Goal: Task Accomplishment & Management: Manage account settings

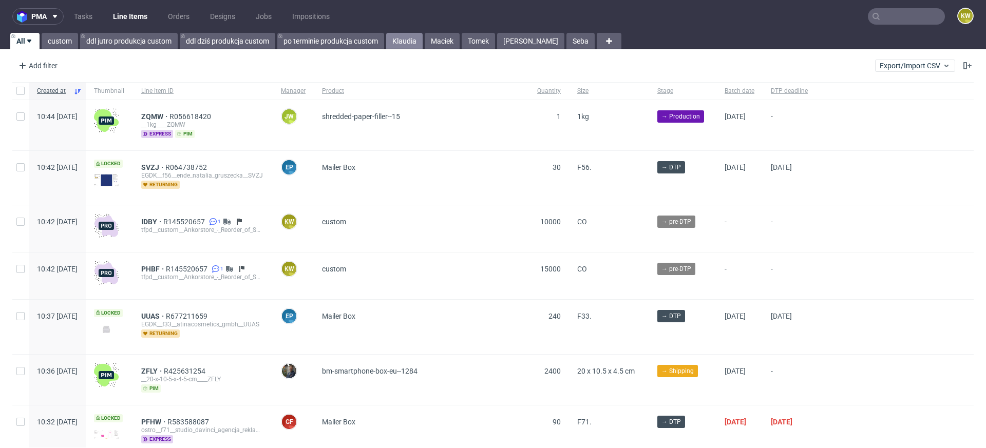
click at [413, 37] on link "Klaudia" at bounding box center [404, 41] width 36 height 16
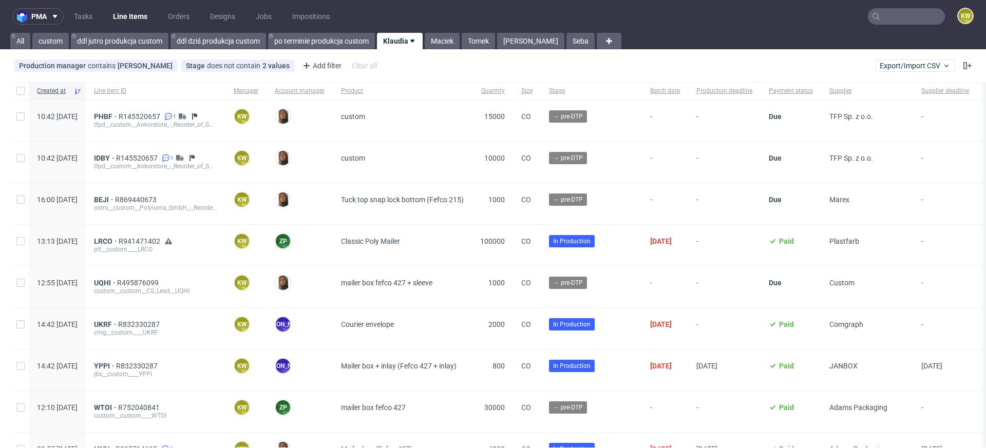
scroll to position [3, 0]
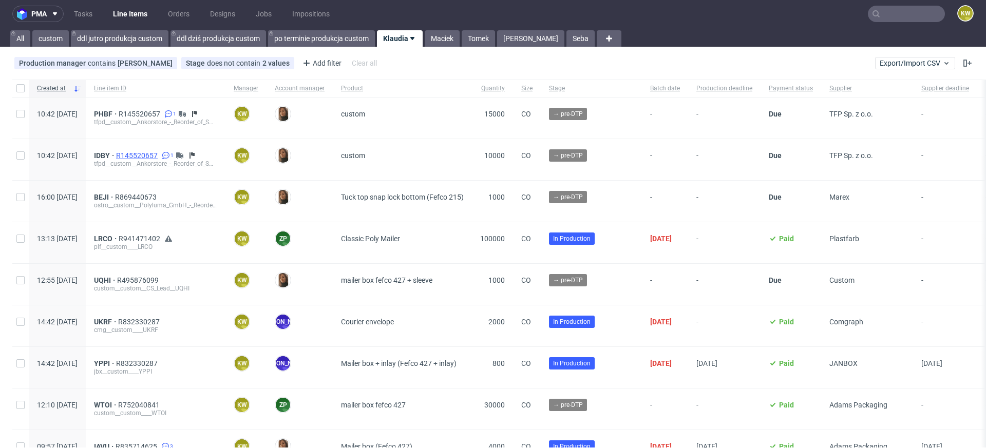
click at [160, 157] on span "R145520657" at bounding box center [138, 155] width 44 height 8
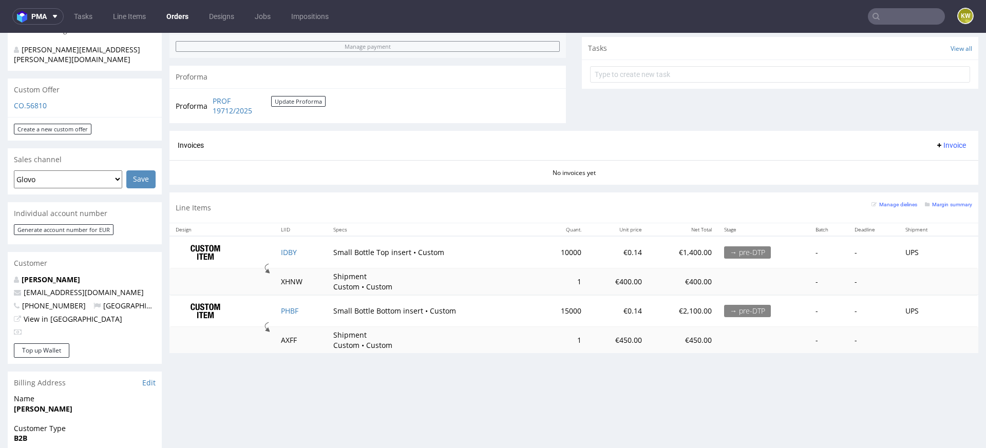
scroll to position [371, 0]
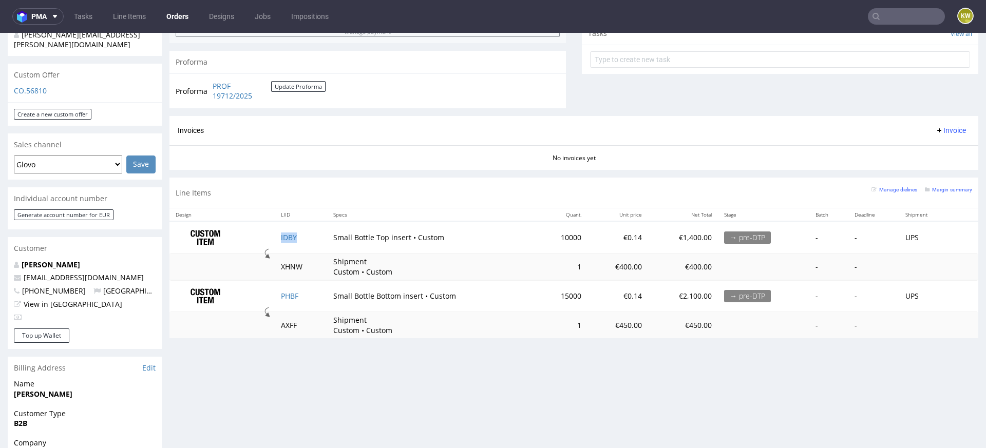
click at [314, 236] on td "IDBY" at bounding box center [301, 237] width 52 height 32
click at [305, 329] on td "AXFF" at bounding box center [301, 325] width 52 height 26
drag, startPoint x: 305, startPoint y: 323, endPoint x: 279, endPoint y: 323, distance: 25.7
click at [279, 323] on td "AXFF" at bounding box center [301, 325] width 52 height 26
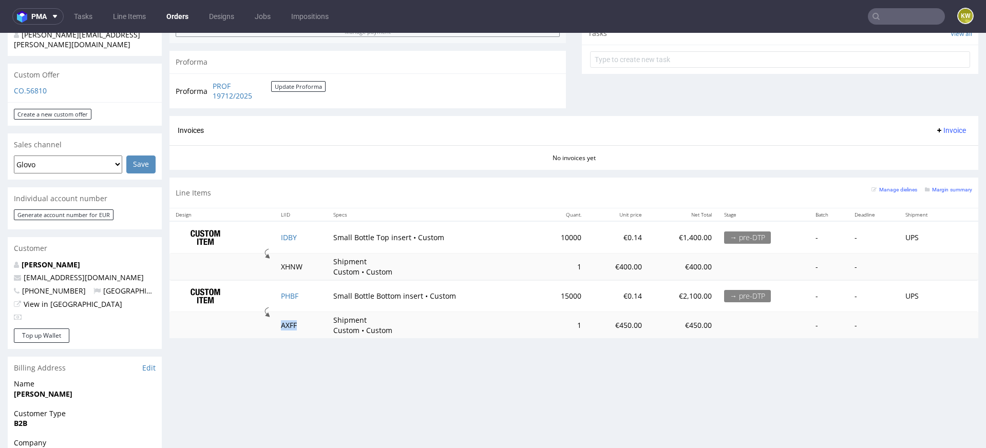
copy td "AXFF"
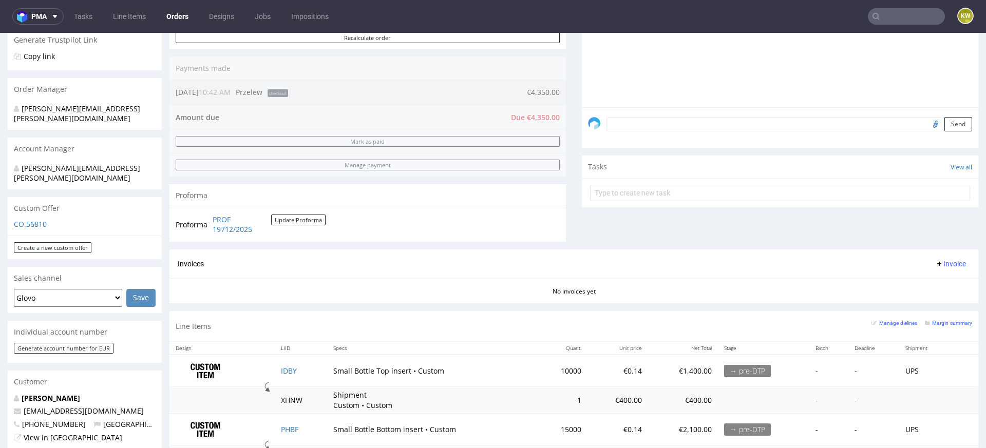
scroll to position [292, 0]
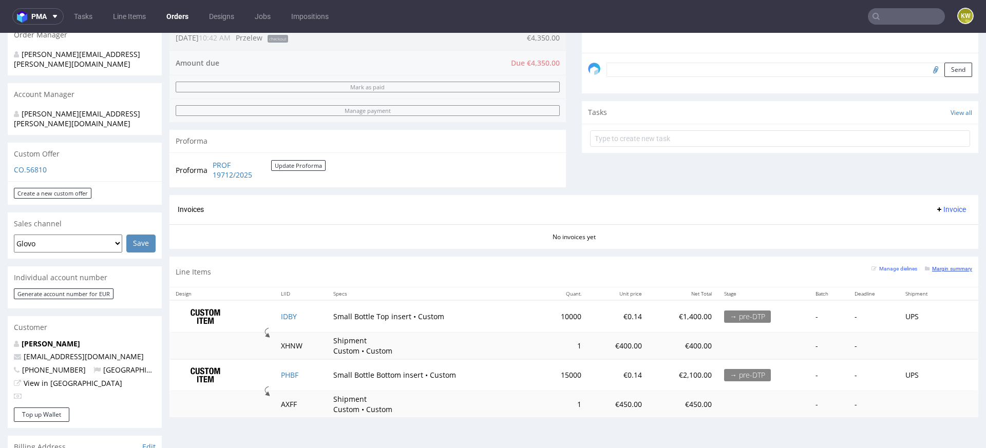
click at [945, 268] on small "Margin summary" at bounding box center [948, 269] width 47 height 6
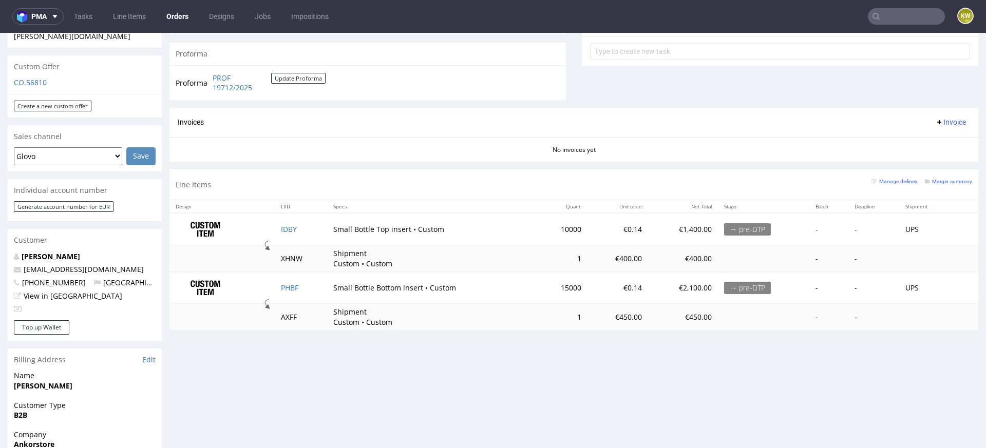
scroll to position [389, 0]
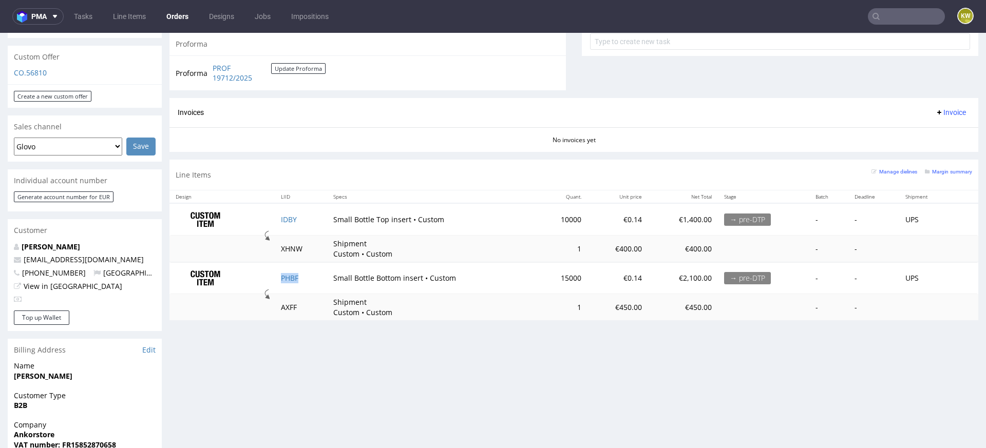
click at [285, 270] on td "PHBF" at bounding box center [301, 278] width 52 height 32
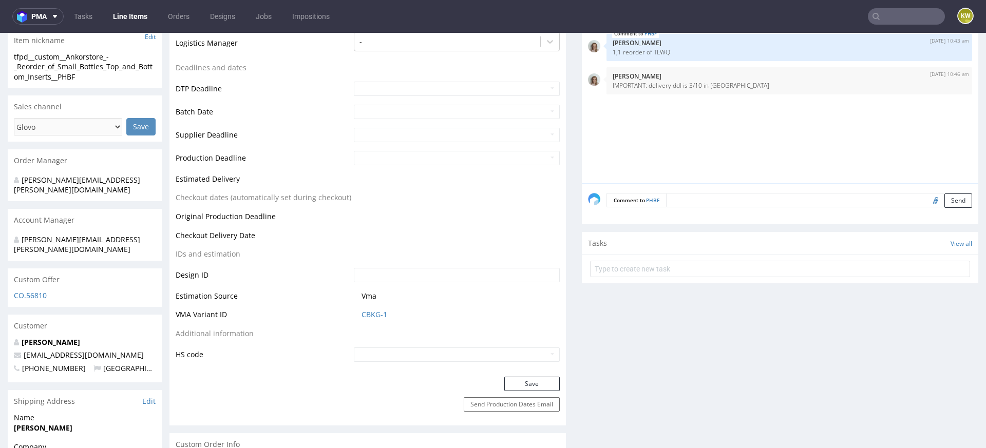
scroll to position [363, 0]
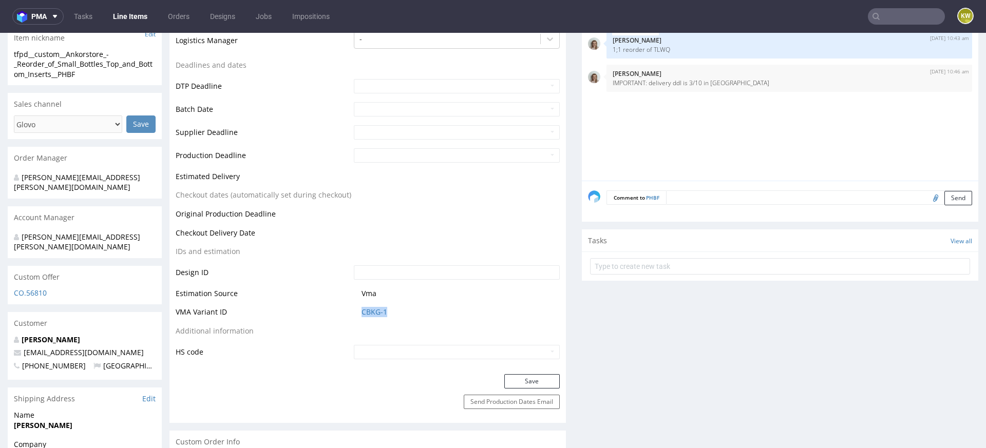
drag, startPoint x: 400, startPoint y: 313, endPoint x: 347, endPoint y: 312, distance: 52.9
click at [345, 313] on tr "VMA Variant ID CBKG-1" at bounding box center [368, 315] width 384 height 19
copy tr "CBKG-1"
click at [371, 310] on link "CBKG-1" at bounding box center [375, 312] width 26 height 10
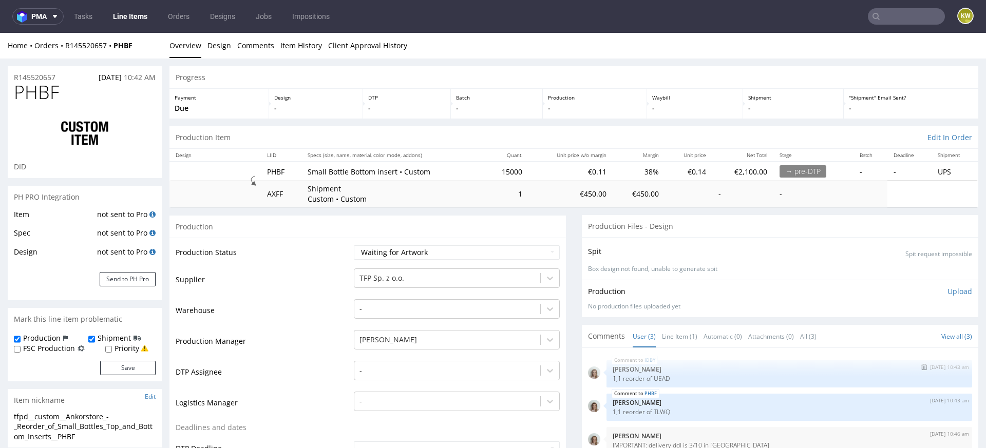
click at [657, 377] on p "1;1 reorder of UEAD" at bounding box center [789, 379] width 353 height 8
copy p "UEAD"
click at [43, 88] on span "PHBF" at bounding box center [36, 92] width 45 height 21
click at [43, 89] on span "PHBF" at bounding box center [36, 92] width 45 height 21
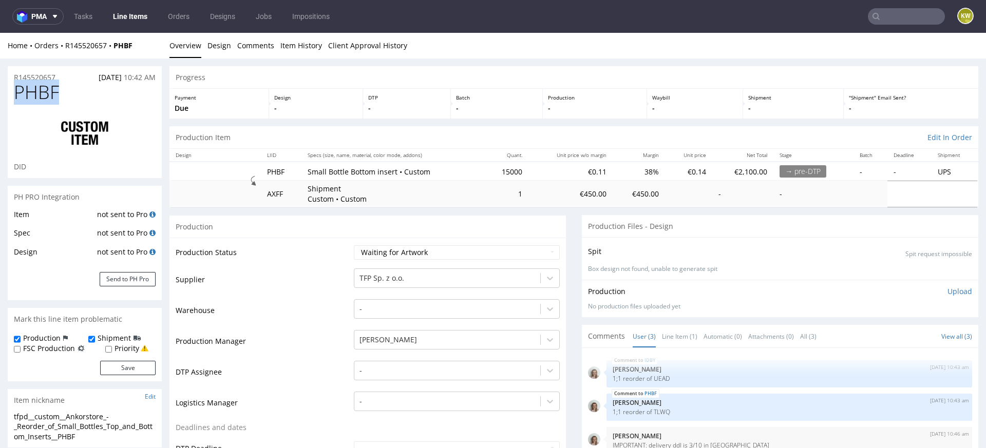
copy span "PHBF"
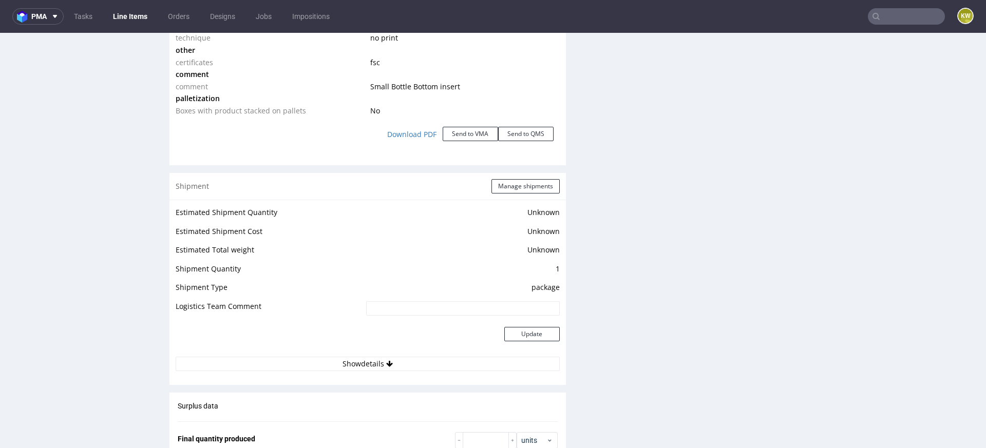
scroll to position [1773, 0]
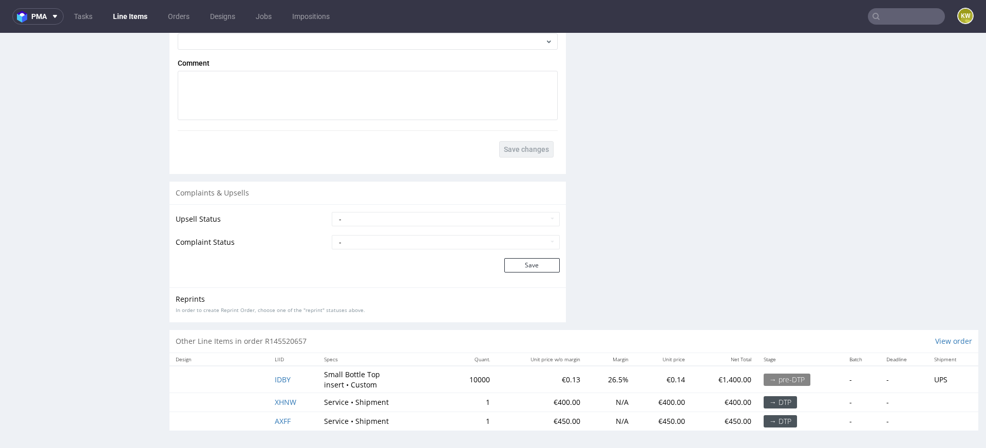
click at [292, 376] on td "IDBY" at bounding box center [293, 379] width 49 height 27
drag, startPoint x: 300, startPoint y: 376, endPoint x: 239, endPoint y: 376, distance: 61.1
click at [241, 376] on tr "IDBY Small Bottle Top insert • Custom 10000 €0.13 26.5% €0.14 €1,400.00 → pre-D…" at bounding box center [573, 379] width 809 height 27
copy span "IDBY"
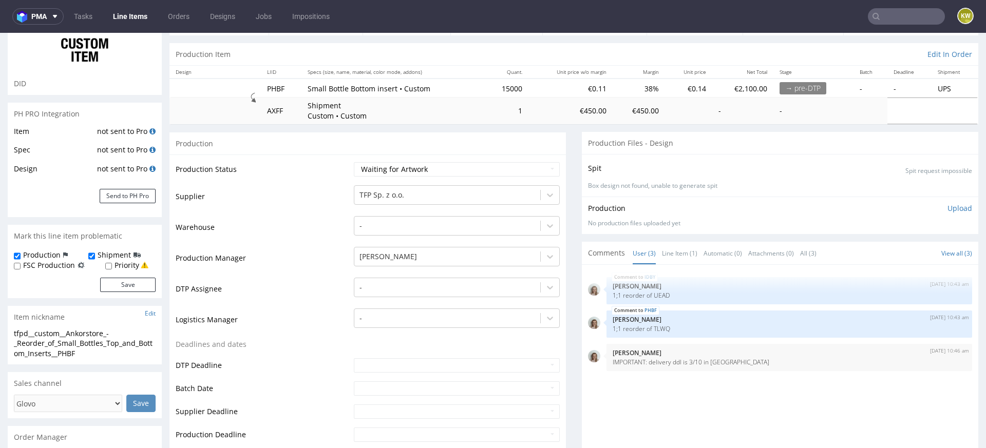
scroll to position [0, 0]
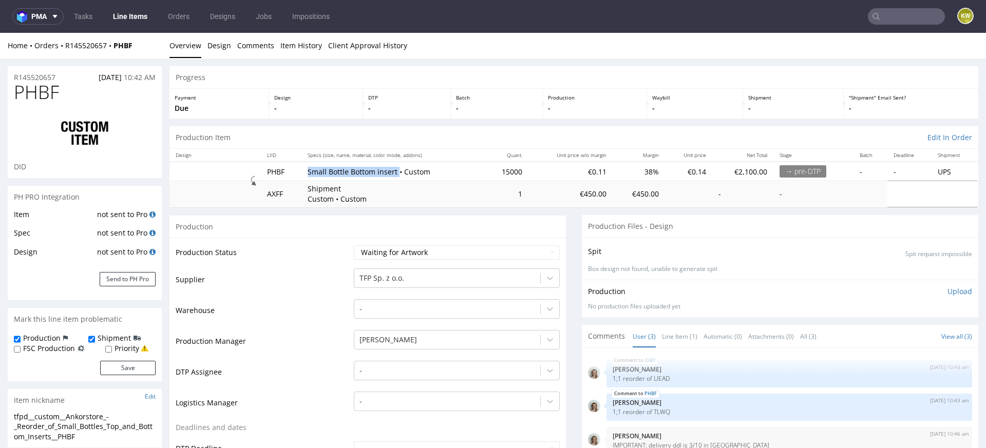
drag, startPoint x: 393, startPoint y: 171, endPoint x: 302, endPoint y: 168, distance: 90.9
click at [302, 168] on td "Small Bottle Bottom insert • Custom" at bounding box center [392, 171] width 183 height 19
copy p "Small Bottle Bottom insert"
click at [390, 251] on select "Waiting for Artwork Waiting for Diecut Waiting for Mockup Waiting for DTP Waiti…" at bounding box center [457, 252] width 206 height 14
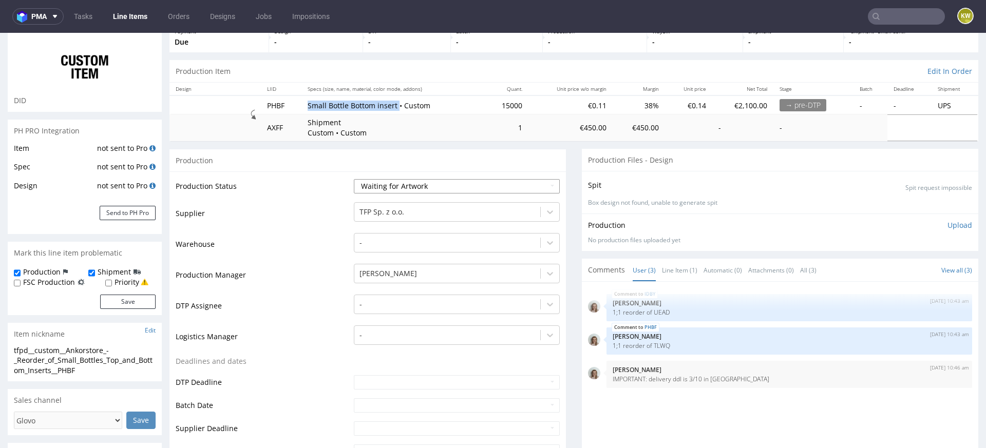
scroll to position [74, 0]
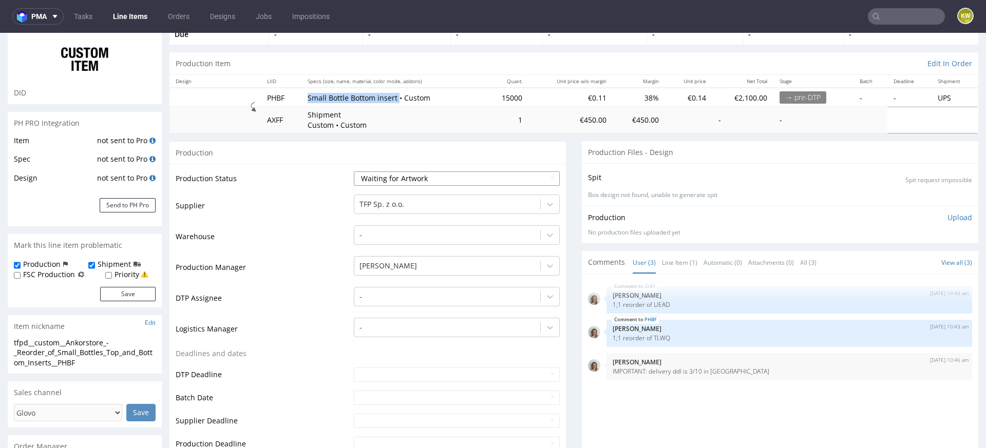
click at [359, 178] on select "Waiting for Artwork Waiting for Diecut Waiting for Mockup Waiting for DTP Waiti…" at bounding box center [457, 179] width 206 height 14
select select "production_in_process"
click at [354, 172] on select "Waiting for Artwork Waiting for Diecut Waiting for Mockup Waiting for DTP Waiti…" at bounding box center [457, 179] width 206 height 14
click at [357, 404] on input "text" at bounding box center [457, 398] width 206 height 14
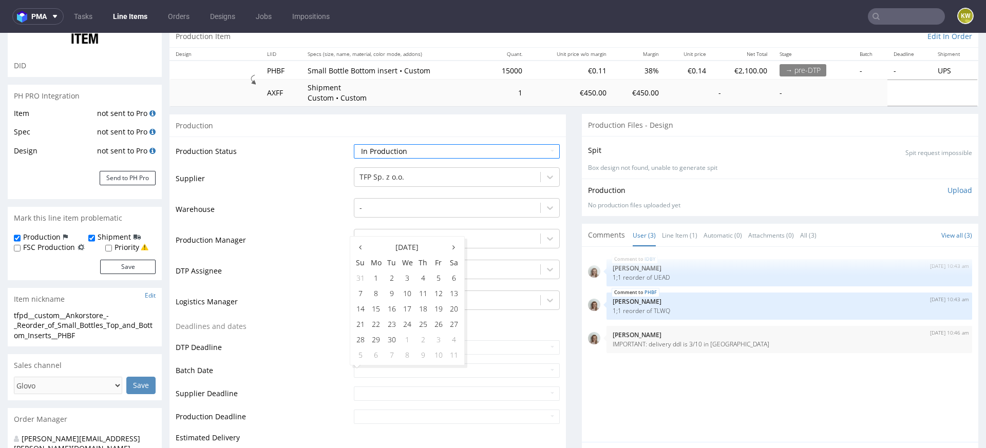
scroll to position [103, 0]
click at [392, 309] on td "16" at bounding box center [391, 306] width 15 height 15
type input "2025-09-16"
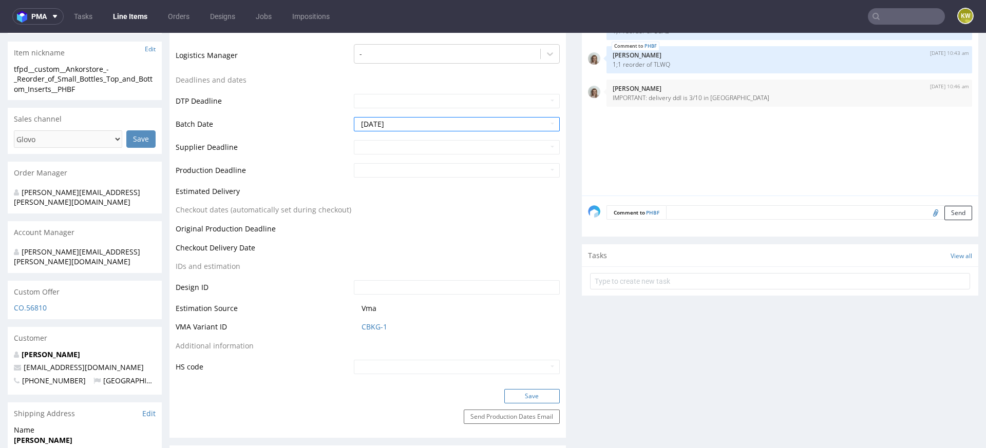
scroll to position [358, 0]
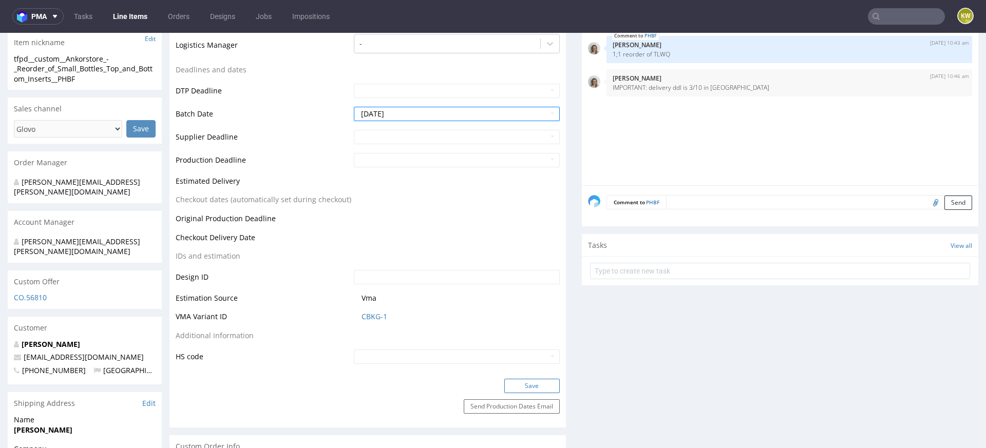
click at [513, 383] on button "Save" at bounding box center [531, 386] width 55 height 14
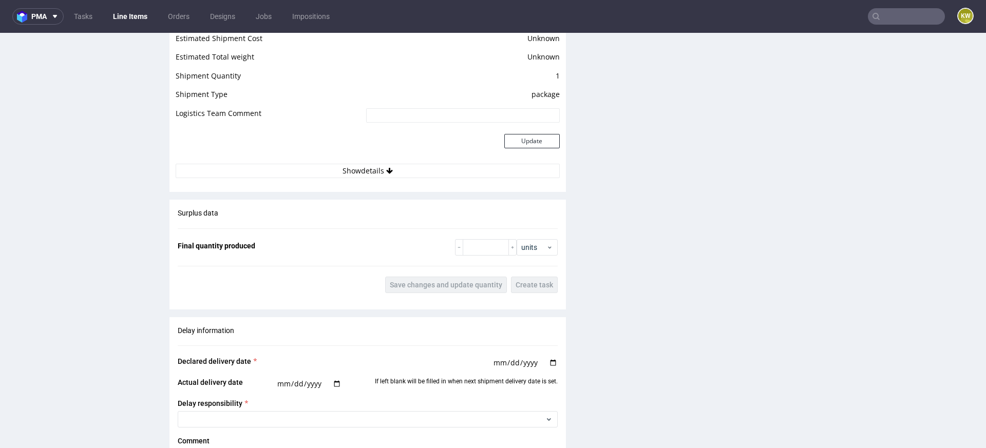
scroll to position [1783, 0]
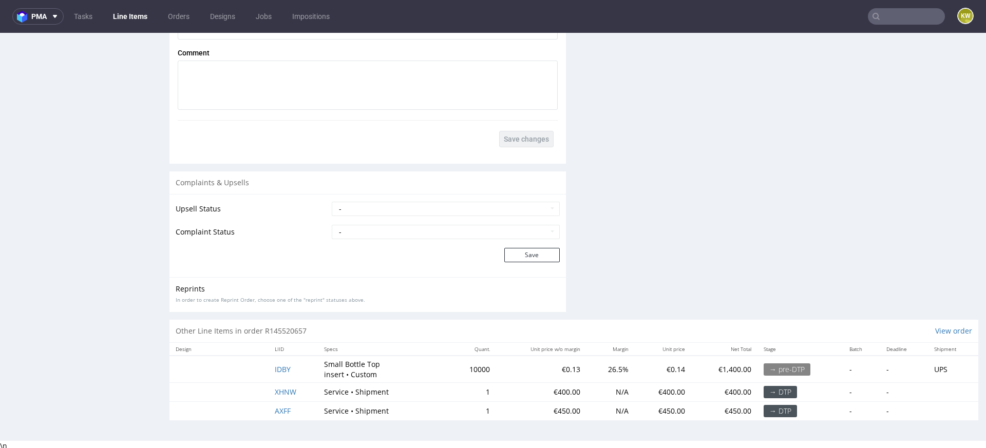
click at [280, 371] on td "IDBY" at bounding box center [293, 369] width 49 height 27
click at [275, 369] on span "IDBY" at bounding box center [283, 370] width 16 height 10
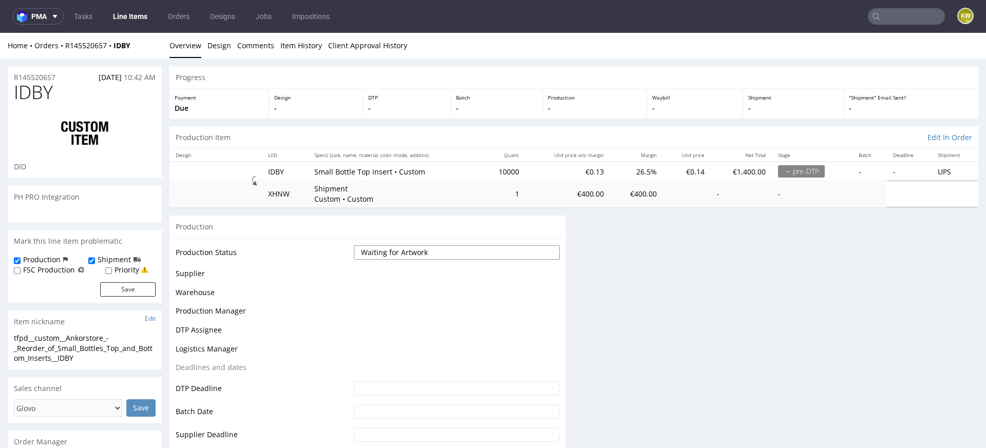
click at [378, 248] on select "Waiting for Artwork Waiting for Diecut Waiting for Mockup Waiting for DTP Waiti…" at bounding box center [457, 252] width 206 height 14
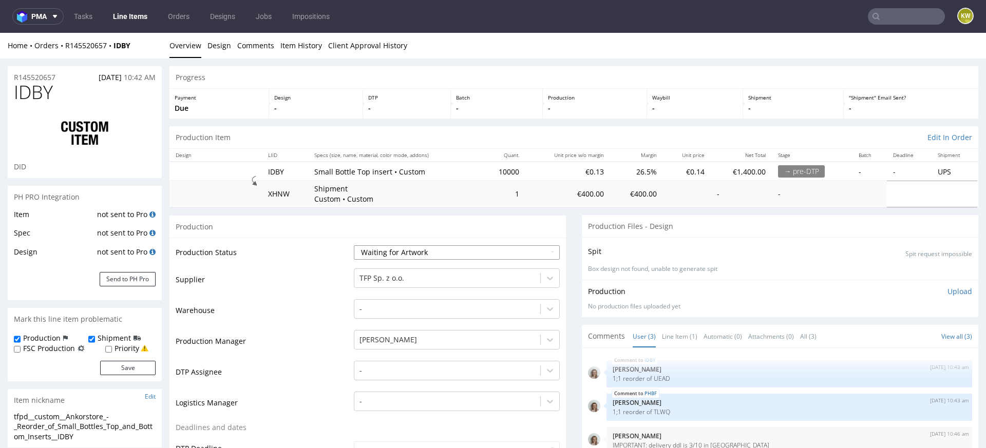
select select "production_in_process"
click at [354, 245] on select "Waiting for Artwork Waiting for Diecut Waiting for Mockup Waiting for DTP Waiti…" at bounding box center [457, 252] width 206 height 14
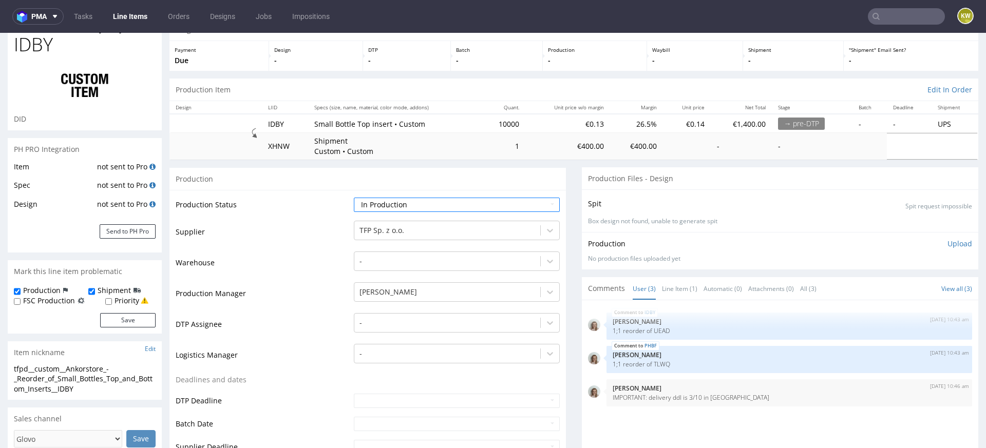
scroll to position [50, 0]
click at [359, 422] on input "text" at bounding box center [457, 422] width 206 height 14
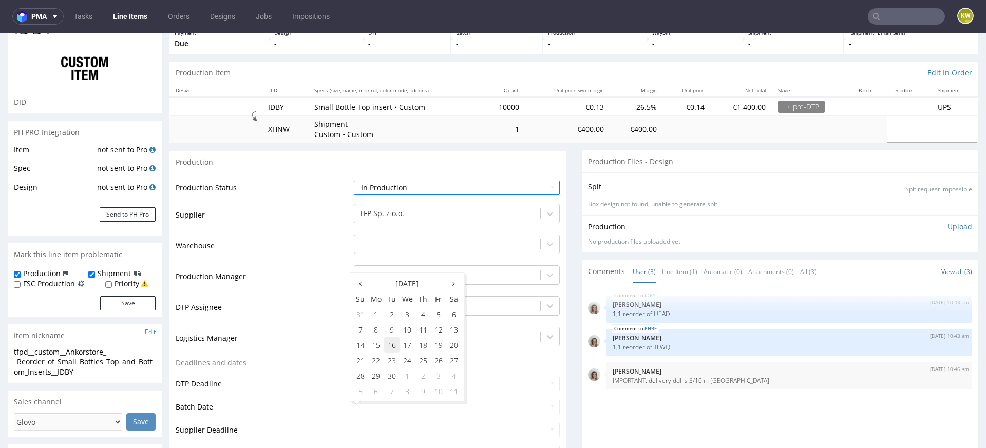
click at [397, 345] on td "16" at bounding box center [391, 344] width 15 height 15
type input "2025-09-16"
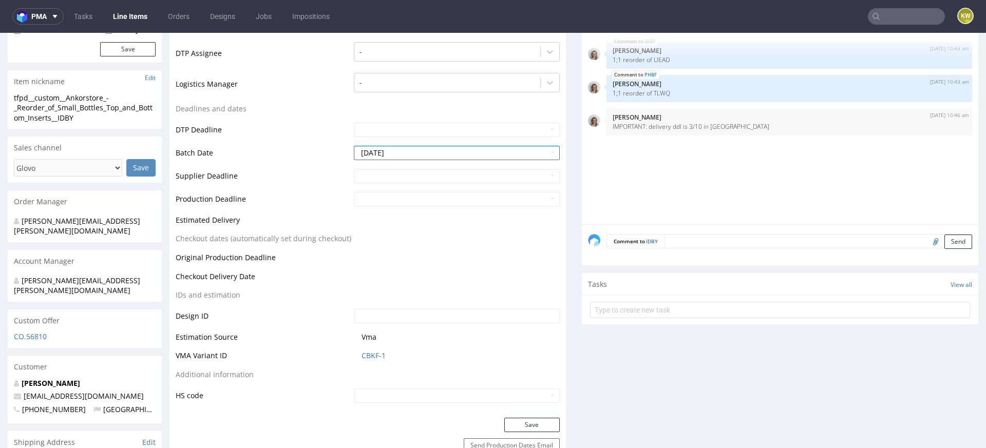
scroll to position [325, 0]
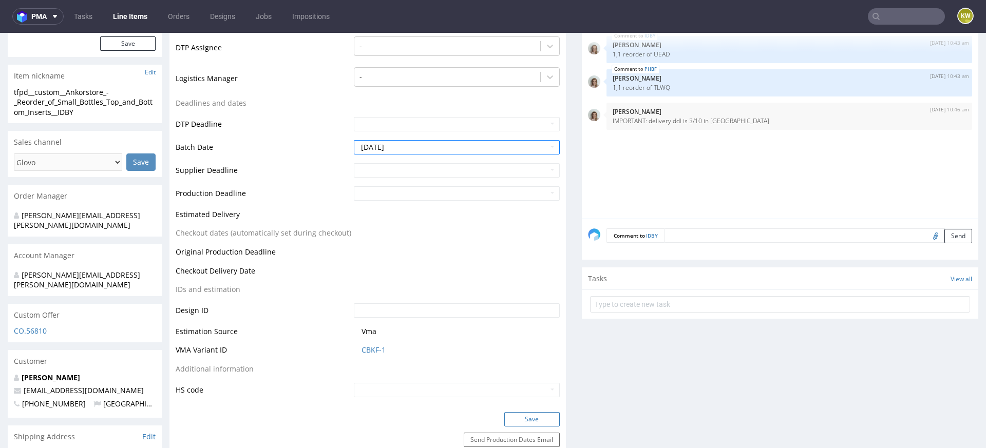
click at [519, 416] on button "Save" at bounding box center [531, 419] width 55 height 14
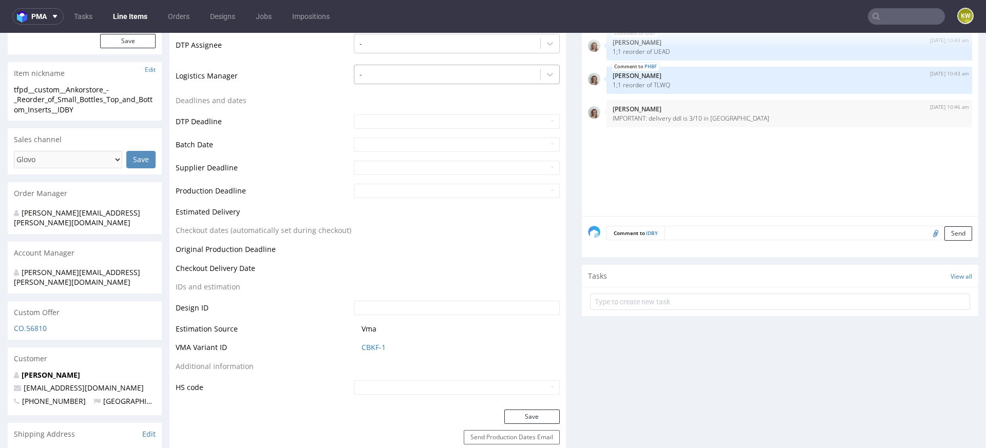
scroll to position [440, 0]
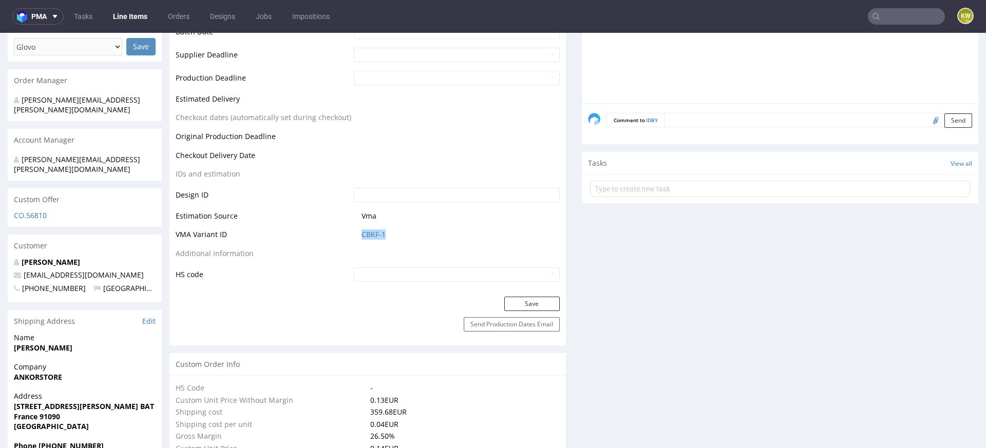
drag, startPoint x: 396, startPoint y: 237, endPoint x: 354, endPoint y: 234, distance: 42.7
click at [354, 237] on td "CBKF-1" at bounding box center [455, 238] width 209 height 19
copy link "CBKF-1"
click at [373, 233] on link "CBKF-1" at bounding box center [374, 235] width 24 height 10
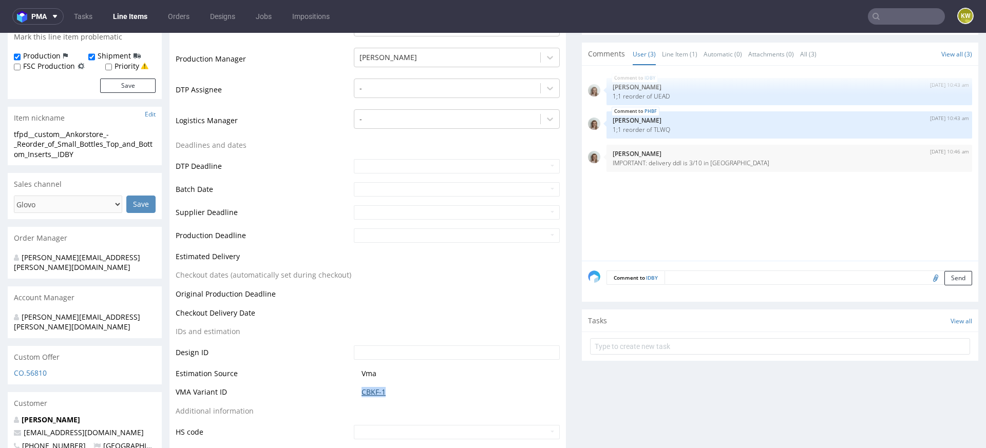
scroll to position [283, 0]
click at [658, 91] on p "1;1 reorder of UEAD" at bounding box center [789, 95] width 353 height 8
copy p "UEAD"
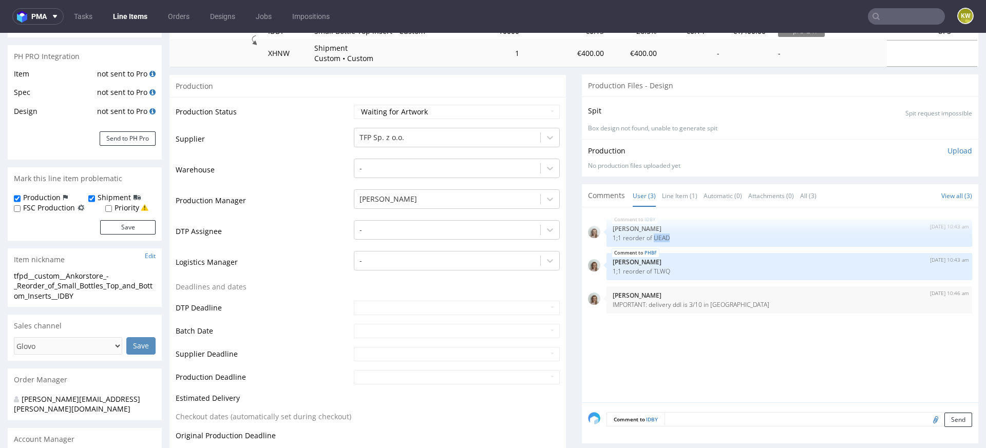
scroll to position [0, 0]
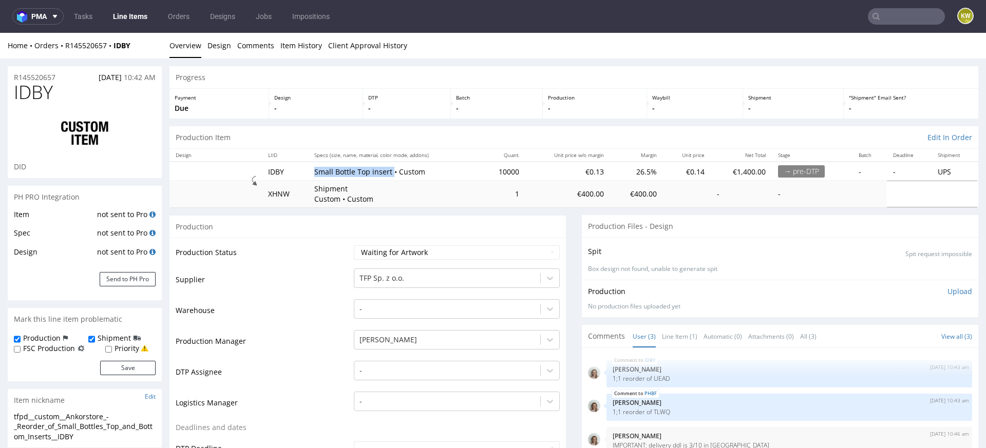
drag, startPoint x: 307, startPoint y: 173, endPoint x: 386, endPoint y: 172, distance: 78.6
click at [386, 172] on td "Small Bottle Top insert • Custom" at bounding box center [394, 171] width 173 height 19
copy p "Small Bottle Top insert"
click at [891, 18] on input "text" at bounding box center [906, 16] width 77 height 16
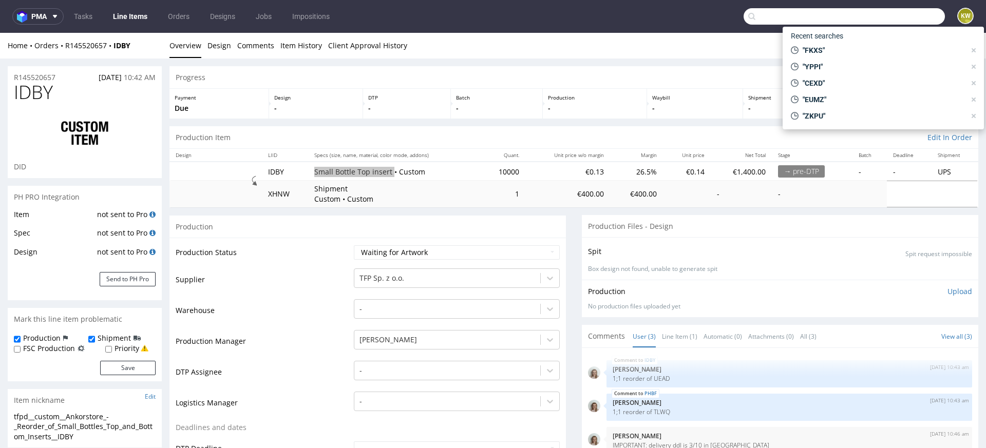
paste input "LCYU"
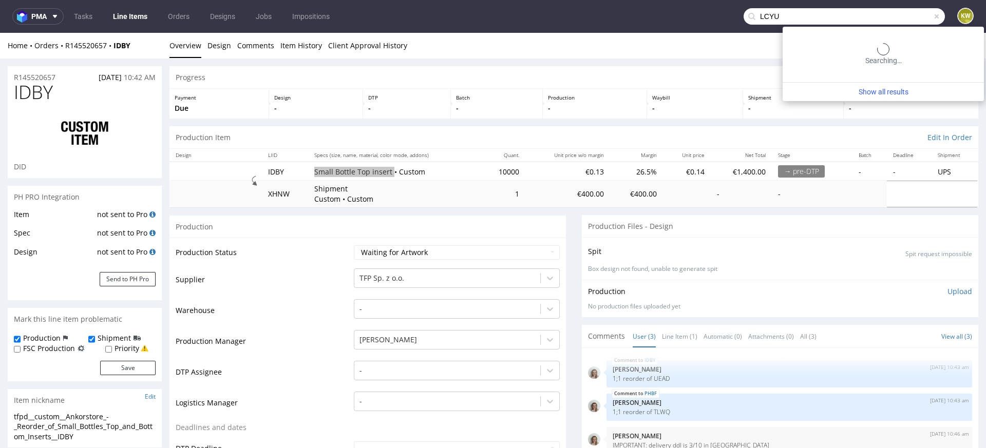
type input "LCYU"
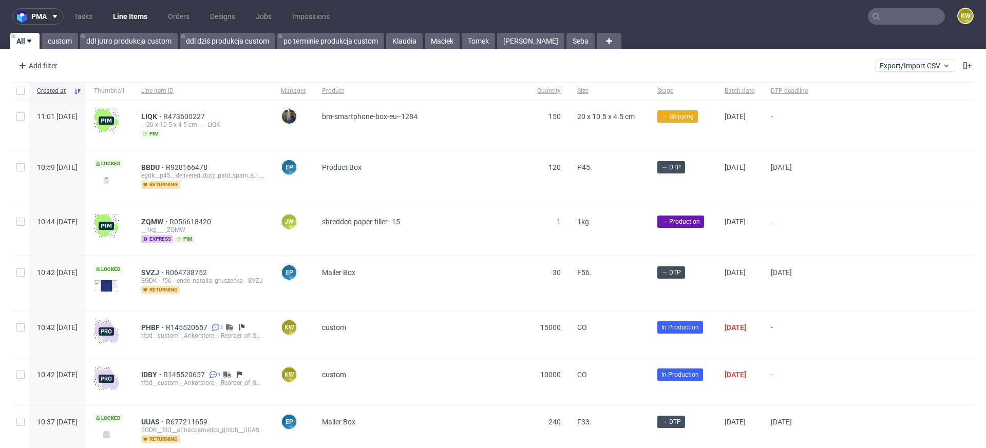
click at [868, 22] on input "text" at bounding box center [906, 16] width 77 height 16
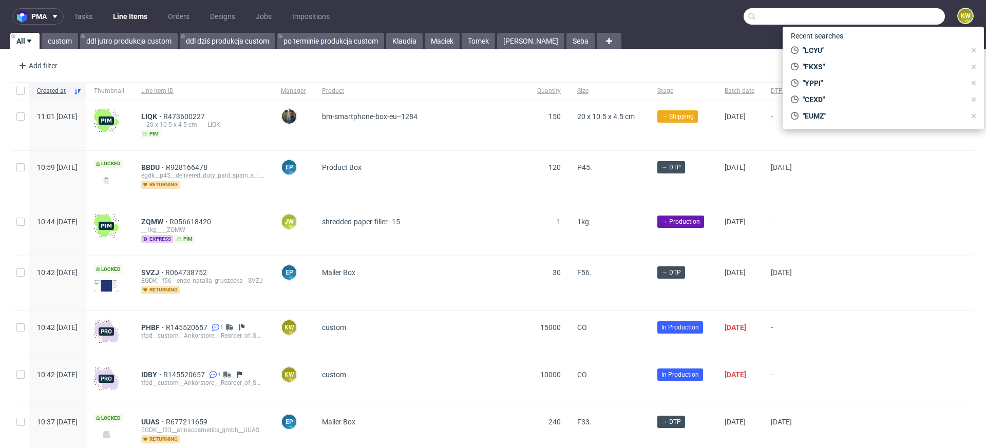
click at [872, 22] on input "text" at bounding box center [844, 16] width 201 height 16
paste input "IZXD"
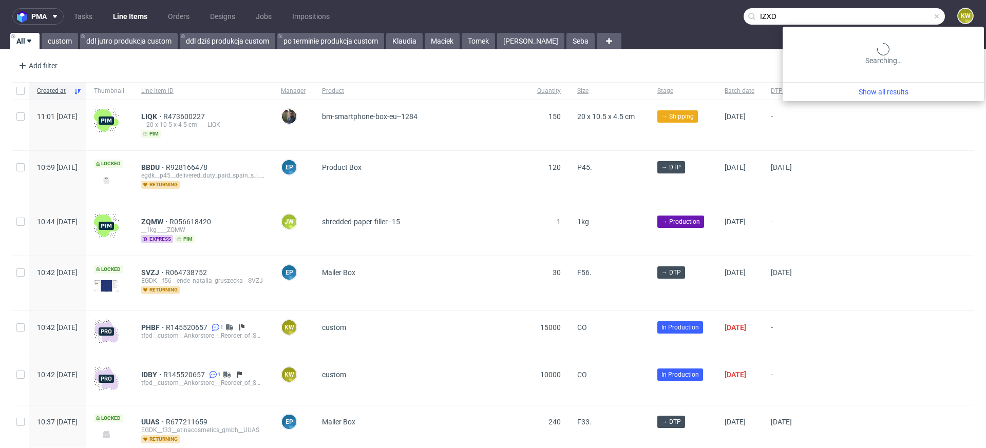
type input "IZXD"
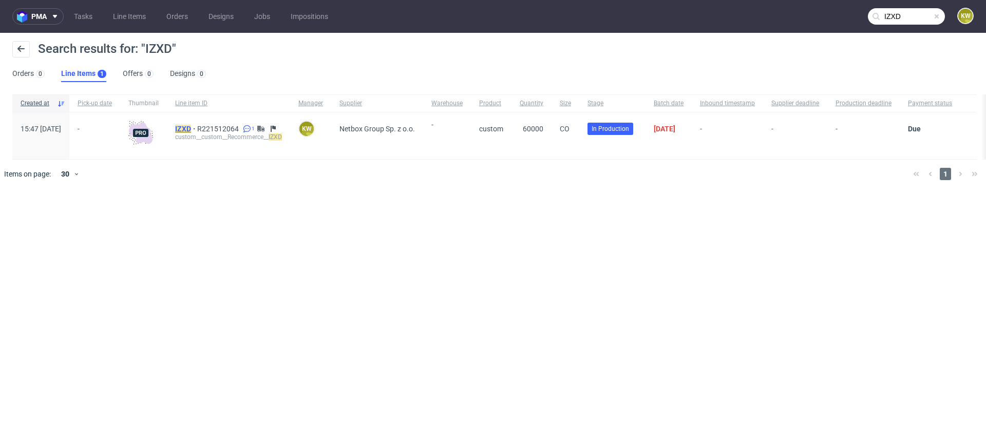
click at [191, 129] on mark "IZXD" at bounding box center [183, 129] width 16 height 8
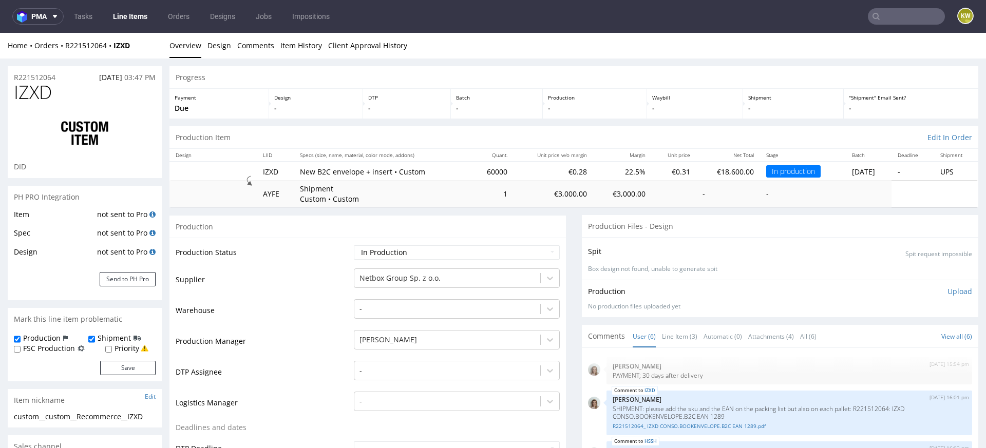
scroll to position [179, 0]
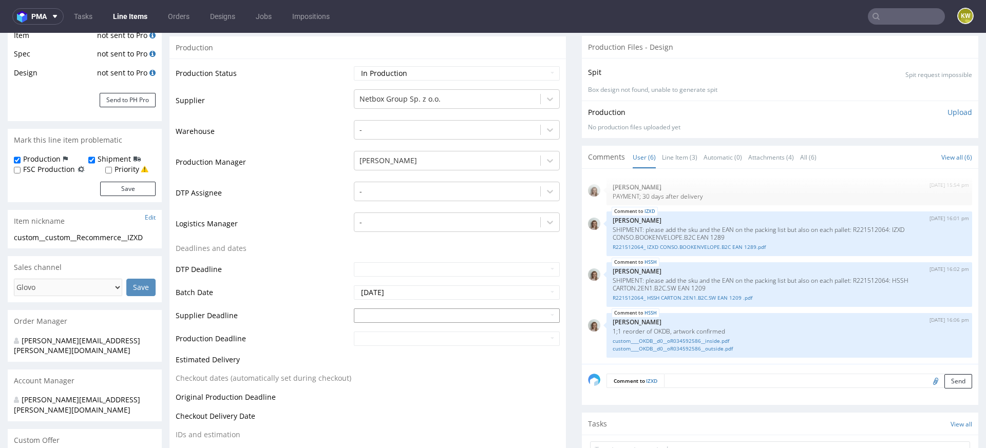
click at [375, 313] on input "text" at bounding box center [457, 316] width 206 height 14
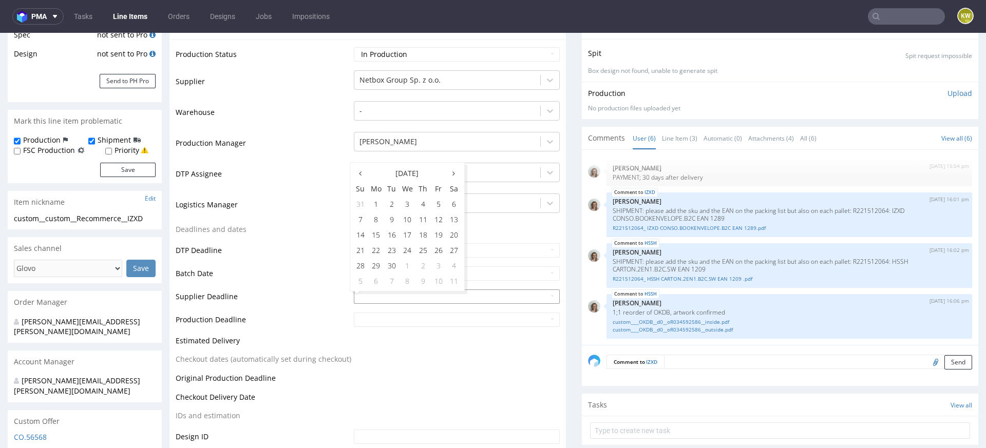
scroll to position [200, 0]
click at [423, 264] on td "2" at bounding box center [422, 263] width 15 height 15
type input "2025-10-02"
click at [388, 315] on input "text" at bounding box center [457, 318] width 206 height 14
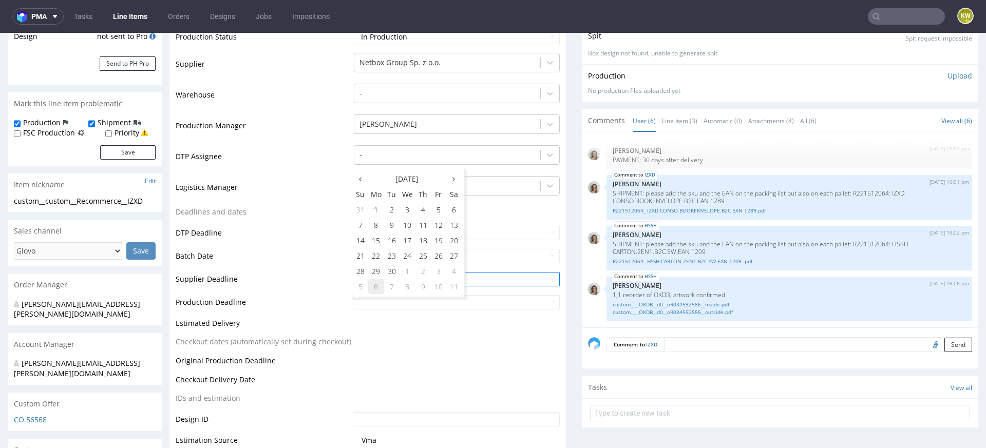
click at [379, 285] on td "6" at bounding box center [376, 286] width 16 height 15
type input "[DATE]"
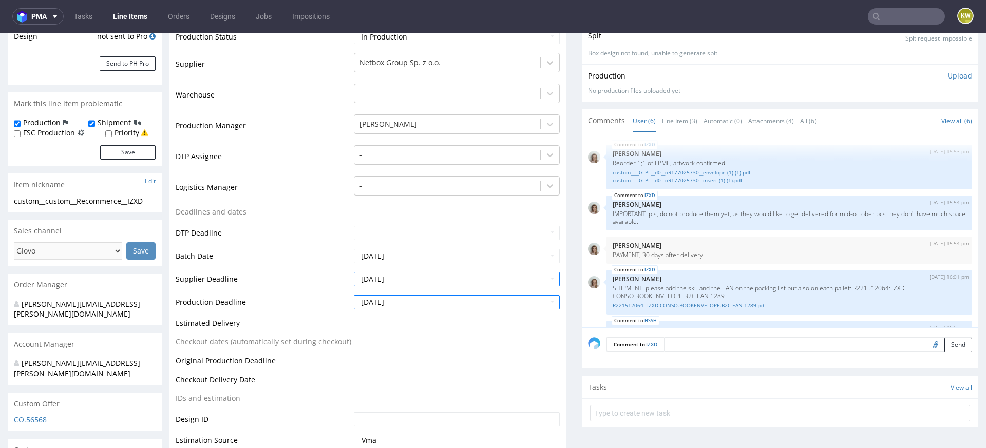
scroll to position [339, 0]
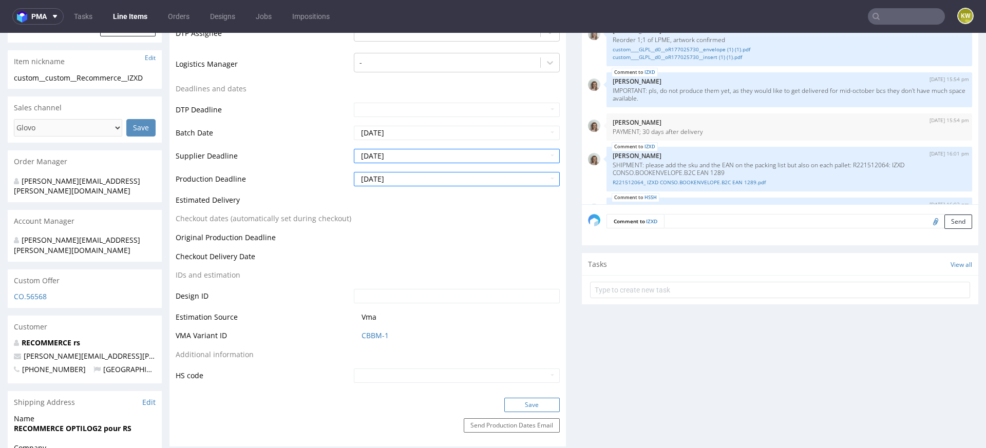
click at [526, 403] on button "Save" at bounding box center [531, 405] width 55 height 14
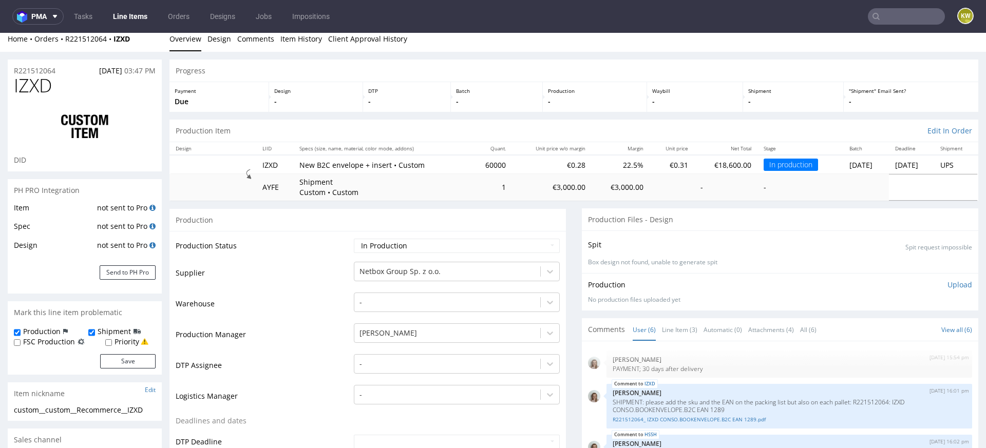
scroll to position [0, 0]
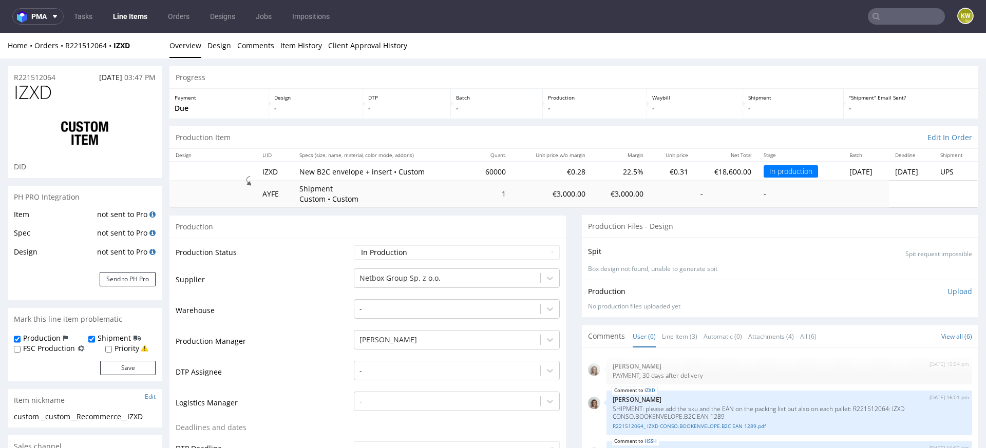
click at [884, 24] on input "text" at bounding box center [906, 16] width 77 height 16
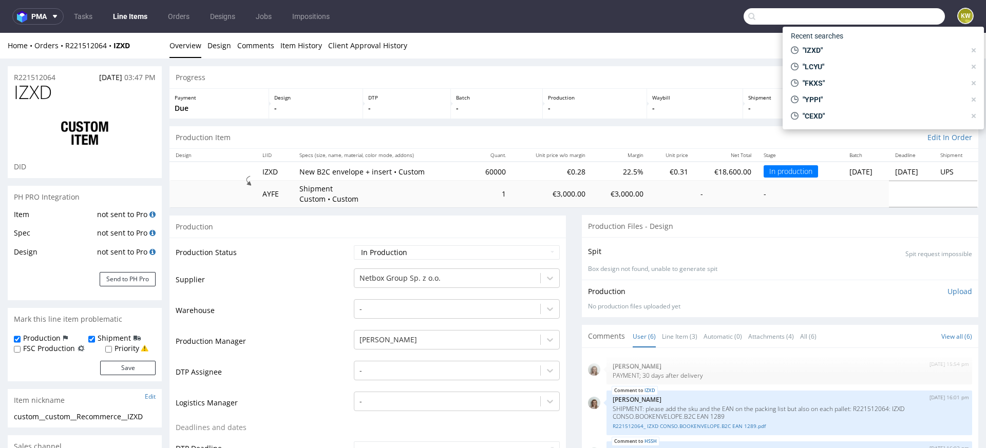
paste input "UKRF"
type input "UKRF"
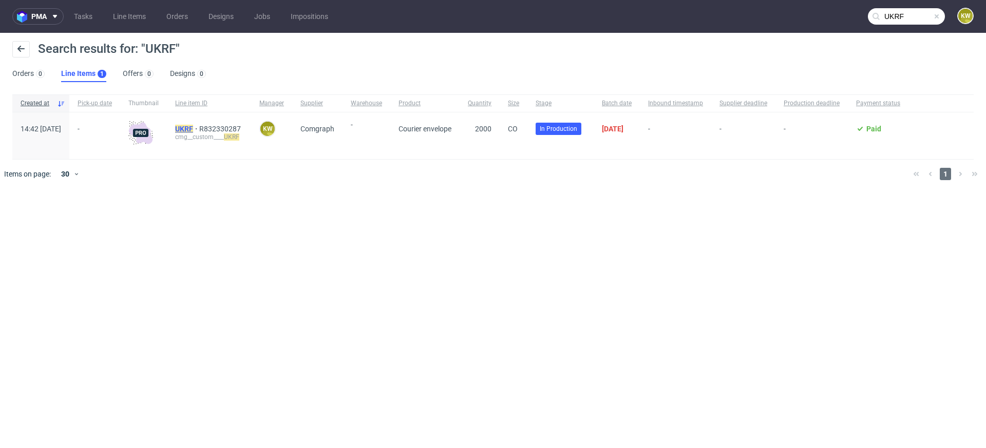
click at [193, 130] on mark "UKRF" at bounding box center [184, 129] width 18 height 8
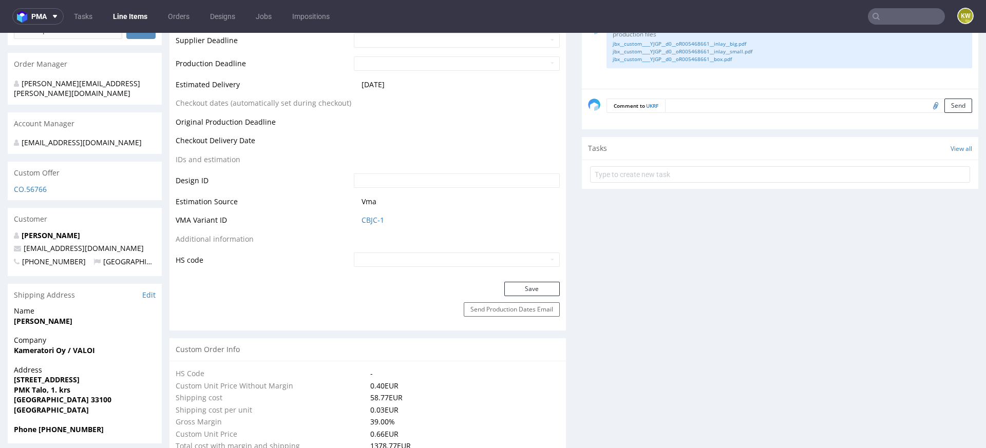
scroll to position [454, 0]
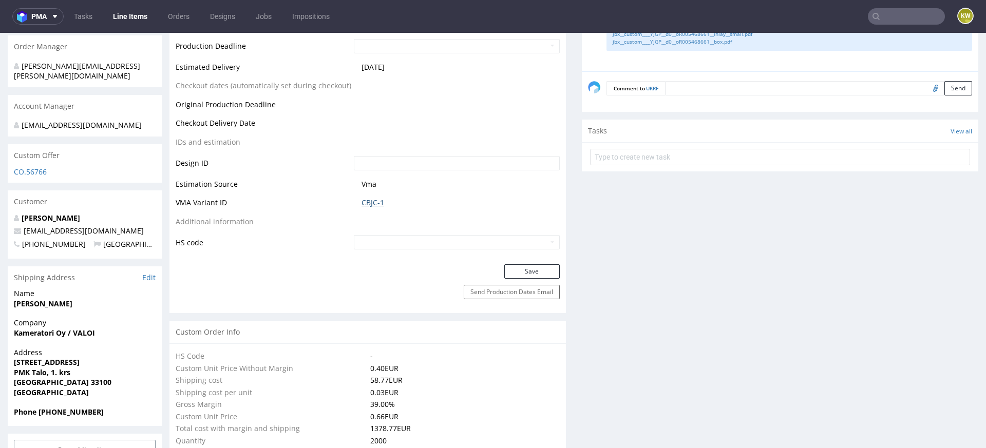
click at [374, 202] on link "CBJC-1" at bounding box center [373, 203] width 23 height 10
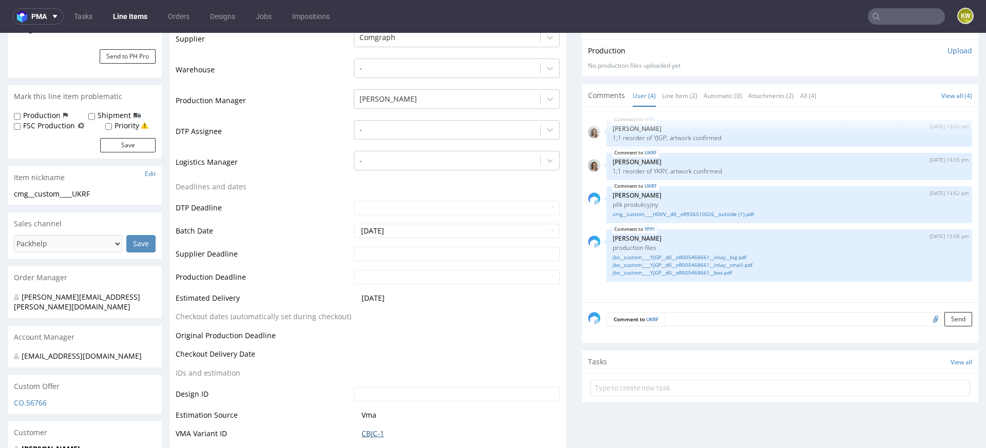
scroll to position [224, 0]
click at [665, 90] on link "Line Item (2)" at bounding box center [679, 95] width 35 height 22
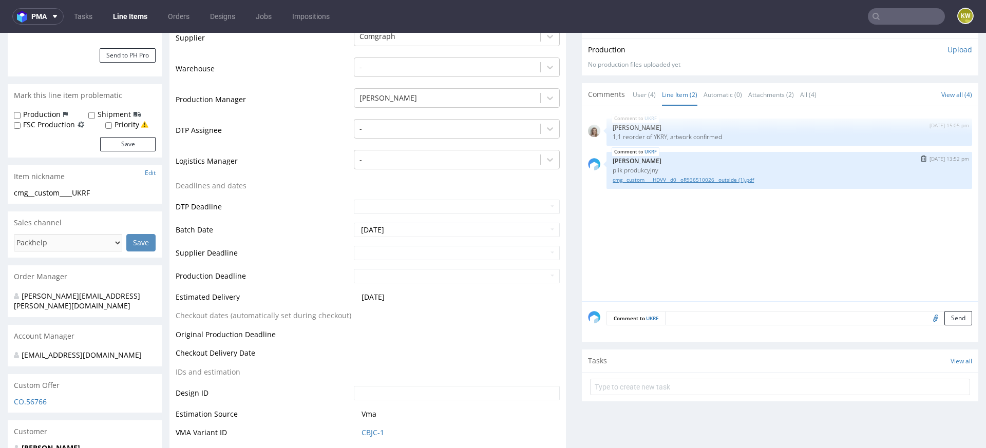
click at [661, 177] on link "cmg__custom____HDVV__d0__oR936510026__outside (1).pdf" at bounding box center [789, 180] width 353 height 8
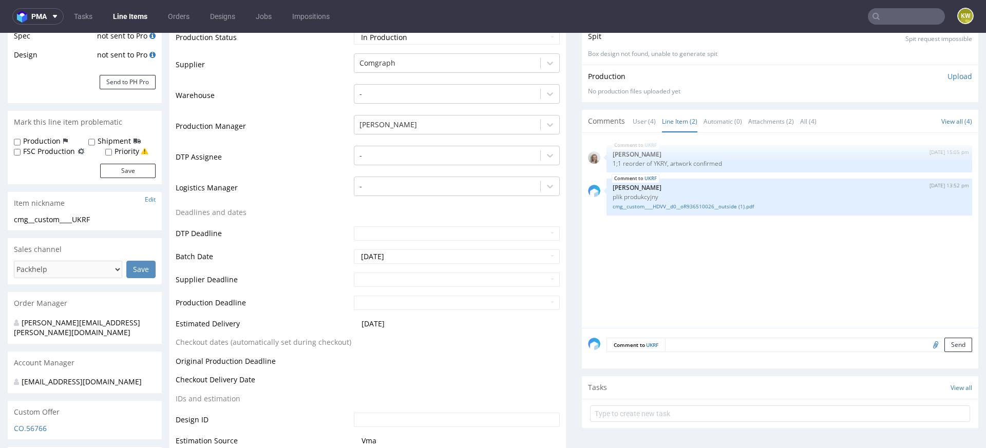
scroll to position [195, 0]
click at [64, 154] on label "FSC Production" at bounding box center [49, 153] width 52 height 10
click at [21, 154] on input "FSC Production" at bounding box center [17, 154] width 7 height 8
checkbox input "true"
click at [116, 172] on button "Save" at bounding box center [127, 173] width 55 height 14
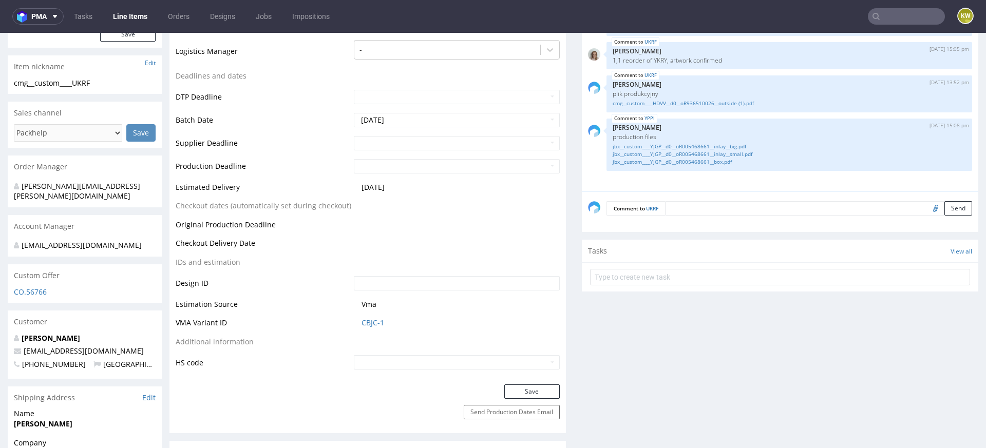
scroll to position [0, 0]
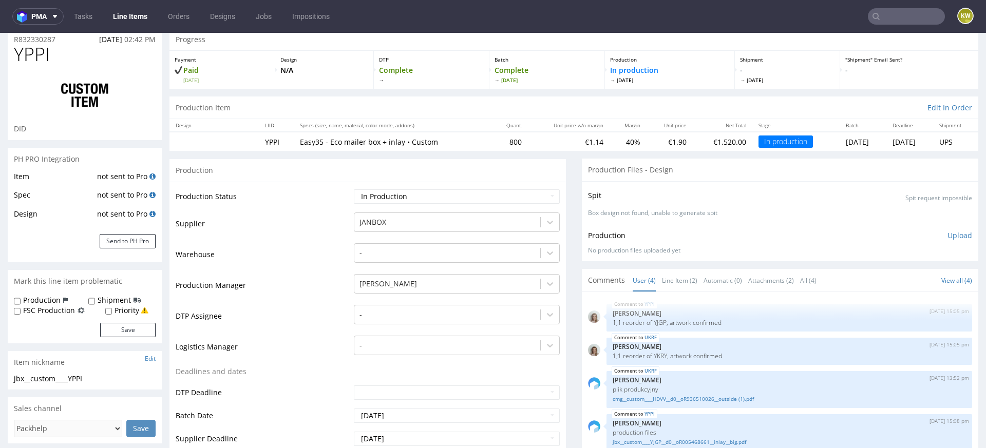
scroll to position [68, 0]
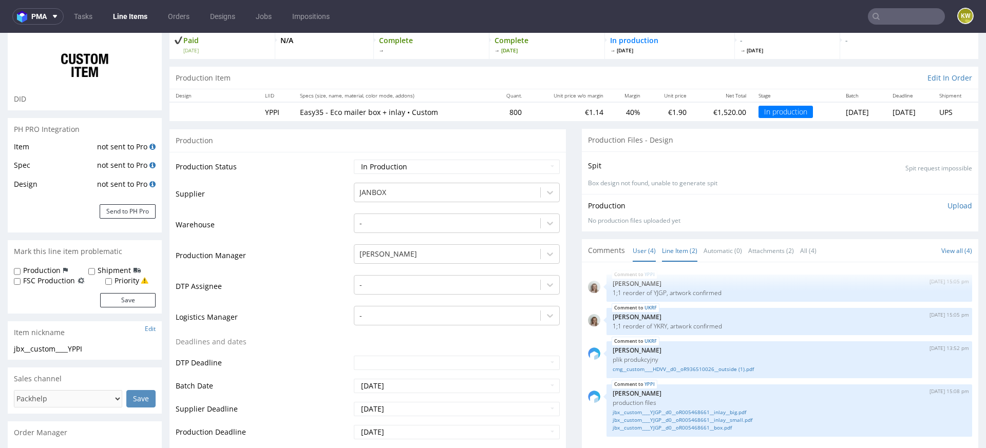
click at [669, 244] on link "Line Item (2)" at bounding box center [679, 251] width 35 height 22
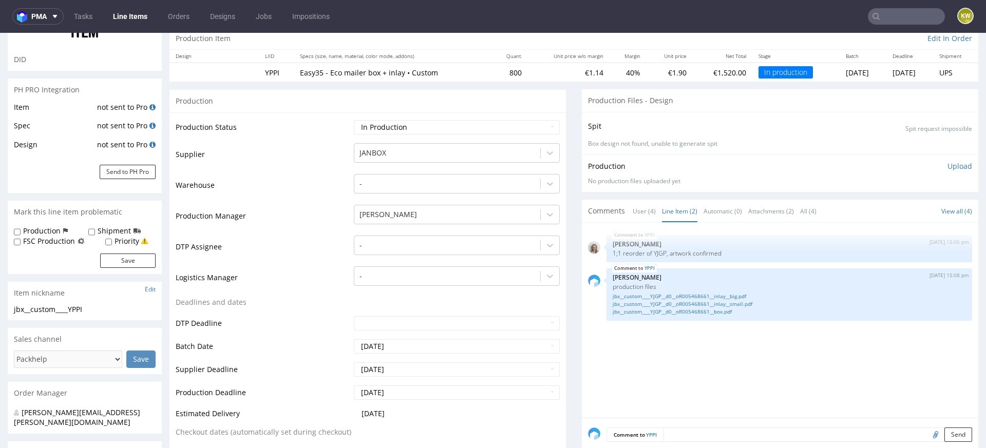
scroll to position [109, 0]
click at [701, 309] on link "jbx__custom____YJGP__d0__oR005468661__box.pdf" at bounding box center [789, 310] width 353 height 8
click at [312, 211] on td "Production Manager" at bounding box center [264, 217] width 176 height 31
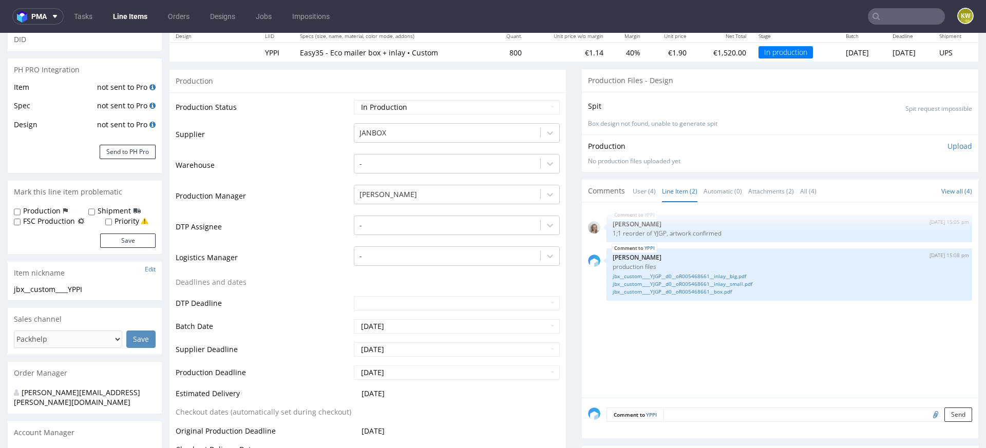
scroll to position [0, 0]
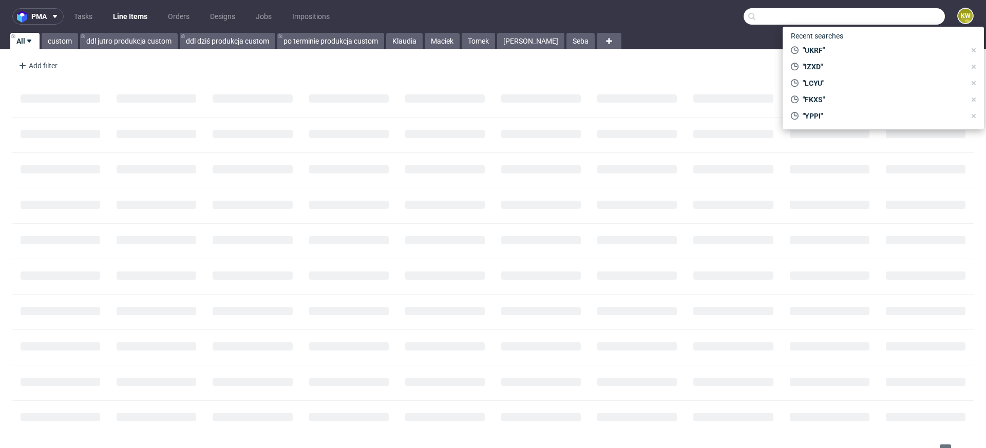
click at [882, 16] on input "text" at bounding box center [844, 16] width 201 height 16
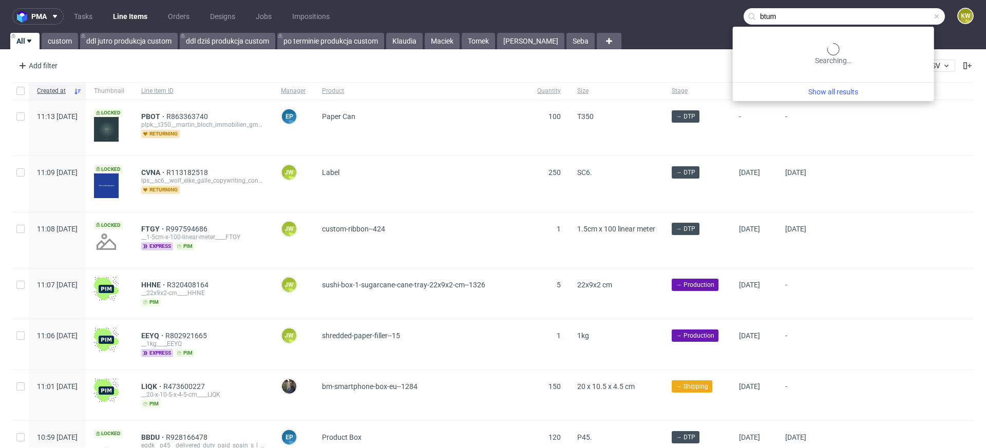
type input "btum"
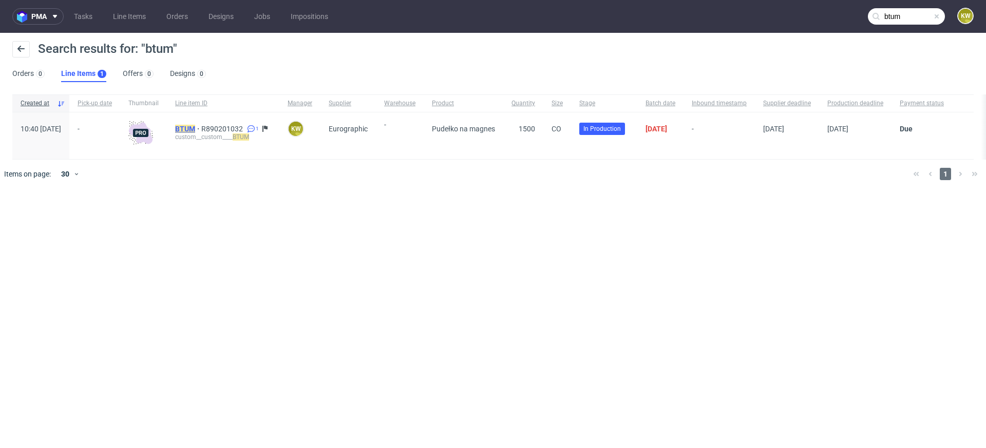
click at [195, 128] on mark "BTUM" at bounding box center [185, 129] width 20 height 8
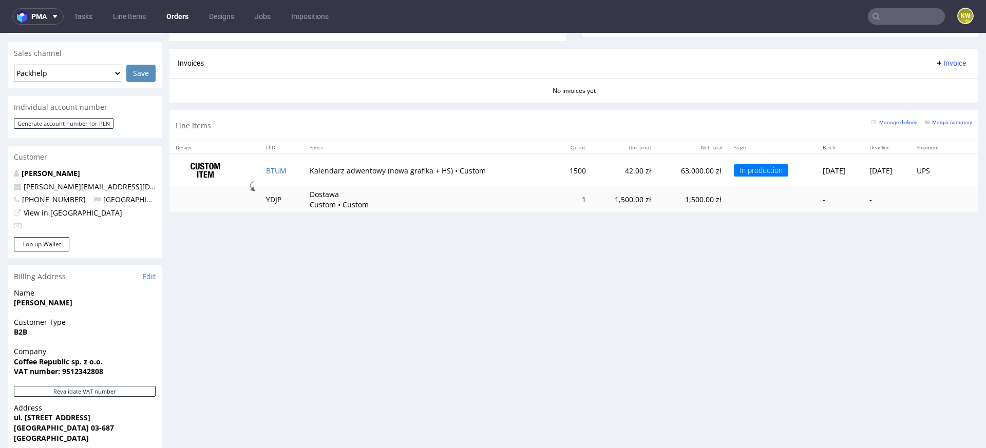
scroll to position [423, 0]
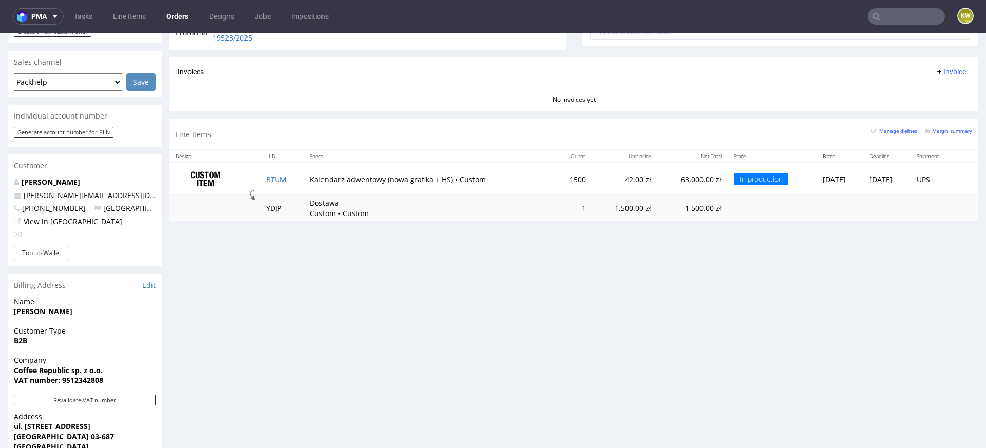
click at [932, 133] on div "Margin summary" at bounding box center [948, 130] width 47 height 10
click at [944, 128] on small "Margin summary" at bounding box center [948, 131] width 47 height 6
click at [886, 16] on input "text" at bounding box center [906, 16] width 77 height 16
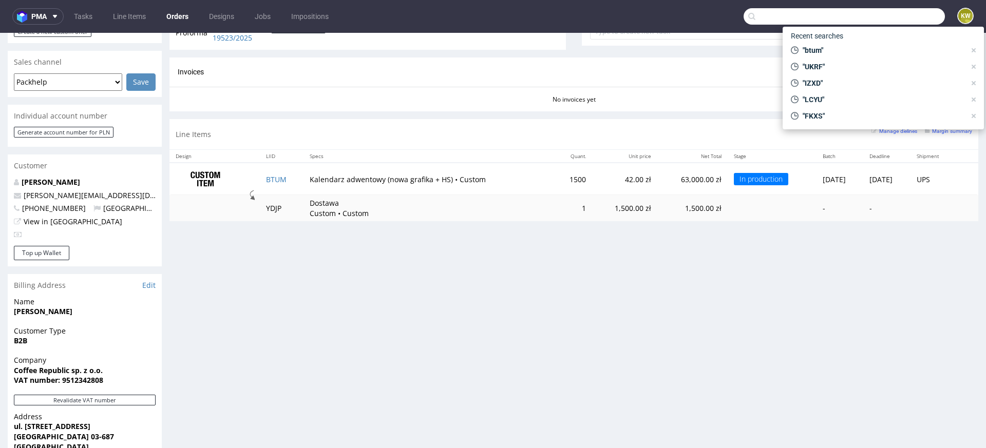
paste input "UKRF"
type input "UKRF"
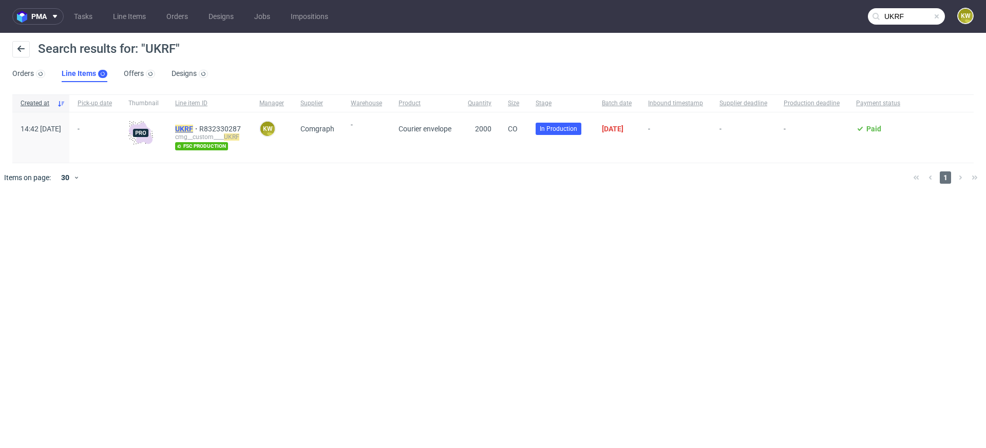
click at [193, 126] on mark "UKRF" at bounding box center [184, 129] width 18 height 8
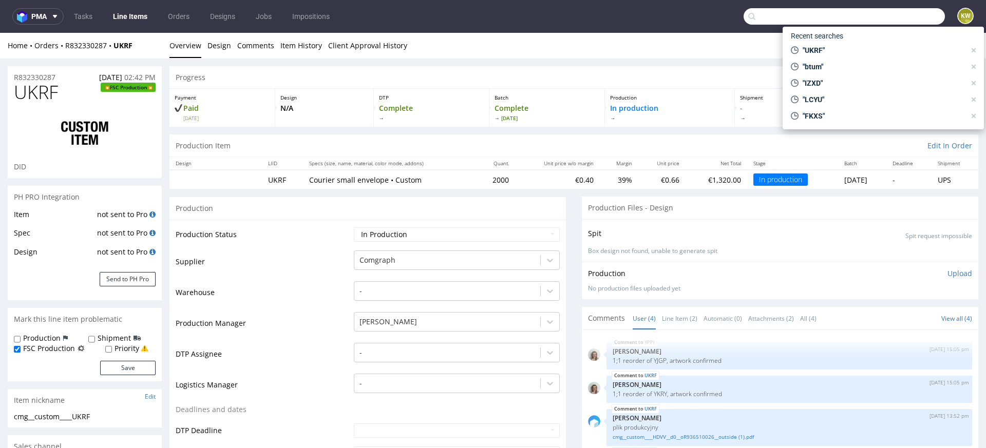
click at [884, 16] on input "text" at bounding box center [844, 16] width 201 height 16
click at [342, 307] on td "Warehouse" at bounding box center [264, 295] width 176 height 31
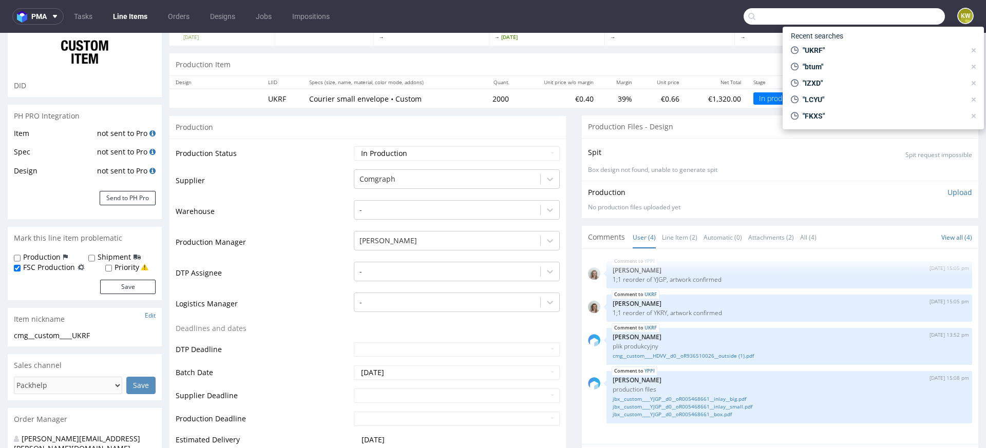
scroll to position [101, 0]
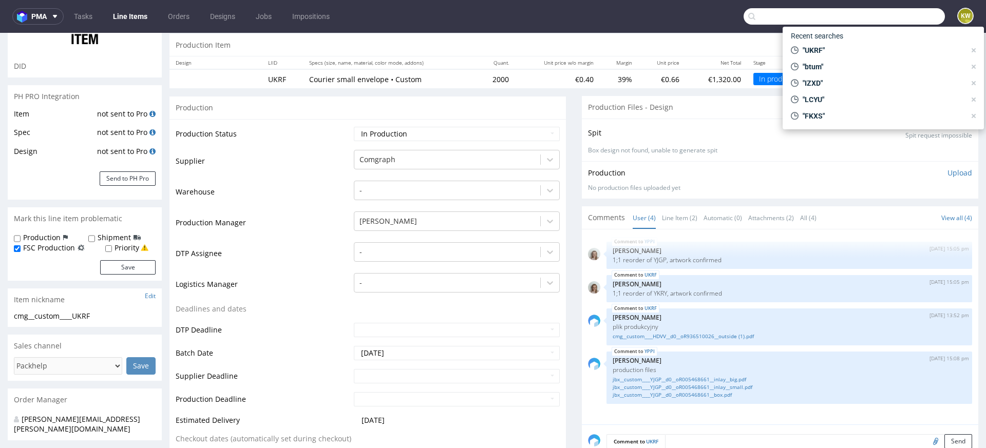
click at [290, 270] on td "DTP Assignee" at bounding box center [264, 256] width 176 height 31
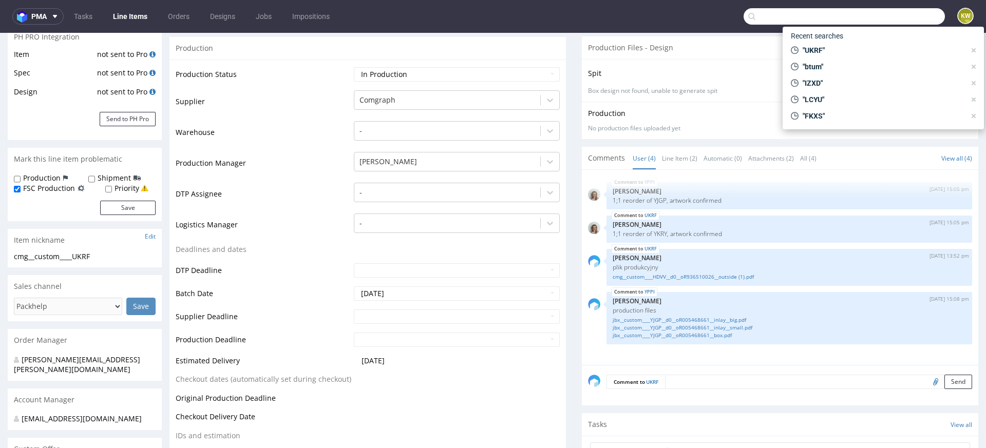
scroll to position [179, 0]
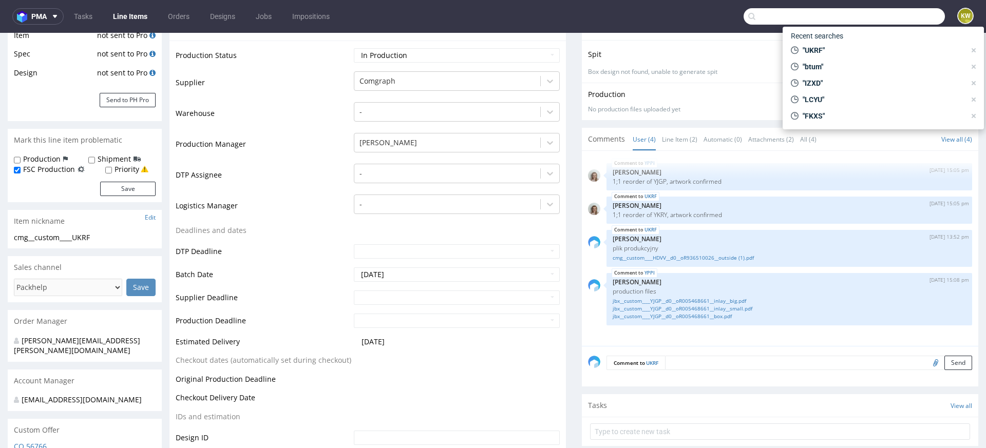
click at [299, 323] on td "Production Deadline" at bounding box center [264, 324] width 176 height 23
click at [365, 294] on input "text" at bounding box center [457, 298] width 206 height 14
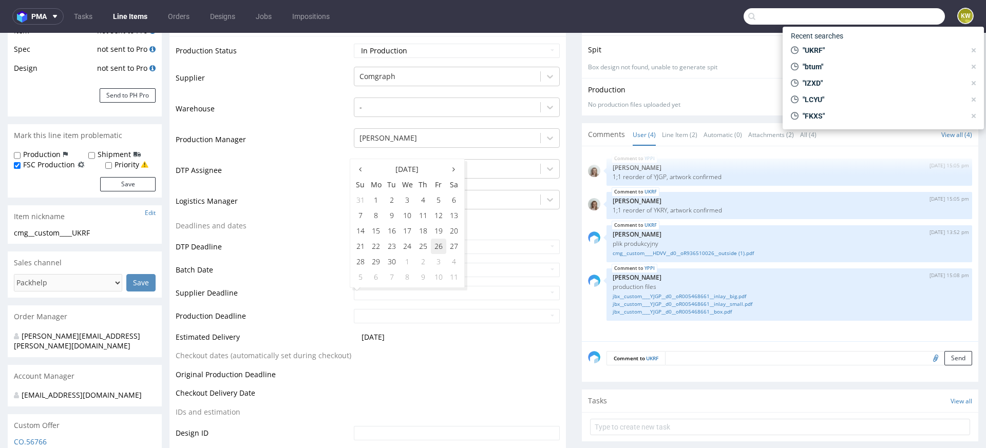
click at [440, 243] on td "26" at bounding box center [438, 246] width 15 height 15
type input "2025-09-26"
click at [396, 312] on input "text" at bounding box center [457, 316] width 206 height 14
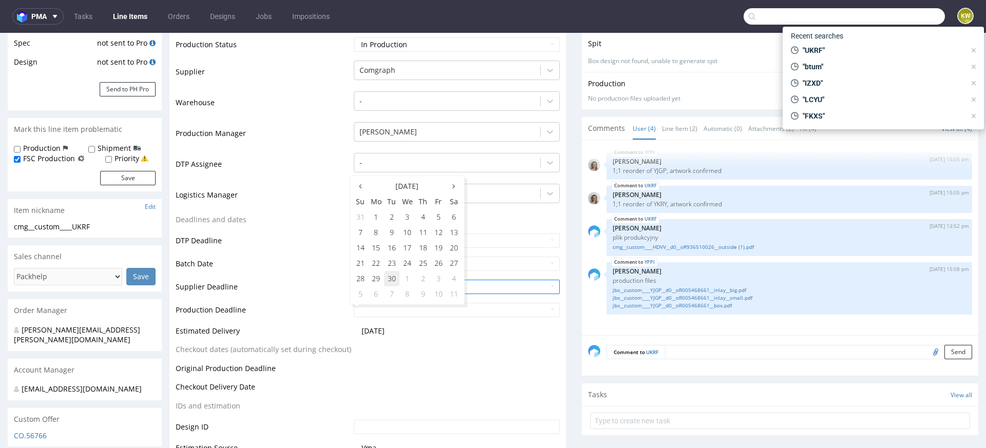
click at [398, 280] on td "30" at bounding box center [391, 278] width 15 height 15
type input "2025-09-30"
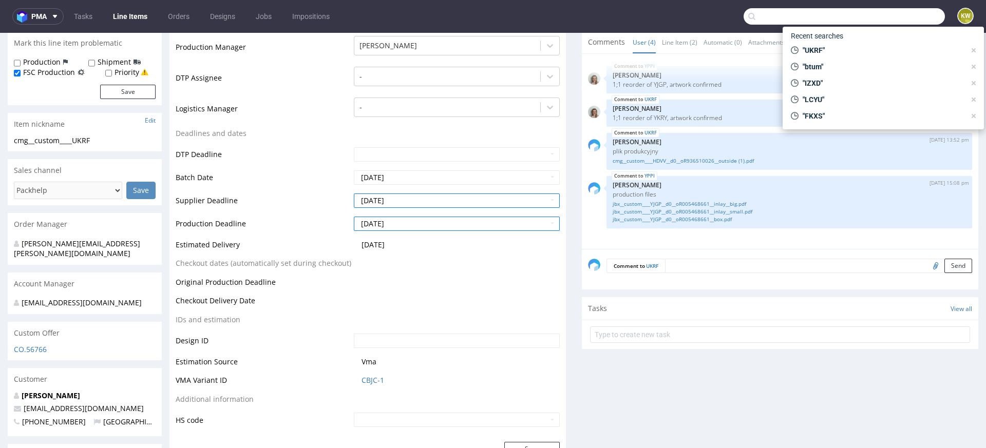
scroll to position [280, 0]
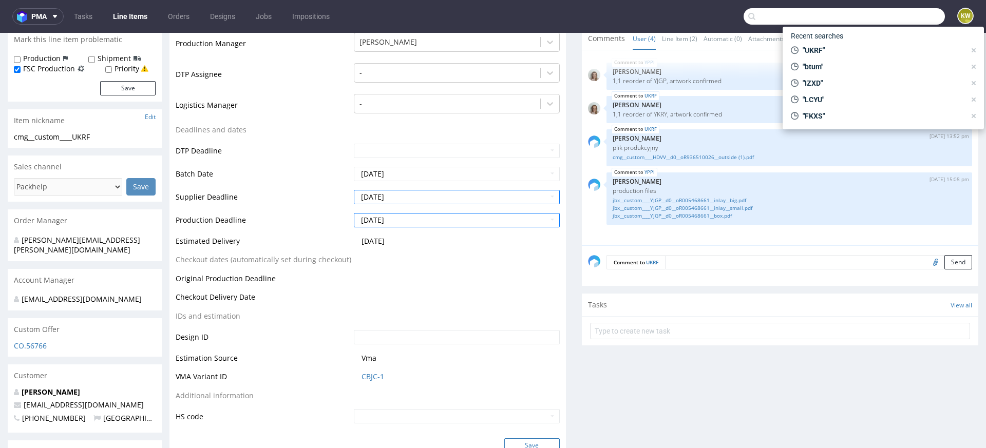
click at [533, 446] on button "Save" at bounding box center [531, 446] width 55 height 14
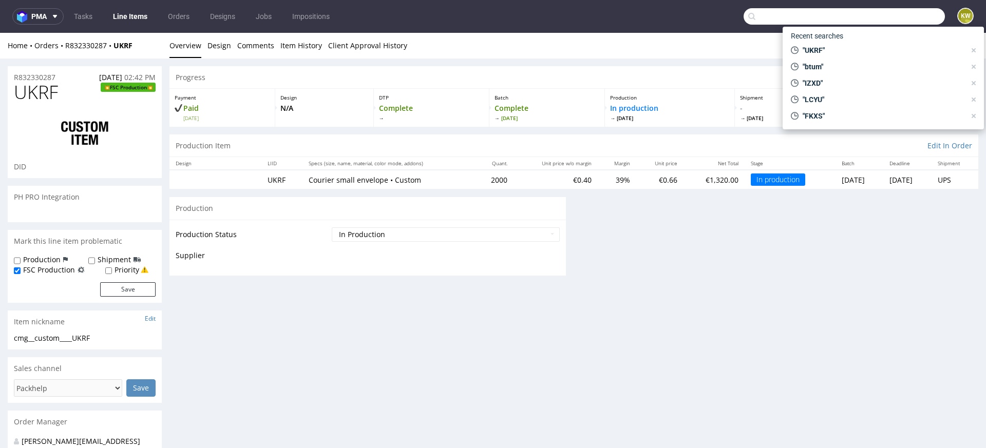
scroll to position [0, 0]
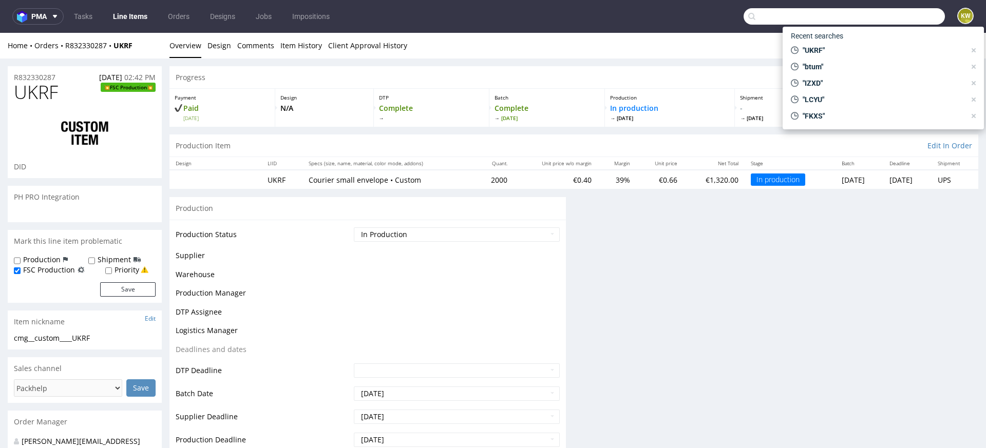
click at [35, 91] on span "UKRF" at bounding box center [36, 92] width 44 height 21
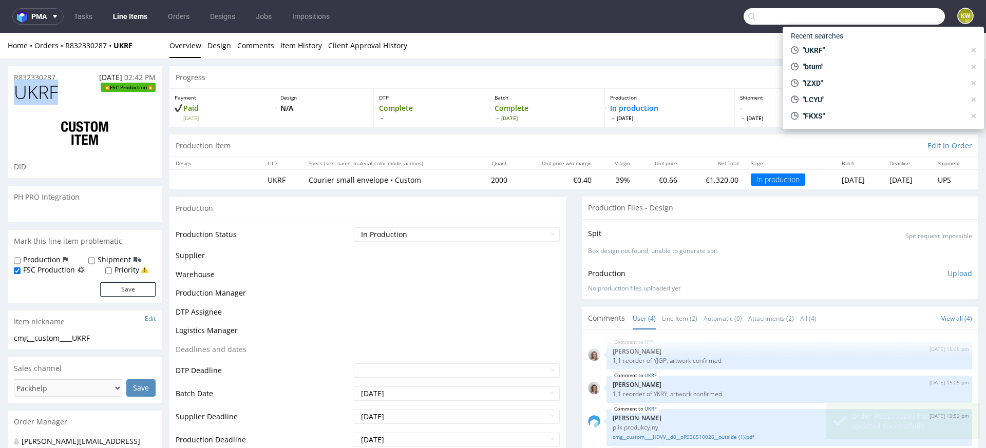
click at [35, 91] on span "UKRF" at bounding box center [36, 92] width 44 height 21
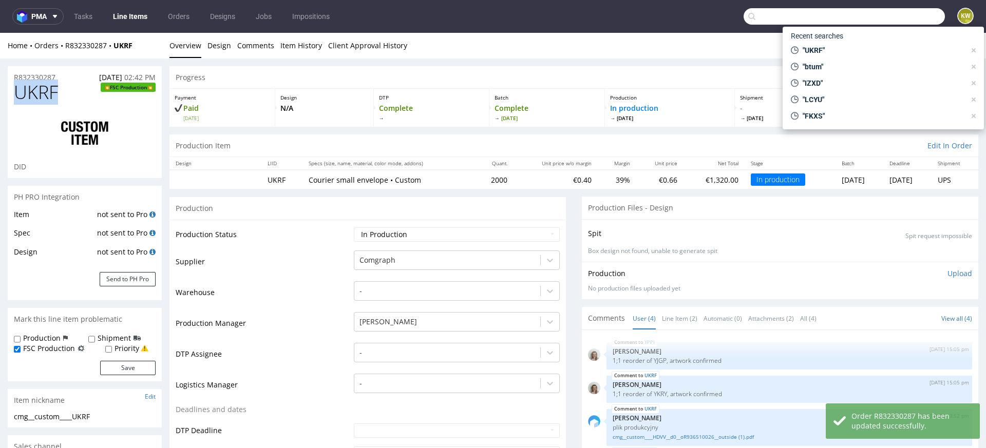
copy span "UKRF"
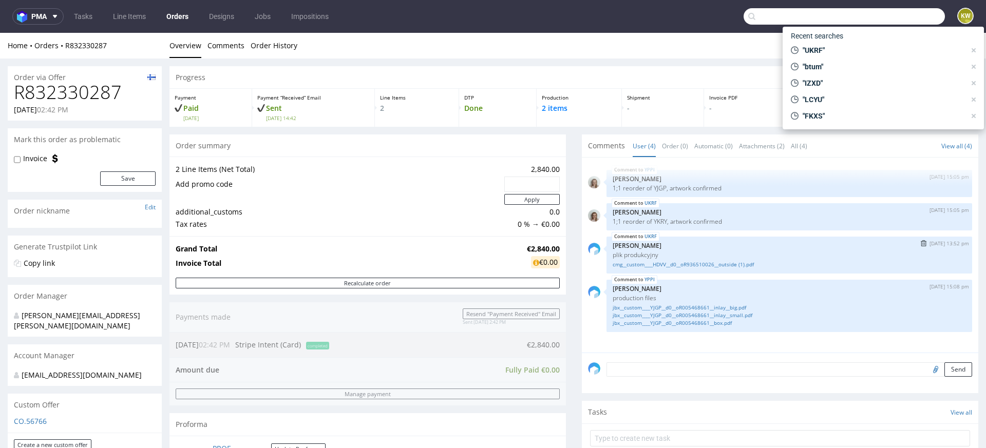
scroll to position [37, 0]
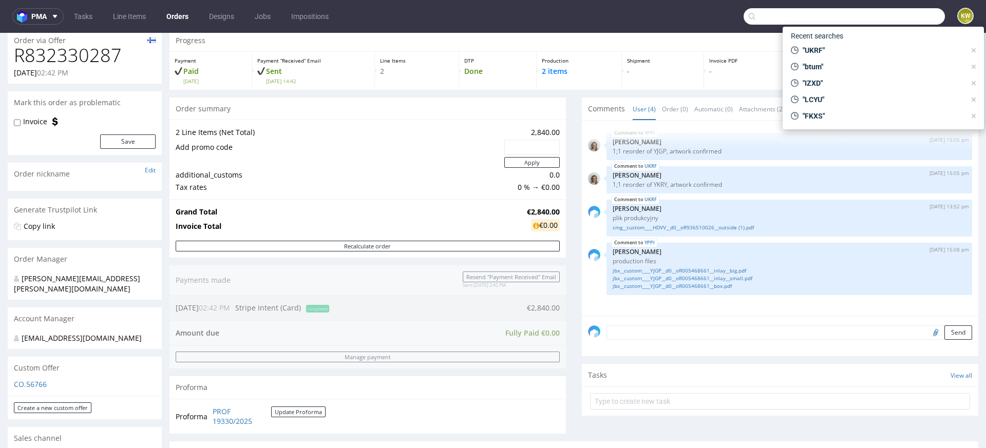
click at [621, 334] on textarea at bounding box center [790, 333] width 366 height 14
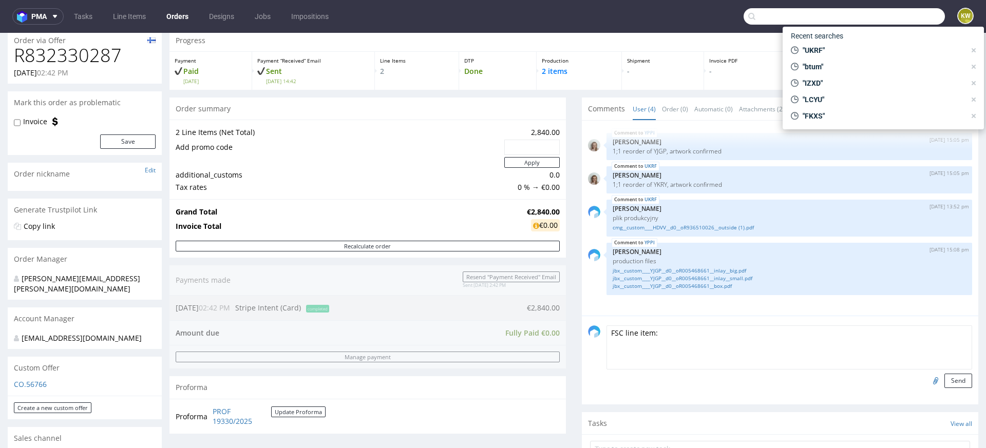
paste textarea "UKRF"
type textarea "FSC line item: UKRF"
click at [757, 308] on div "YPPI 10th Sep 25 | 15:05 pm Monika Poźniak 1;1 reorder of YJGP, artwork confirm…" at bounding box center [783, 221] width 390 height 189
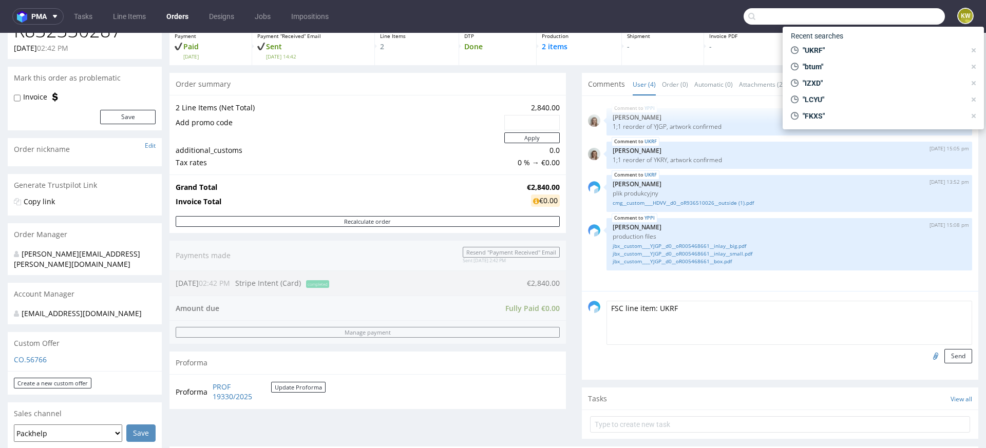
scroll to position [63, 0]
click at [945, 352] on button "Send" at bounding box center [958, 355] width 28 height 14
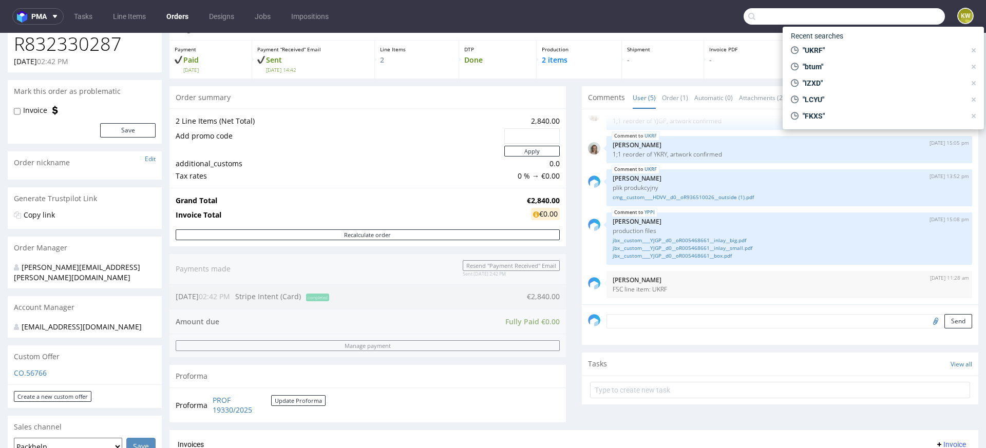
scroll to position [13, 0]
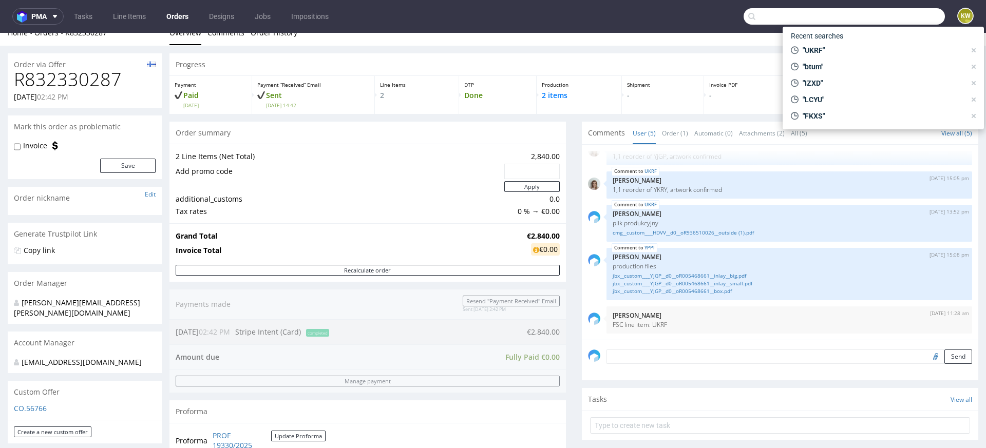
click at [25, 148] on label "Invoice" at bounding box center [35, 146] width 24 height 10
click at [21, 148] on input "Invoice" at bounding box center [17, 147] width 7 height 8
checkbox input "true"
click at [129, 163] on button "Save" at bounding box center [127, 166] width 55 height 14
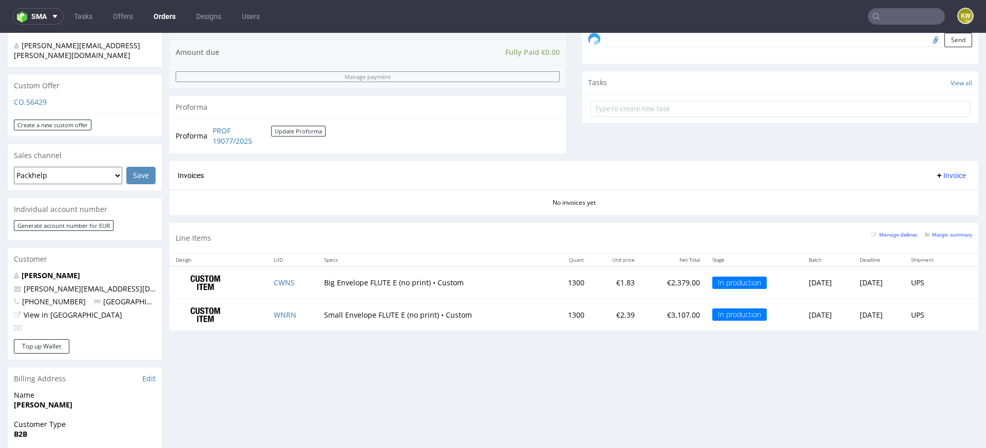
scroll to position [329, 0]
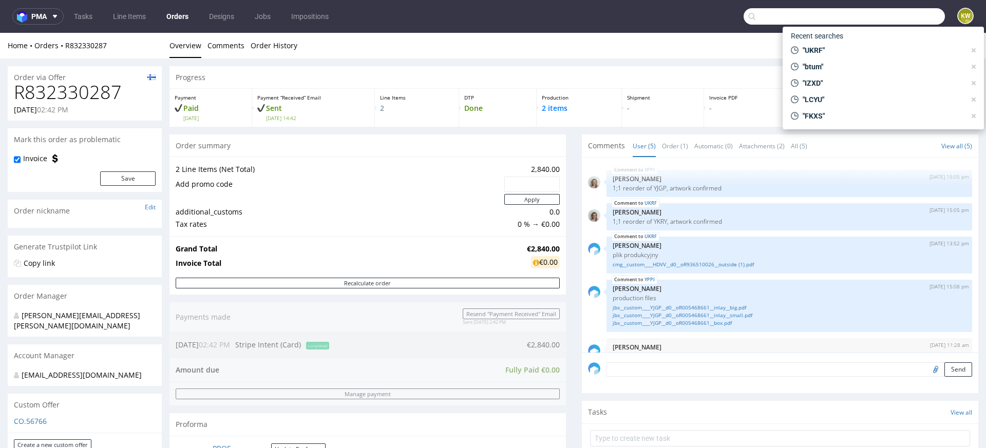
click at [808, 21] on input "text" at bounding box center [844, 16] width 201 height 16
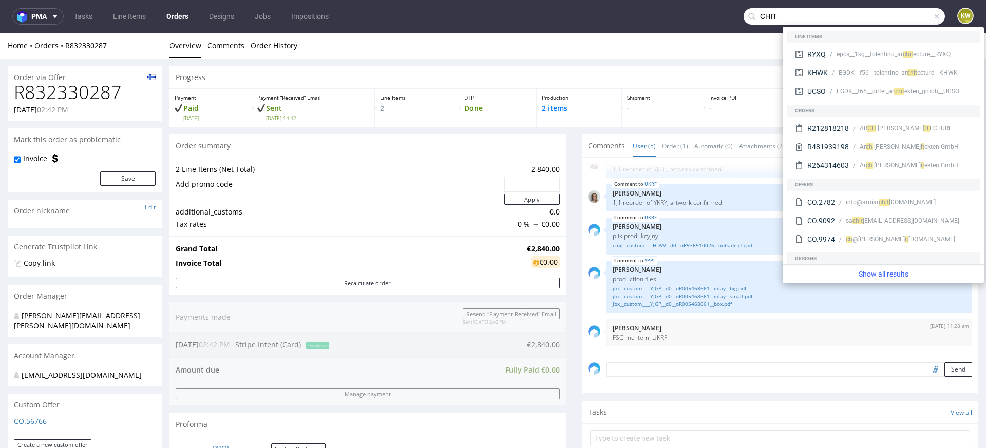
type input "CHIT"
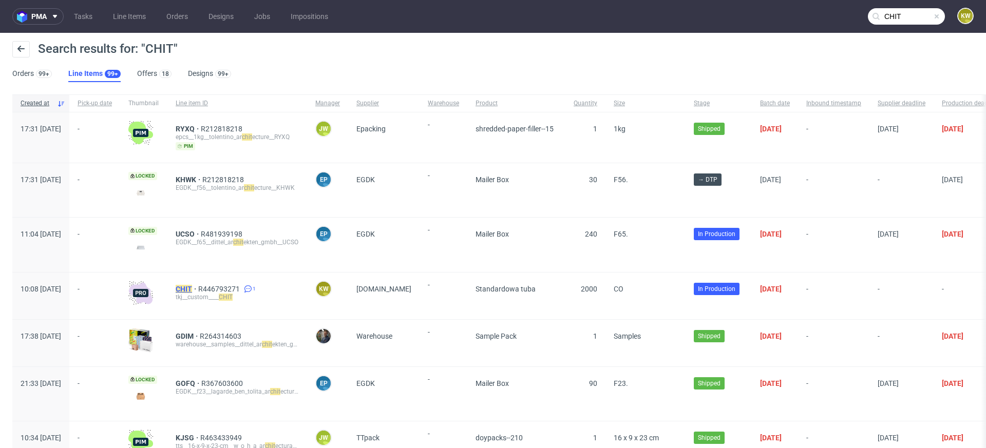
click at [192, 286] on mark "CHIT" at bounding box center [184, 289] width 16 height 8
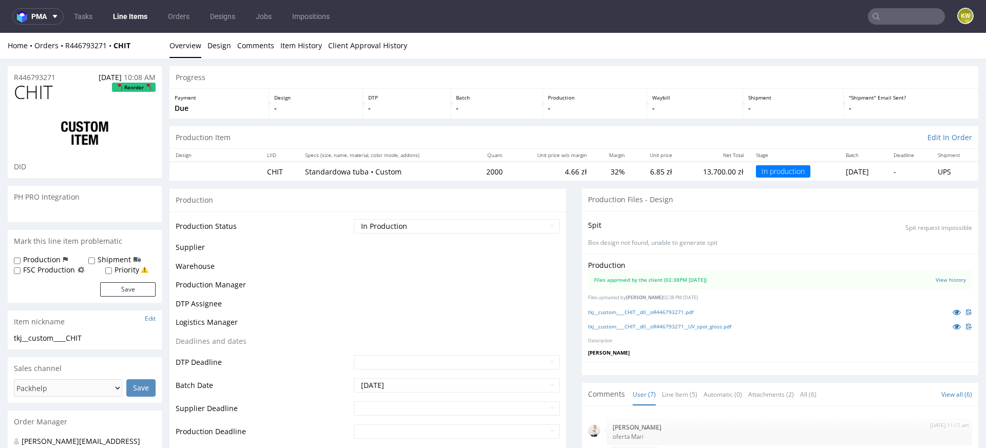
scroll to position [86, 0]
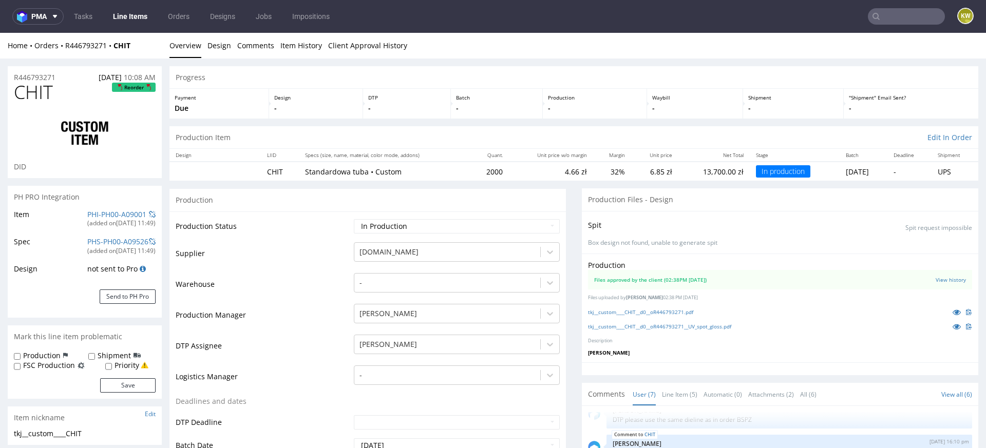
click at [277, 272] on td "Warehouse" at bounding box center [264, 287] width 176 height 31
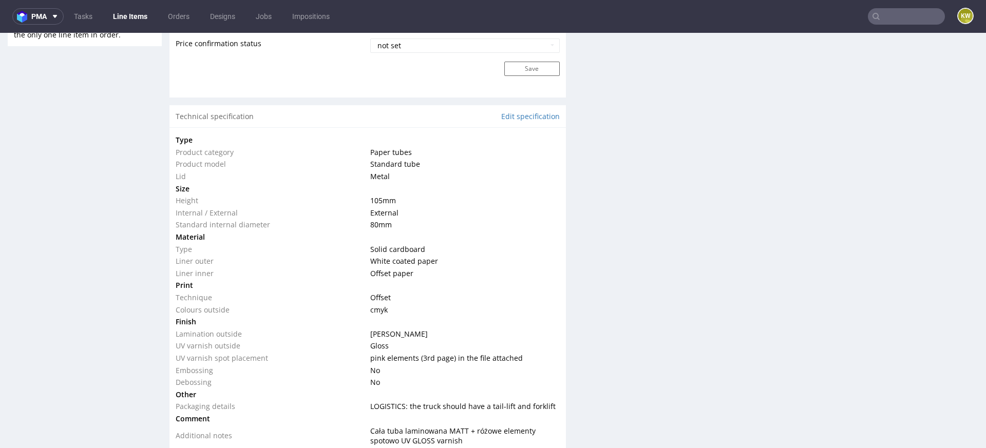
scroll to position [920, 0]
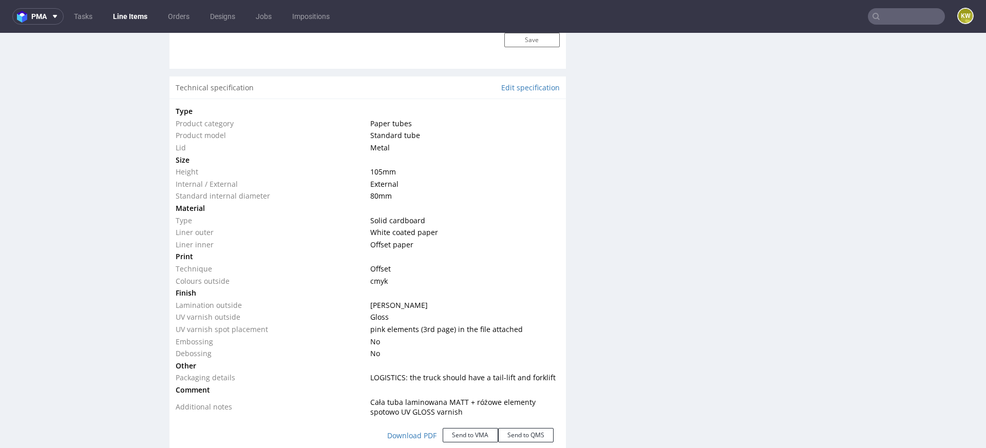
click at [646, 277] on div "Production Files - Design Spit Spit request impossible Box design not found, un…" at bounding box center [780, 235] width 396 height 1935
click at [634, 280] on div "Production Files - Design Spit Spit request impossible Box design not found, un…" at bounding box center [780, 235] width 396 height 1935
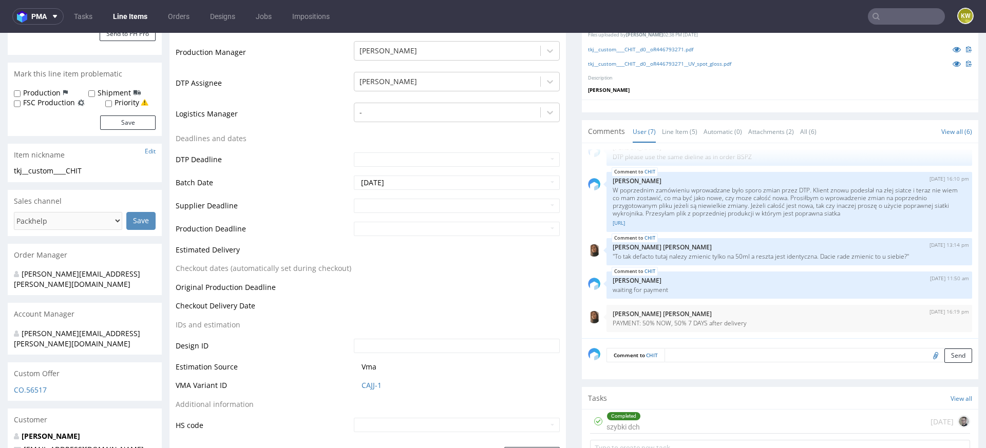
scroll to position [259, 0]
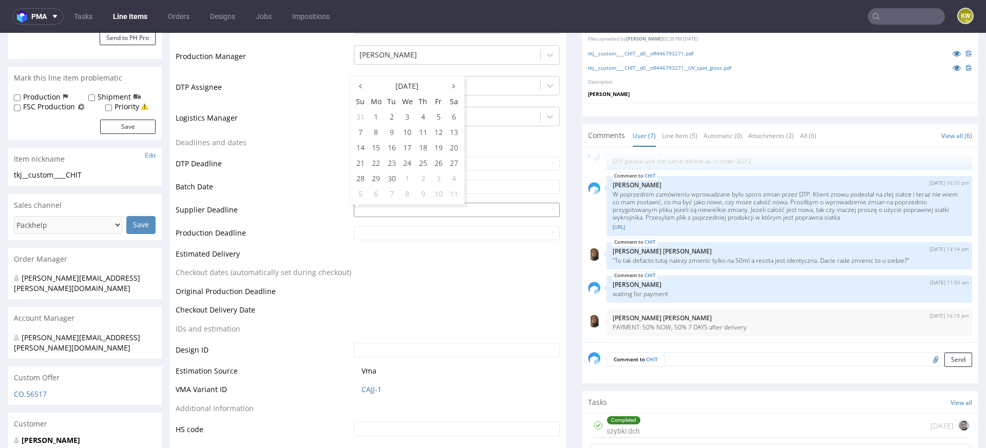
click at [368, 210] on input "text" at bounding box center [457, 210] width 206 height 14
click at [392, 181] on td "30" at bounding box center [391, 178] width 15 height 15
type input "2025-09-30"
click at [384, 235] on input "text" at bounding box center [457, 233] width 206 height 14
click at [420, 200] on td "2" at bounding box center [422, 201] width 15 height 15
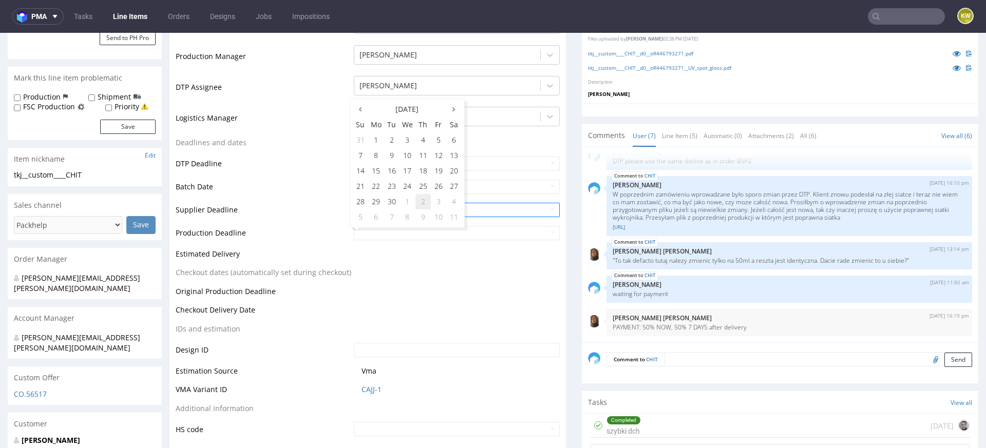
type input "2025-10-02"
click at [463, 289] on td at bounding box center [455, 295] width 209 height 19
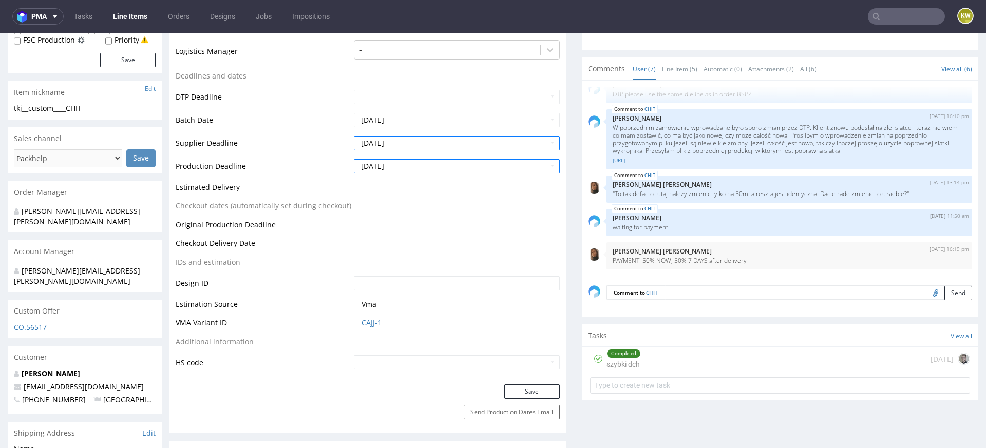
scroll to position [341, 0]
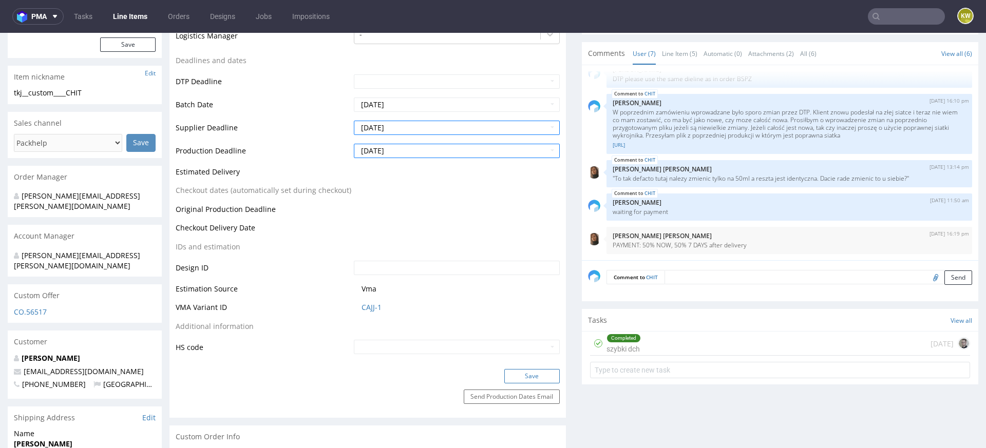
click at [513, 377] on button "Save" at bounding box center [531, 376] width 55 height 14
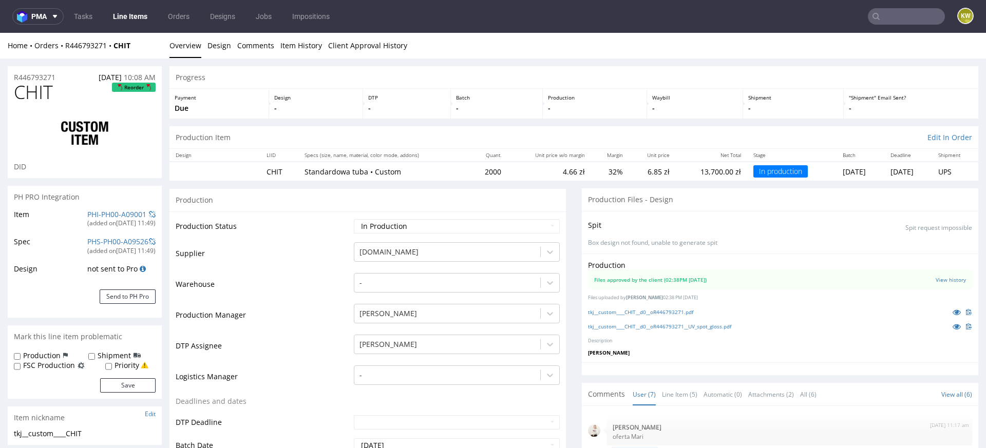
scroll to position [86, 0]
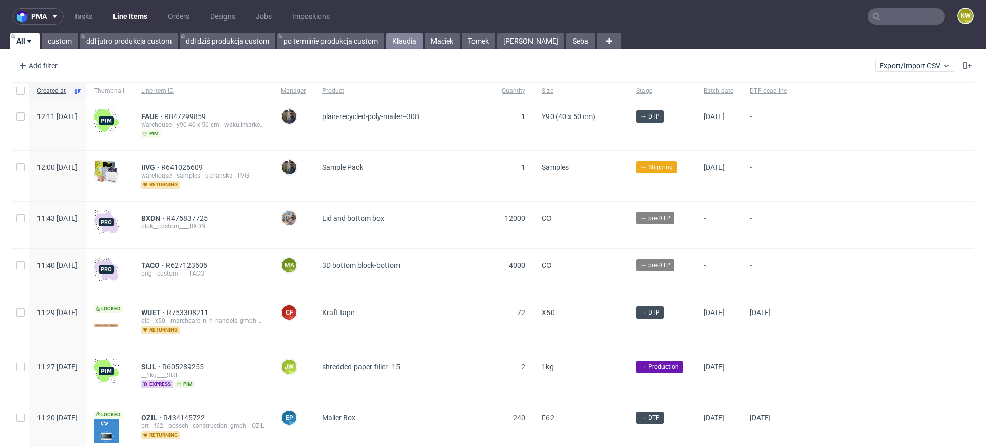
click at [406, 43] on link "Klaudia" at bounding box center [404, 41] width 36 height 16
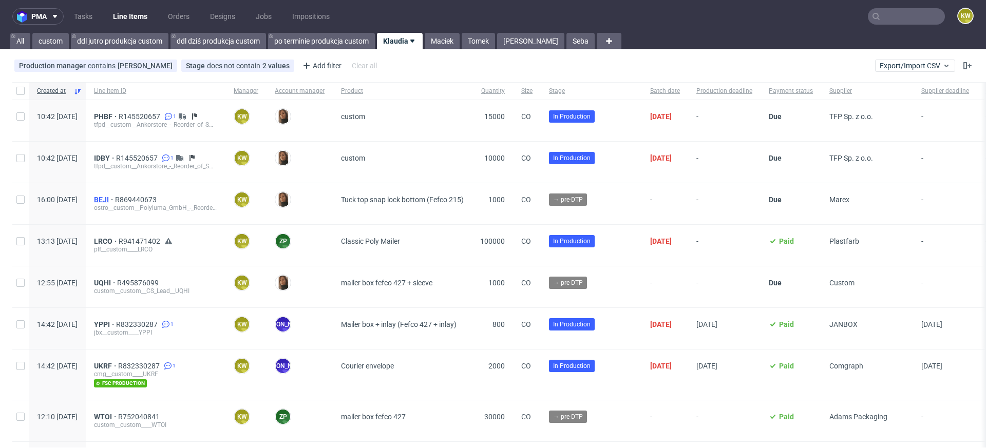
click at [115, 197] on span "BEJI" at bounding box center [104, 200] width 21 height 8
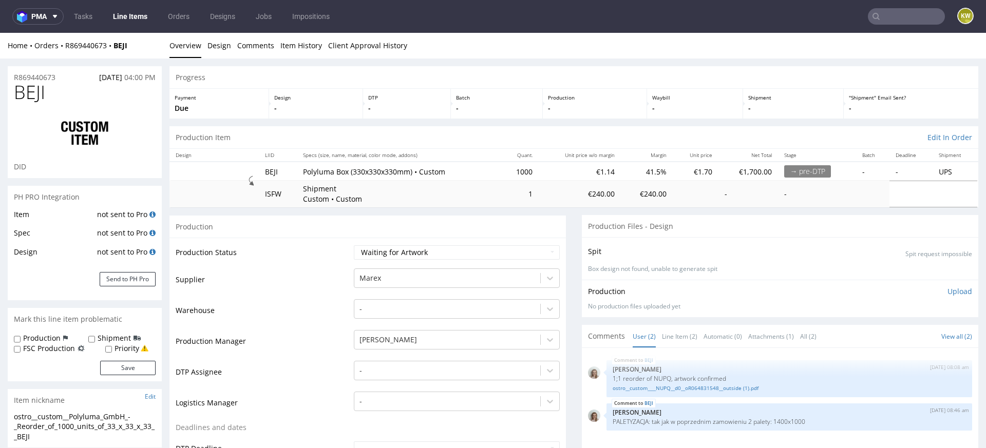
click at [278, 251] on td "Production Status" at bounding box center [264, 255] width 176 height 23
click at [139, 16] on link "Line Items" at bounding box center [130, 16] width 47 height 16
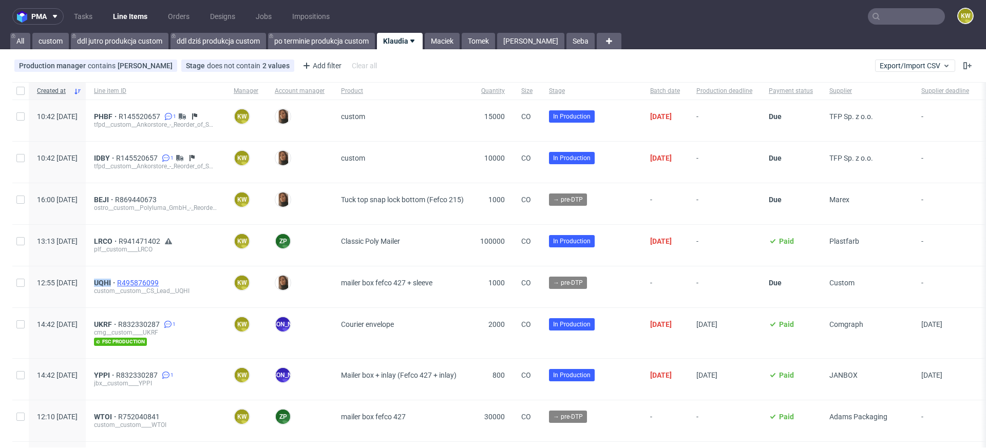
click at [161, 282] on span "R495876099" at bounding box center [139, 283] width 44 height 8
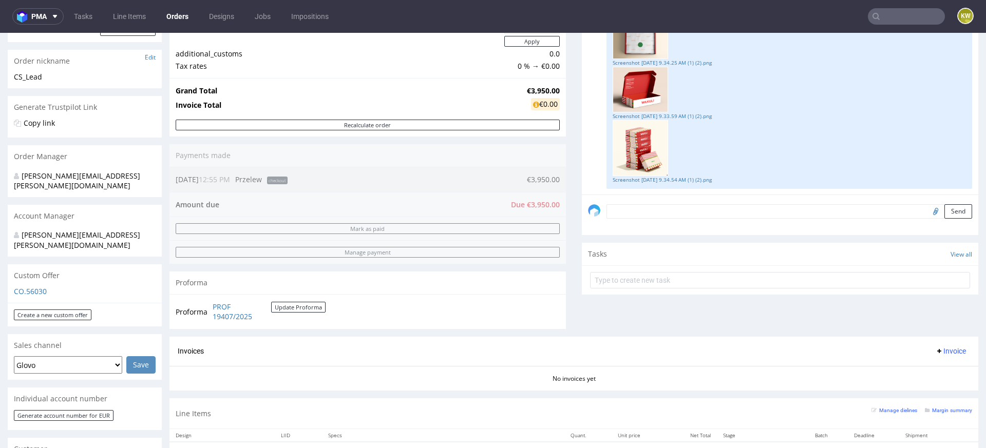
scroll to position [207, 0]
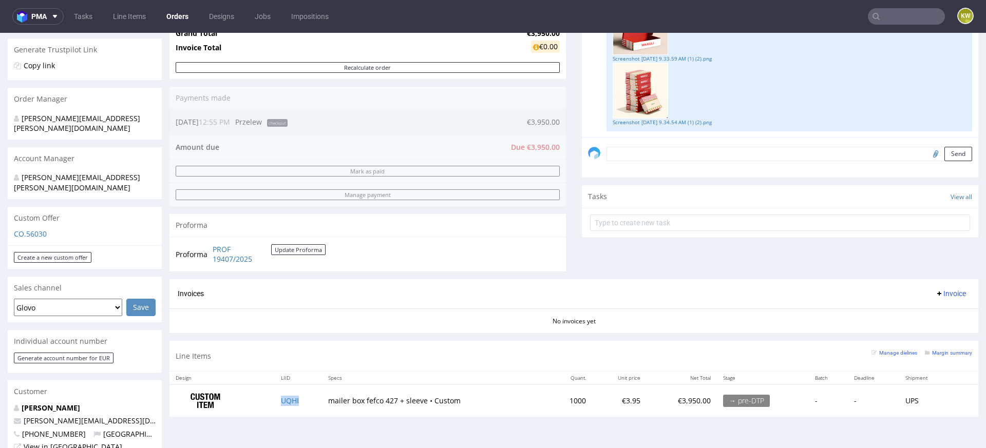
click at [306, 408] on td "UQHI" at bounding box center [298, 401] width 47 height 32
click at [936, 351] on small "Margin summary" at bounding box center [948, 353] width 47 height 6
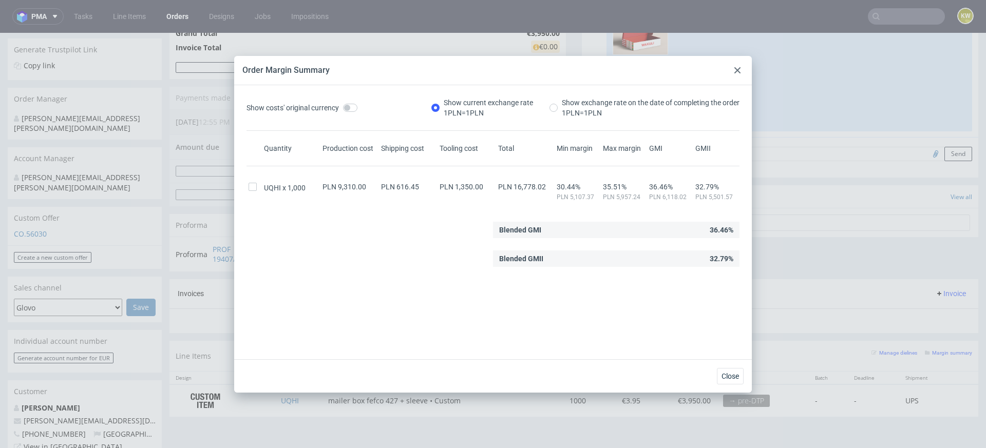
click at [532, 187] on span "PLN 16,778.02" at bounding box center [522, 187] width 48 height 8
copy span "16,778.02"
click at [380, 271] on div "Show costs' original currency Show current exchange rate 1 PLN = 1 PLN Show exc…" at bounding box center [492, 227] width 501 height 258
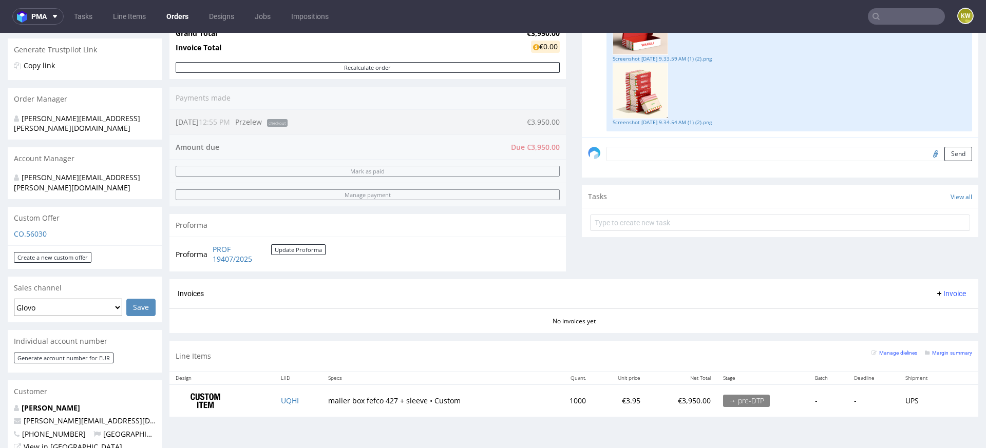
click at [289, 394] on td "UQHI" at bounding box center [298, 401] width 47 height 32
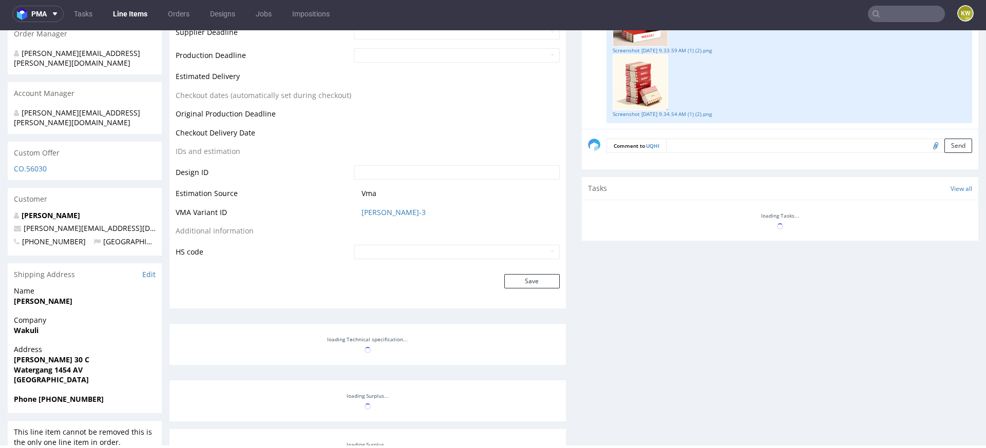
scroll to position [464, 0]
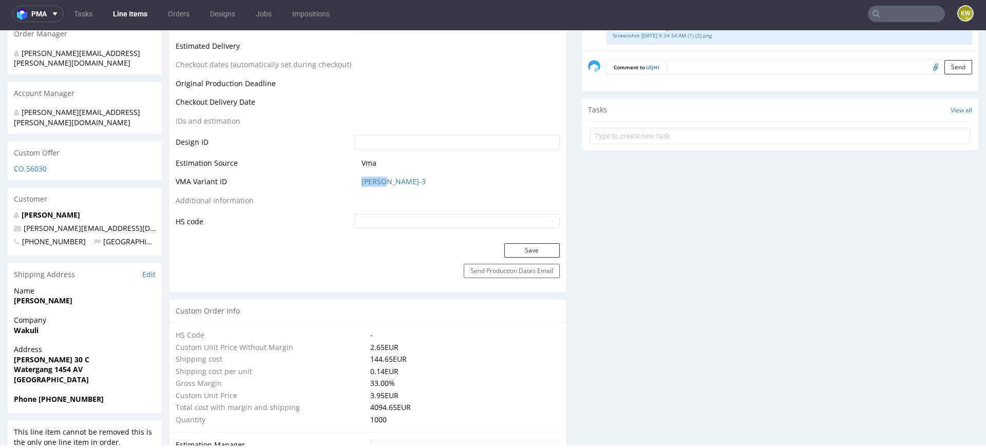
drag, startPoint x: 409, startPoint y: 189, endPoint x: 306, endPoint y: 187, distance: 103.2
click at [305, 188] on tr "VMA Variant ID CANH-3" at bounding box center [368, 185] width 384 height 19
copy tr "CANH-3"
click at [366, 180] on link "CANH-3" at bounding box center [394, 182] width 64 height 10
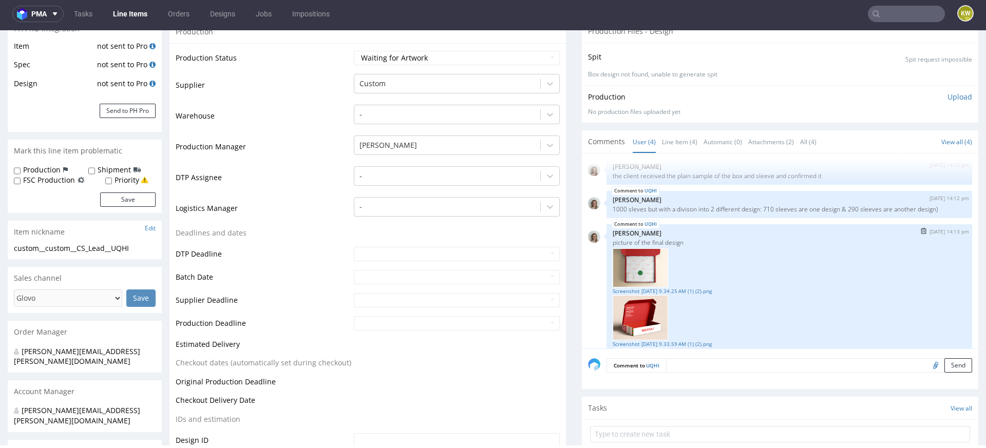
scroll to position [0, 0]
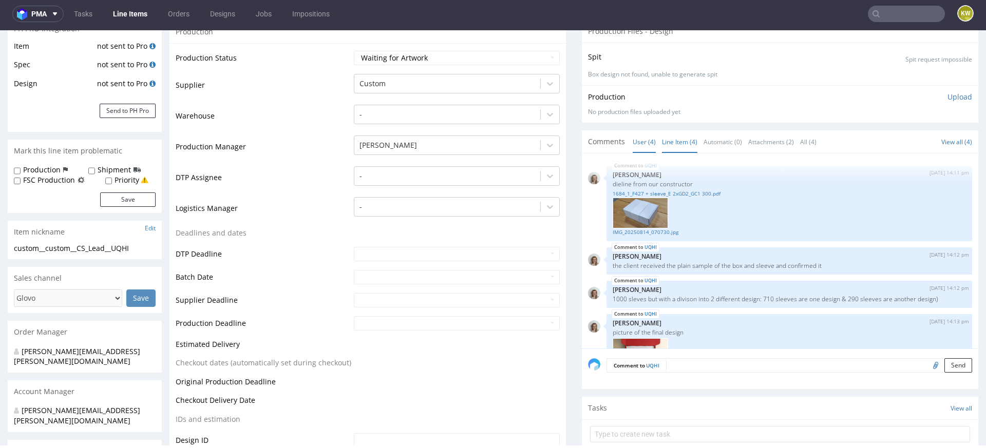
click at [674, 136] on link "Line Item (4)" at bounding box center [679, 142] width 35 height 22
click at [667, 190] on link "1684_1_F427 + sleeve_E 2xGD2_GC1 300.pdf" at bounding box center [789, 194] width 353 height 8
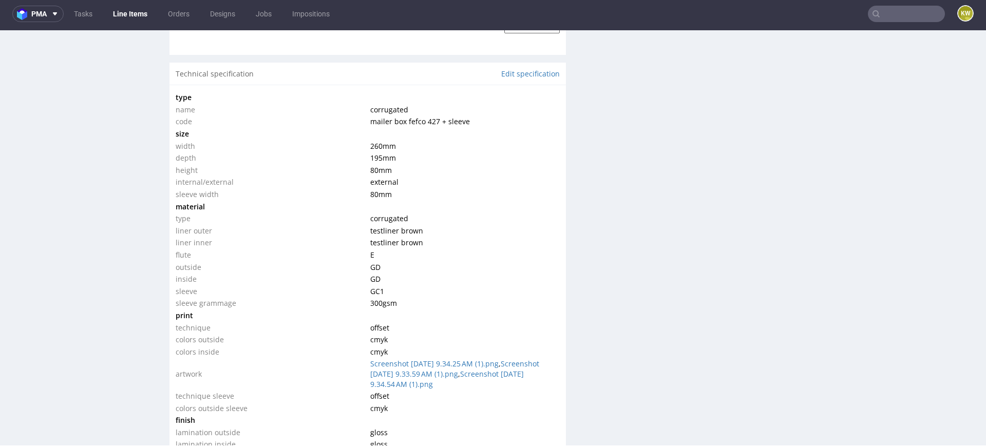
scroll to position [926, 0]
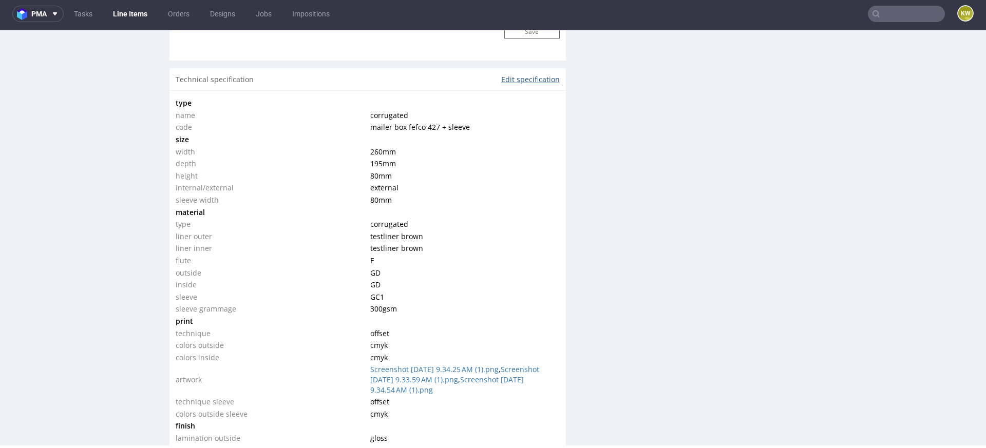
click at [518, 74] on link "Edit specification" at bounding box center [530, 79] width 59 height 10
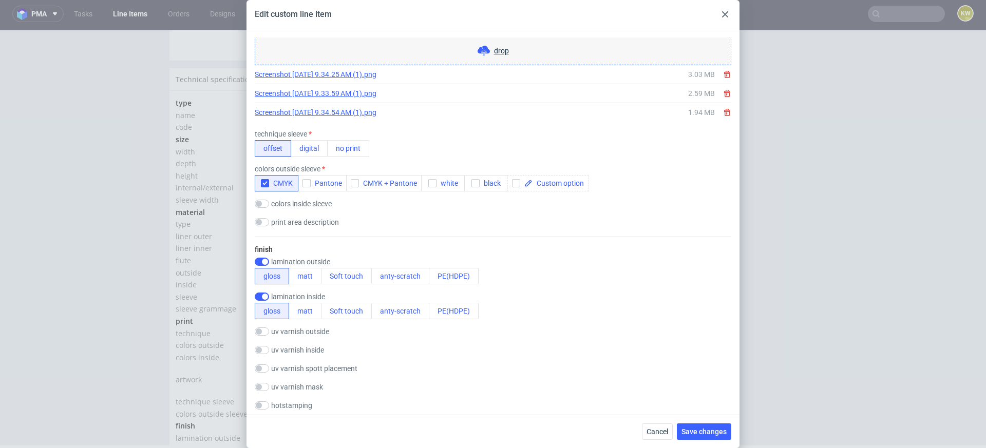
scroll to position [735, 0]
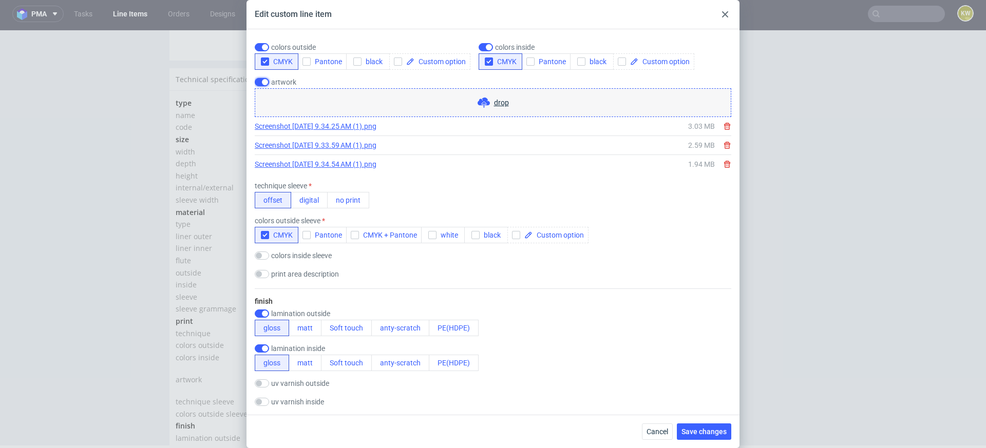
click at [266, 81] on input "checkbox" at bounding box center [262, 82] width 14 height 8
checkbox input "false"
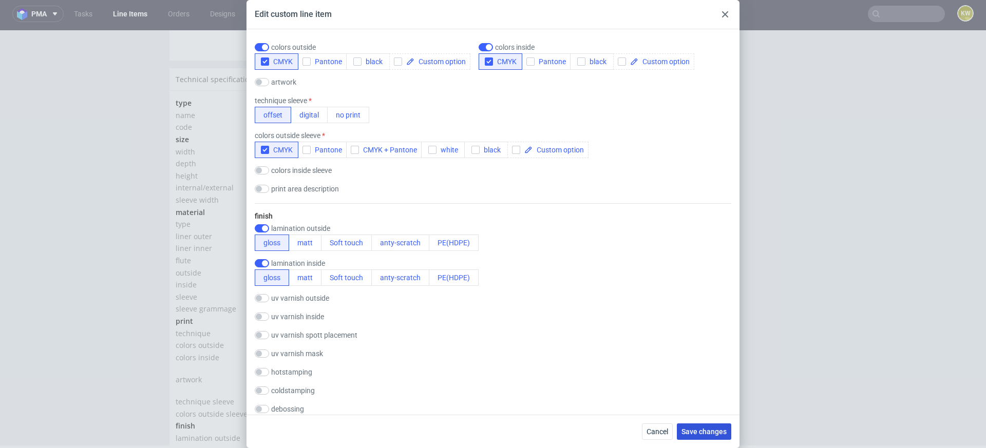
click at [713, 435] on span "Save changes" at bounding box center [703, 431] width 45 height 7
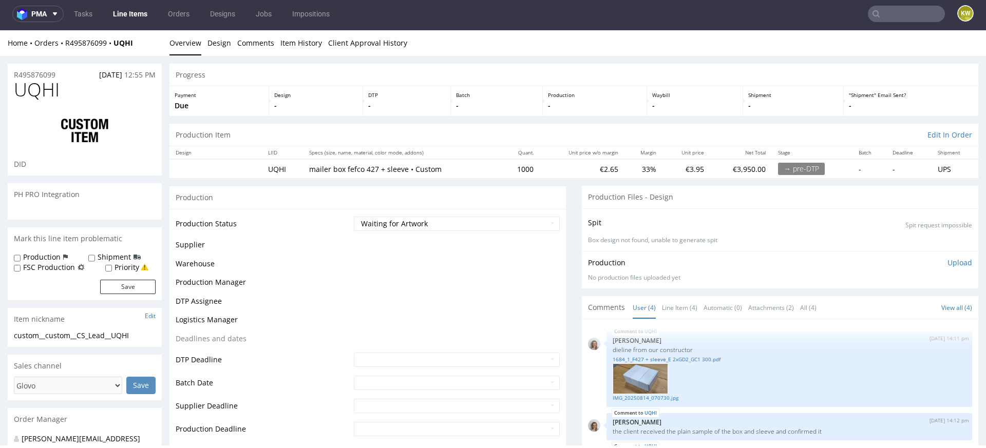
scroll to position [164, 0]
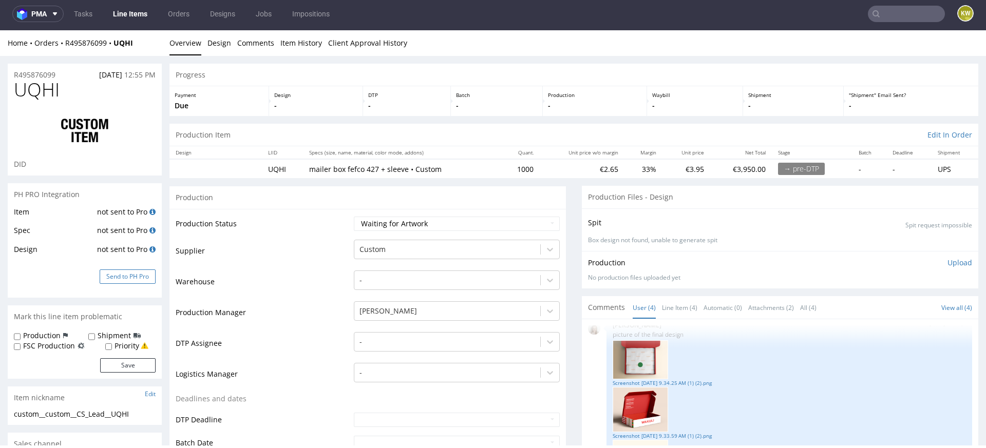
click at [135, 277] on button "Send to PH Pro" at bounding box center [128, 277] width 56 height 14
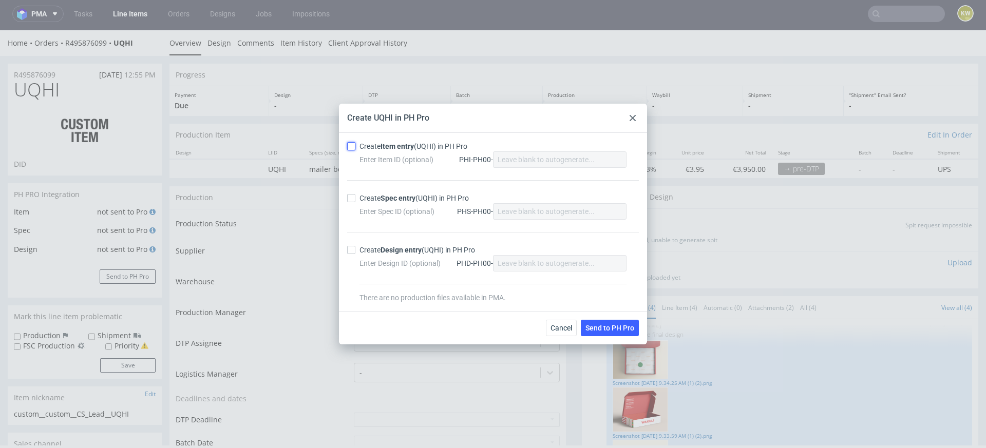
drag, startPoint x: 354, startPoint y: 146, endPoint x: 354, endPoint y: 203, distance: 57.0
click at [354, 146] on input "Create Item entry (UQHI) in PH Pro" at bounding box center [351, 146] width 8 height 8
checkbox input "true"
click at [354, 208] on div "Create Spec entry (UQHI) in PH Pro Enter Spec ID (optional) PHS-PH00-" at bounding box center [493, 206] width 292 height 52
click at [354, 204] on div "Create Spec entry (UQHI) in PH Pro Enter Spec ID (optional) PHS-PH00-" at bounding box center [493, 206] width 292 height 52
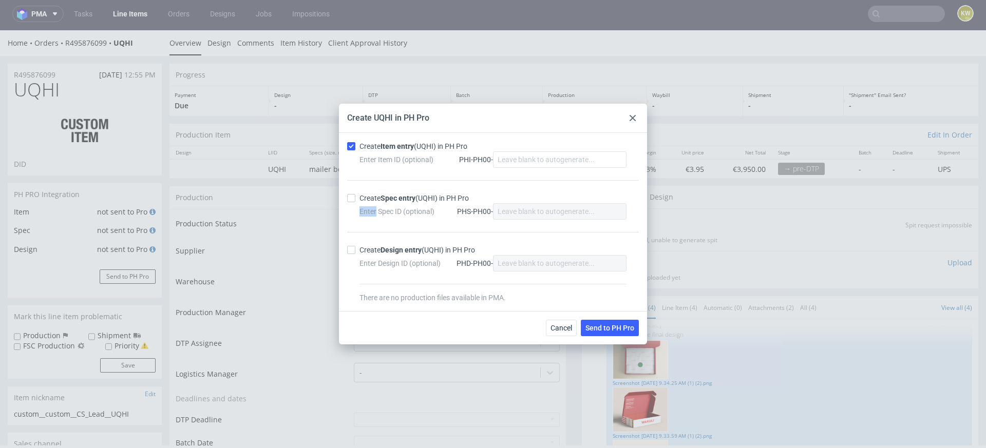
click at [354, 204] on div "Create Spec entry (UQHI) in PH Pro Enter Spec ID (optional) PHS-PH00-" at bounding box center [493, 206] width 292 height 52
click at [350, 197] on input "Create Spec entry (UQHI) in PH Pro" at bounding box center [351, 198] width 8 height 8
checkbox input "true"
click at [623, 333] on button "Send to PH Pro" at bounding box center [610, 328] width 58 height 16
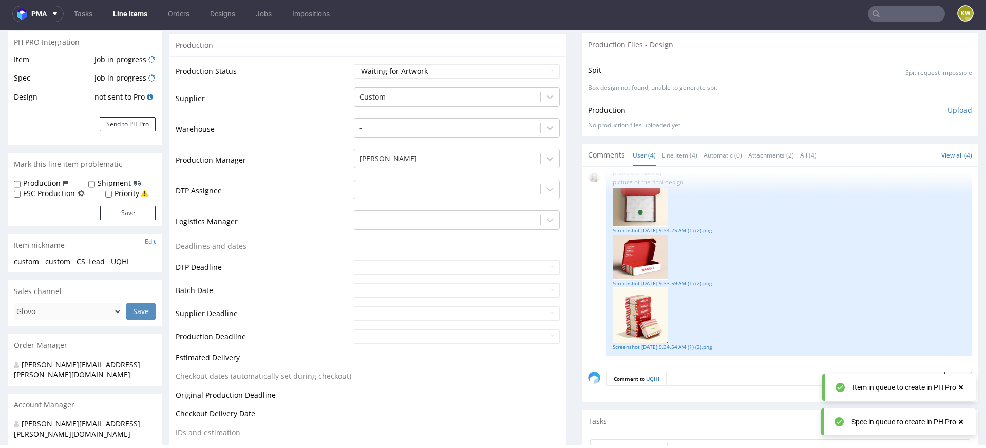
scroll to position [157, 0]
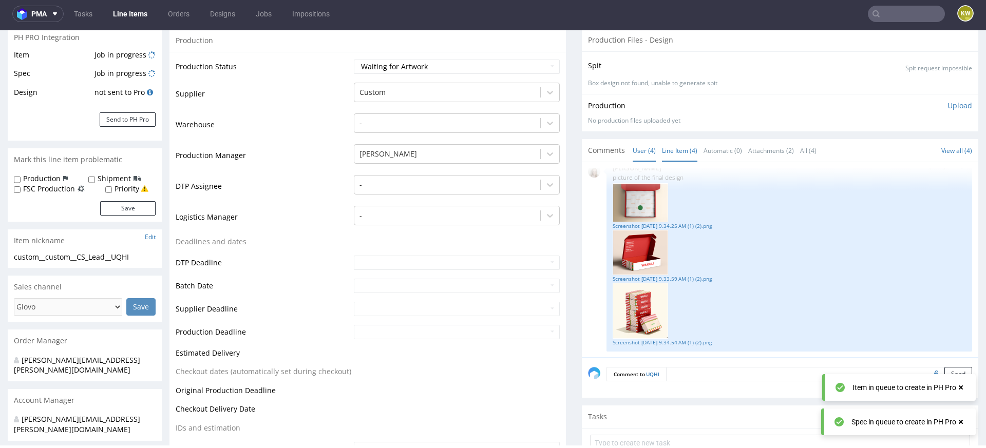
click at [674, 149] on link "Line Item (4)" at bounding box center [679, 151] width 35 height 22
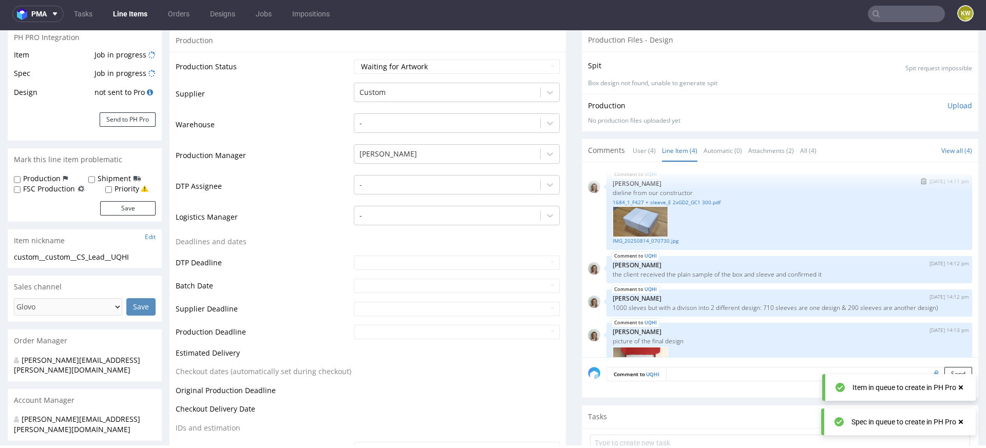
click at [689, 206] on div at bounding box center [789, 221] width 353 height 31
click at [696, 199] on link "1684_1_F427 + sleeve_E 2xGD2_GC1 300.pdf" at bounding box center [789, 203] width 353 height 8
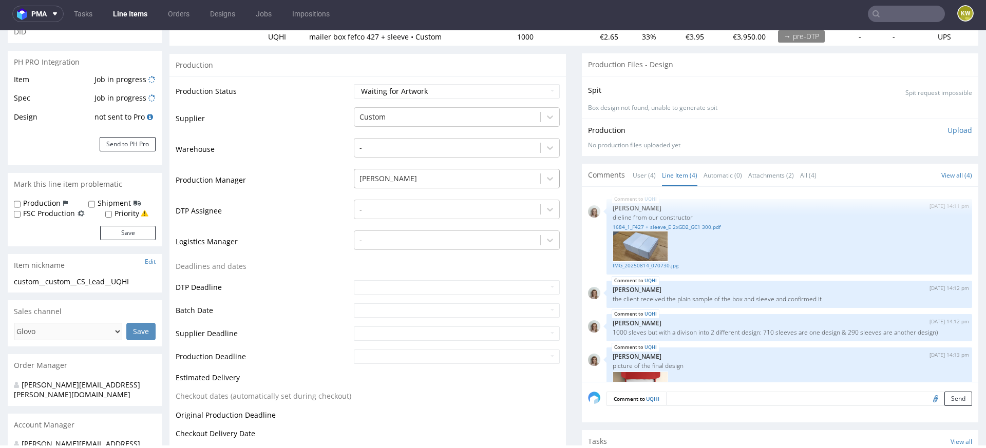
scroll to position [132, 0]
click at [390, 121] on div at bounding box center [447, 117] width 176 height 12
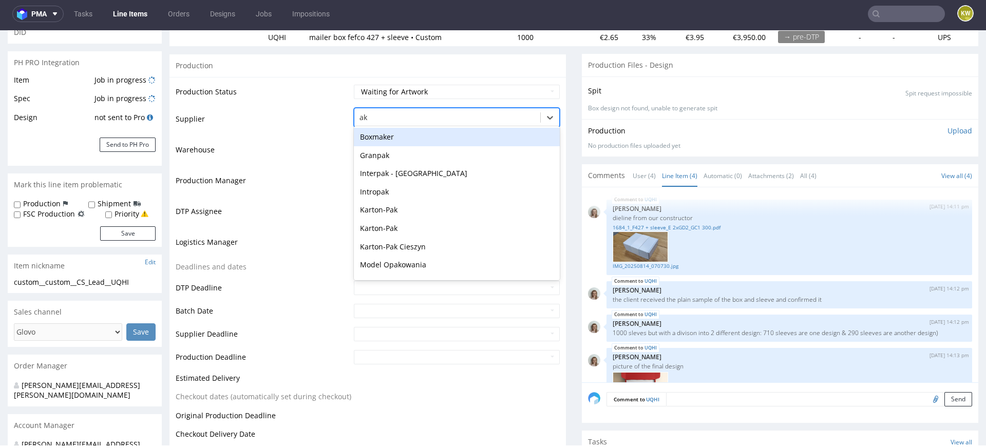
type input "a"
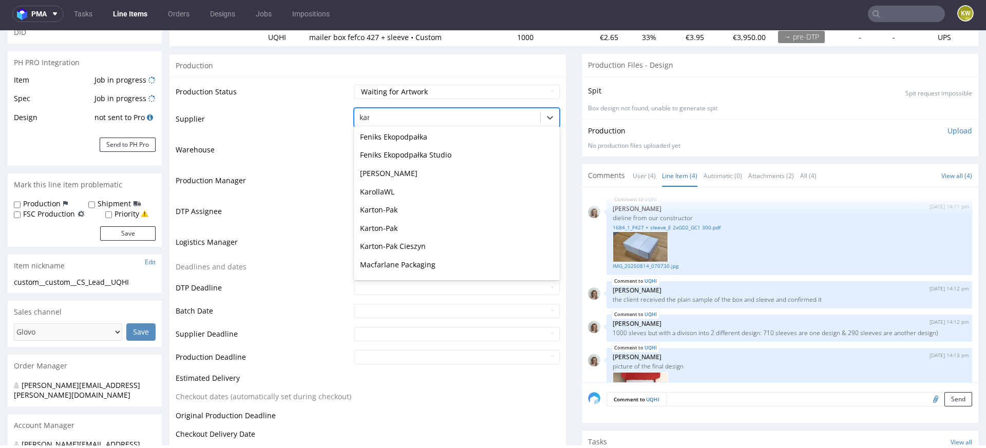
scroll to position [0, 0]
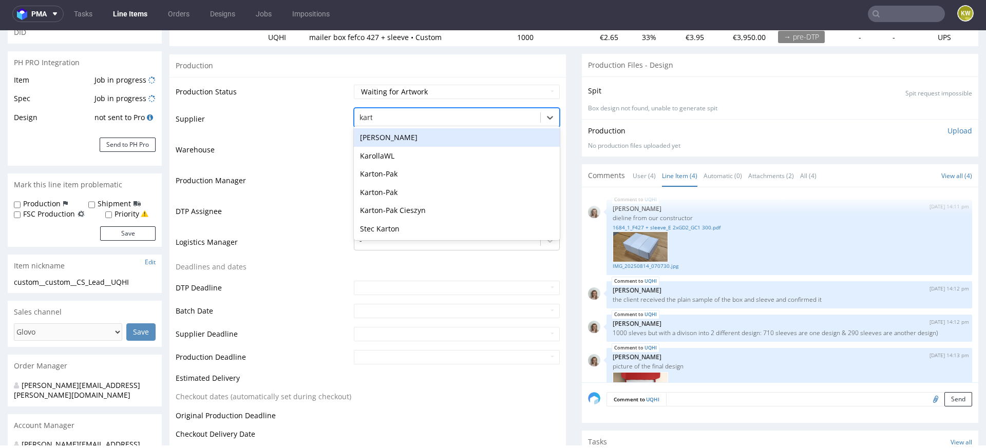
type input "karto"
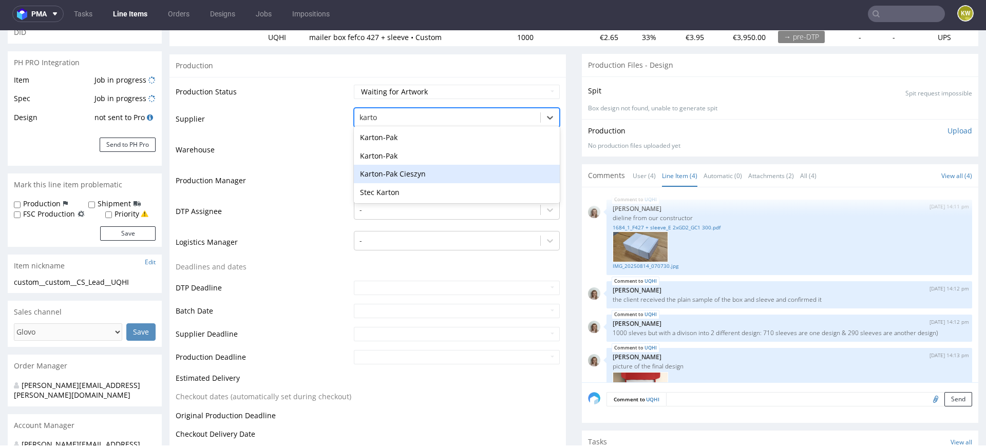
click at [402, 170] on div "Karton-Pak Cieszyn" at bounding box center [457, 174] width 206 height 18
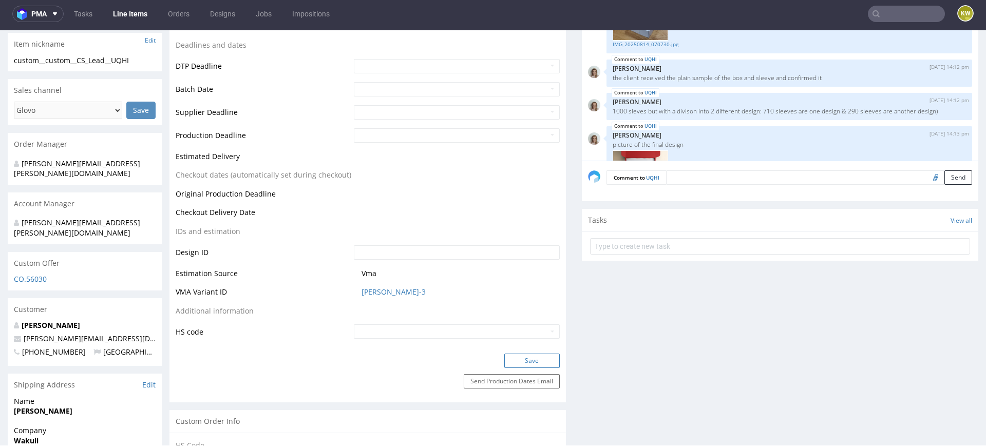
click at [518, 357] on button "Save" at bounding box center [531, 361] width 55 height 14
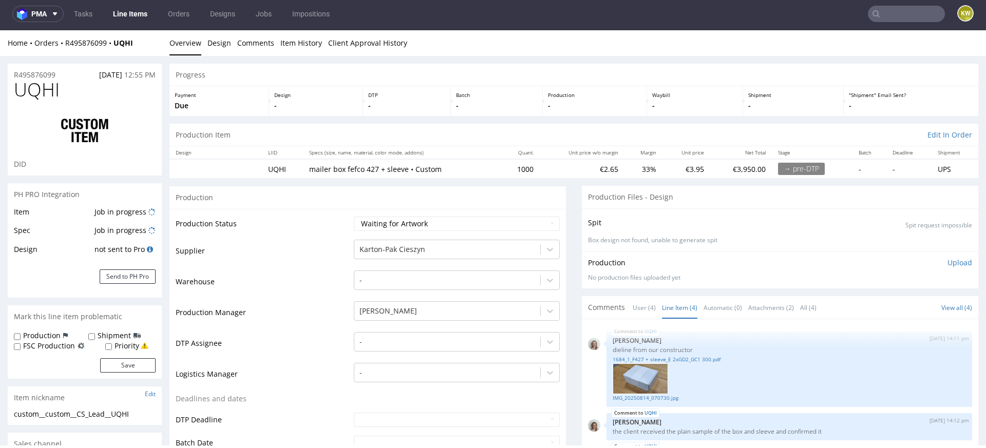
click at [32, 89] on span "UQHI" at bounding box center [37, 90] width 46 height 21
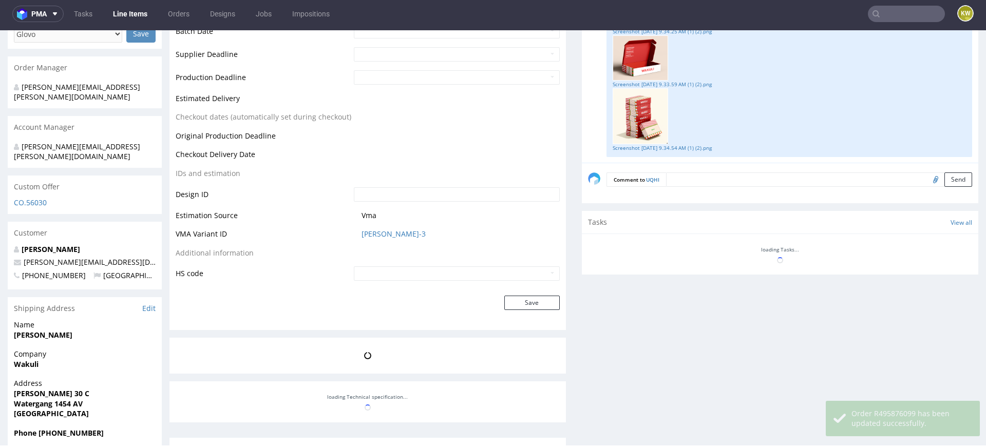
scroll to position [447, 0]
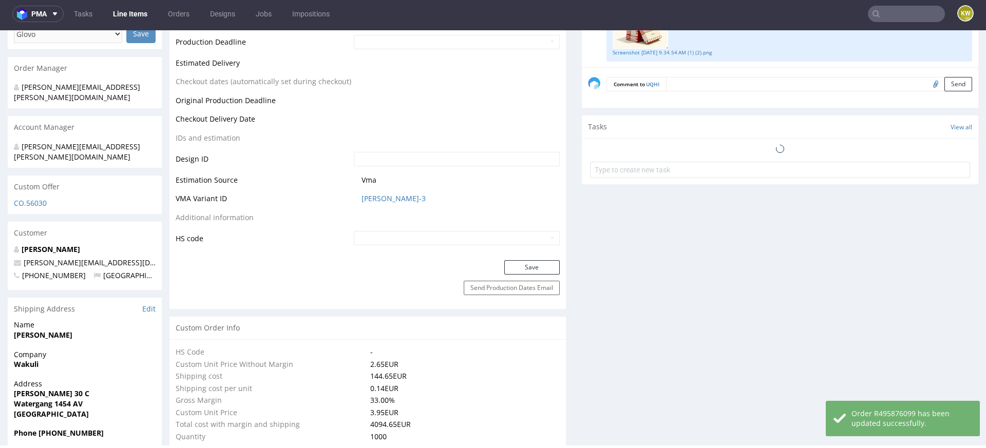
drag, startPoint x: 405, startPoint y: 232, endPoint x: 386, endPoint y: 232, distance: 19.0
click at [386, 232] on input "text" at bounding box center [457, 238] width 206 height 14
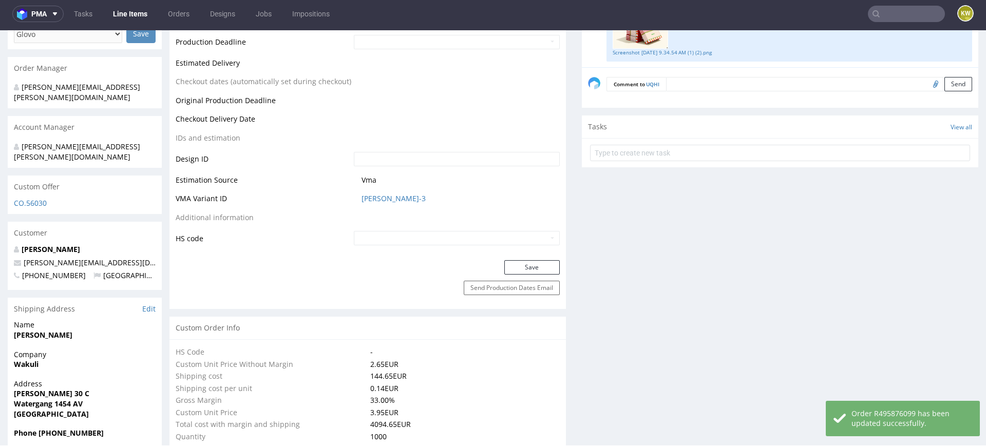
drag, startPoint x: 402, startPoint y: 206, endPoint x: 350, endPoint y: 204, distance: 52.4
click at [351, 204] on td "CANH-3" at bounding box center [455, 202] width 209 height 19
drag, startPoint x: 351, startPoint y: 203, endPoint x: 374, endPoint y: 202, distance: 22.6
click at [378, 202] on td "CANH-3" at bounding box center [455, 202] width 209 height 19
click at [407, 194] on span "CANH-3" at bounding box center [461, 199] width 198 height 10
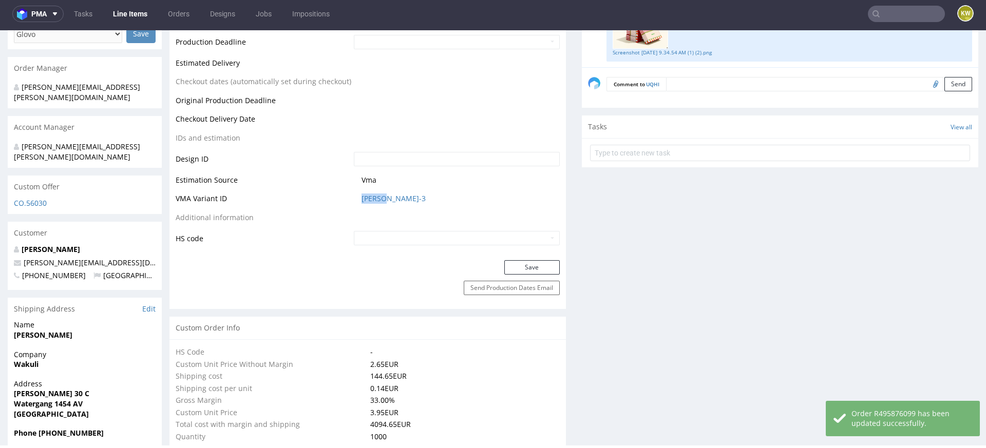
drag, startPoint x: 397, startPoint y: 198, endPoint x: 347, endPoint y: 198, distance: 50.3
click at [346, 200] on tr "VMA Variant ID CANH-3" at bounding box center [368, 202] width 384 height 19
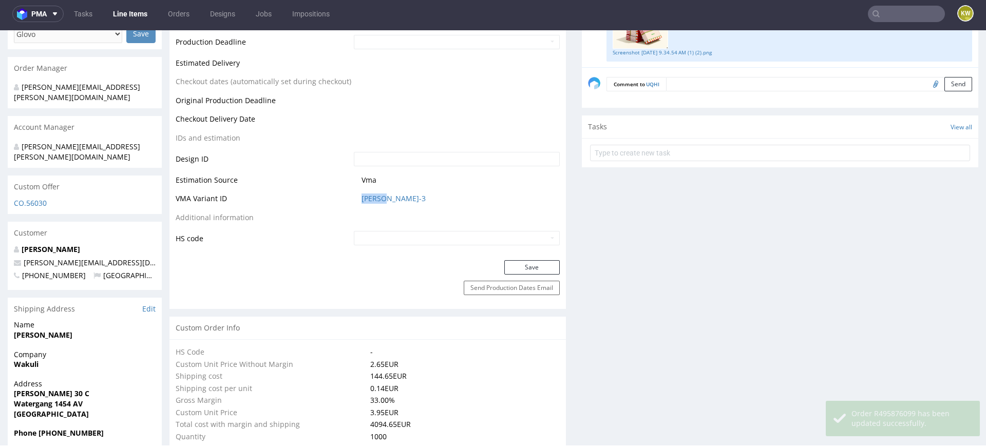
copy tr "CANH-3"
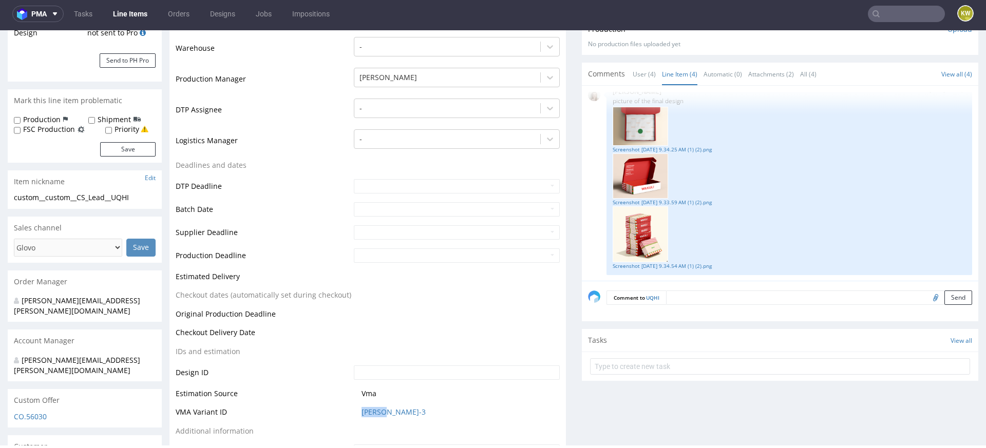
scroll to position [0, 0]
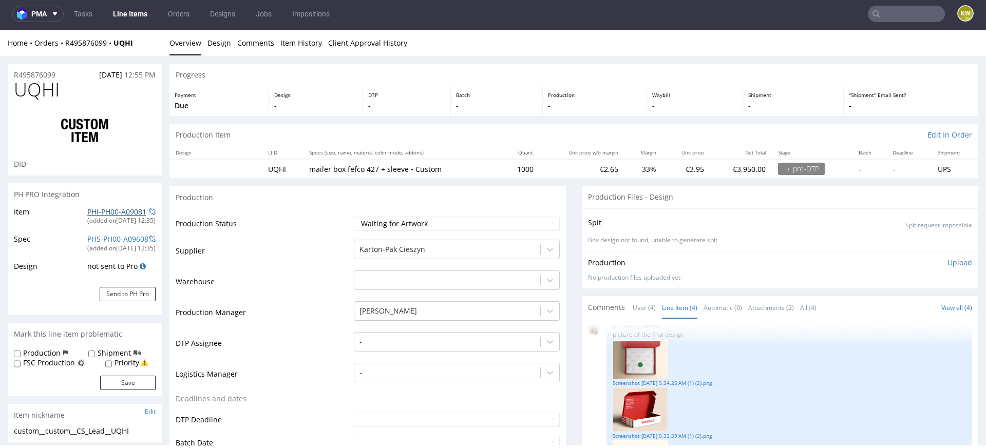
click at [116, 215] on link "PHI-PH00-A09081" at bounding box center [116, 212] width 59 height 10
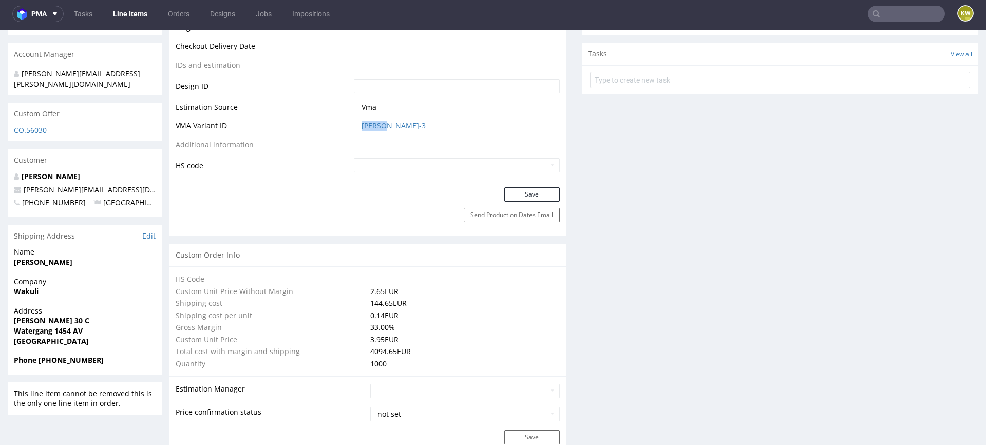
scroll to position [521, 0]
click at [368, 132] on td "CANH-3" at bounding box center [455, 128] width 209 height 19
click at [369, 121] on link "CANH-3" at bounding box center [394, 125] width 64 height 10
click at [132, 16] on link "Line Items" at bounding box center [130, 14] width 47 height 16
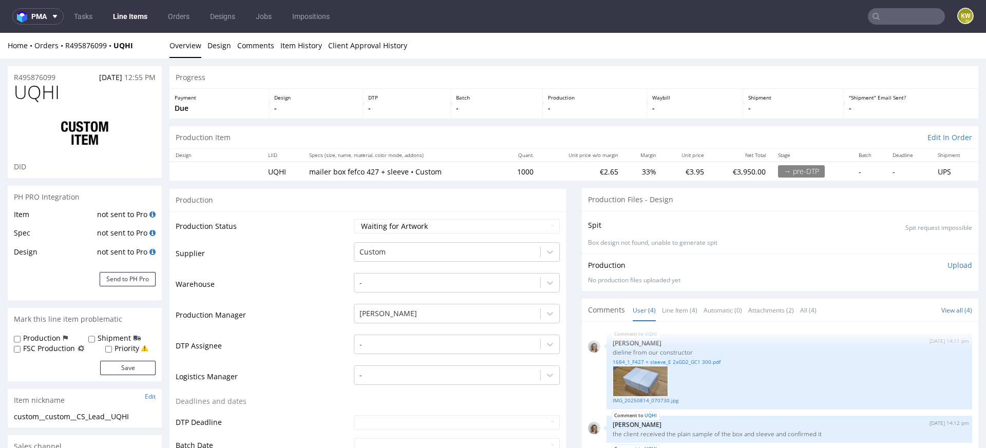
scroll to position [79, 0]
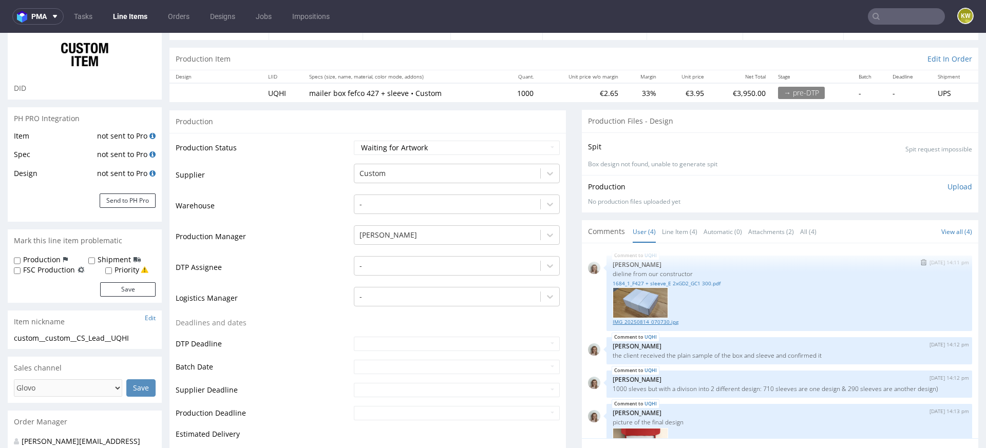
click at [634, 318] on link "IMG_20250814_070730.jpg" at bounding box center [789, 322] width 353 height 8
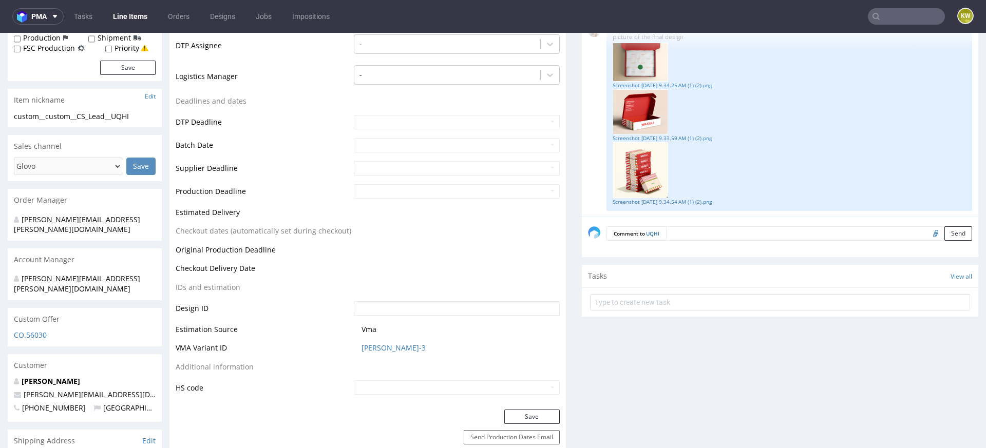
scroll to position [302, 0]
click at [365, 346] on link "[PERSON_NAME]-3" at bounding box center [394, 347] width 64 height 10
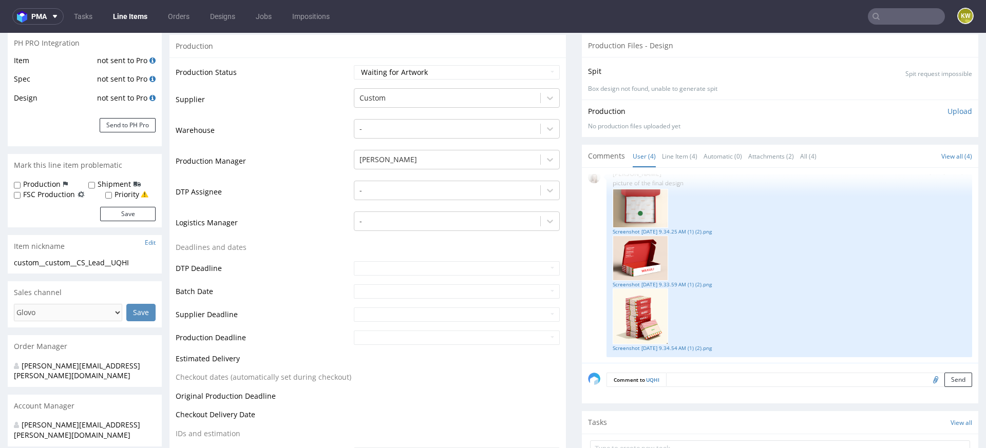
scroll to position [0, 0]
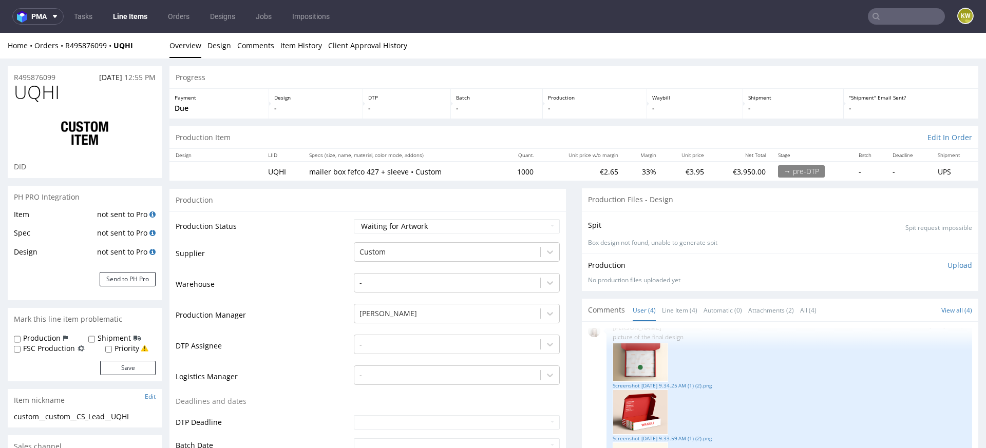
click at [33, 92] on span "UQHI" at bounding box center [37, 92] width 46 height 21
copy span "UQHI"
click at [134, 22] on link "Line Items" at bounding box center [130, 16] width 47 height 16
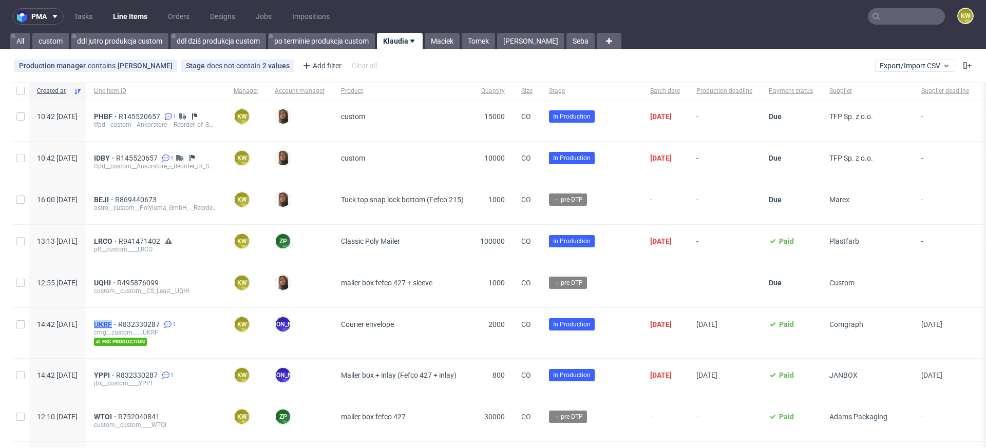
drag, startPoint x: 120, startPoint y: 323, endPoint x: 143, endPoint y: 321, distance: 22.6
click at [143, 321] on div "UKRF R832330287 1 cmg__custom____UKRF fsc production" at bounding box center [156, 333] width 140 height 50
copy span "UKRF"
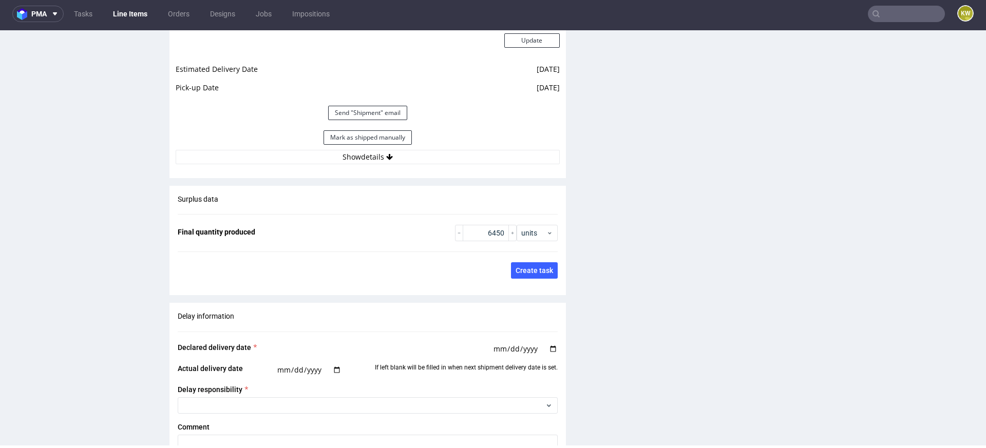
scroll to position [1513, 0]
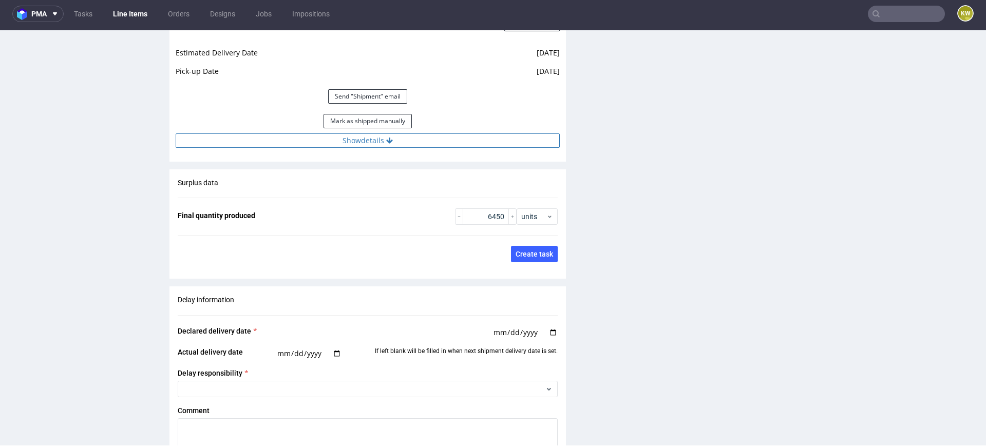
click at [440, 148] on button "Show details" at bounding box center [368, 141] width 384 height 14
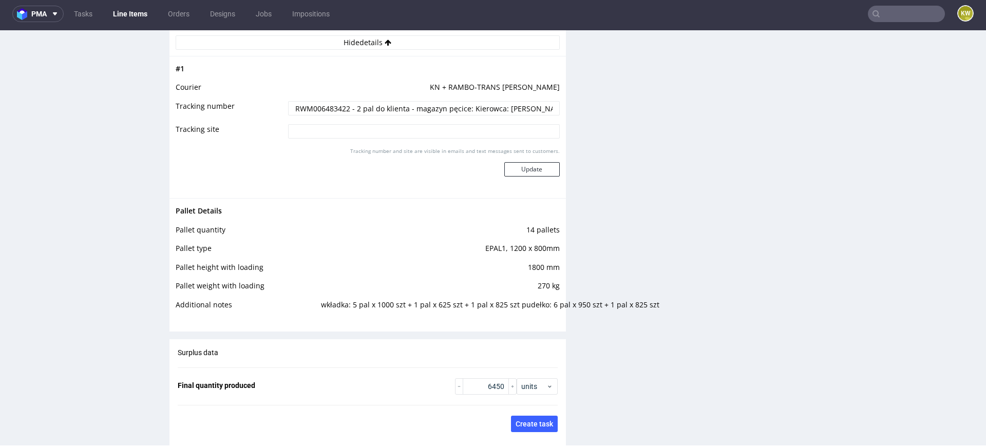
scroll to position [1627, 0]
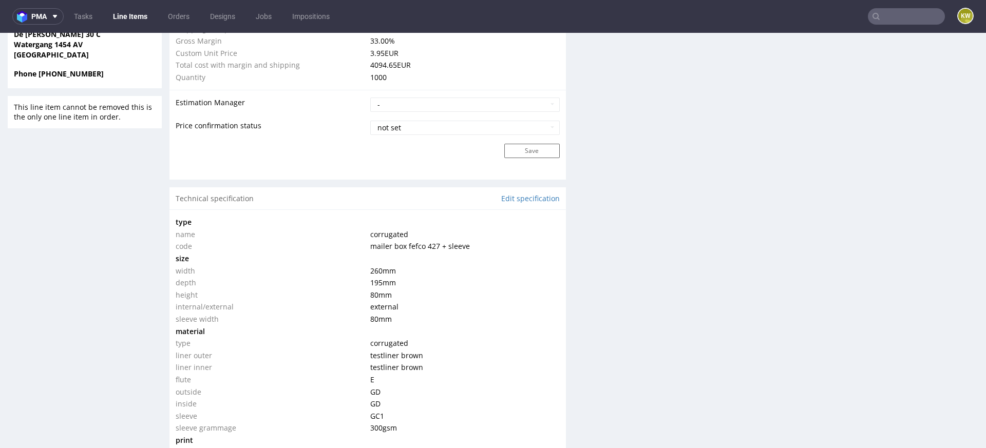
scroll to position [806, 0]
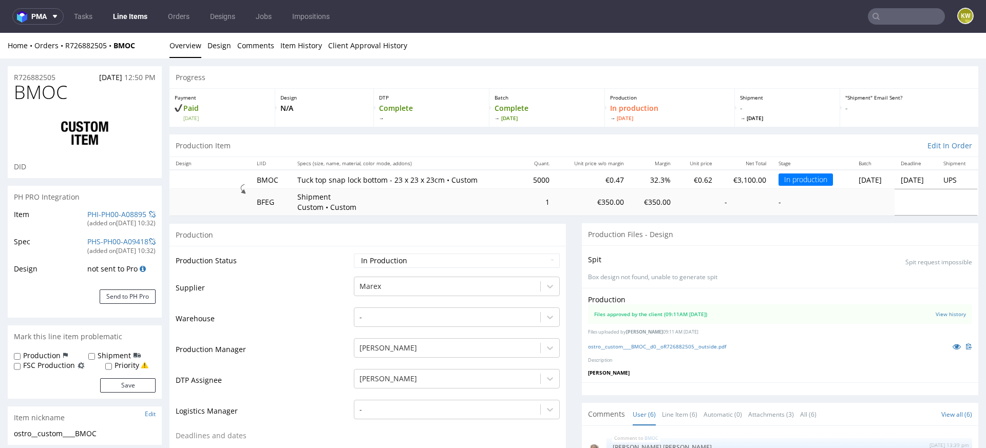
scroll to position [54, 0]
click at [104, 214] on link "PHI-PH00-A08895" at bounding box center [116, 215] width 59 height 10
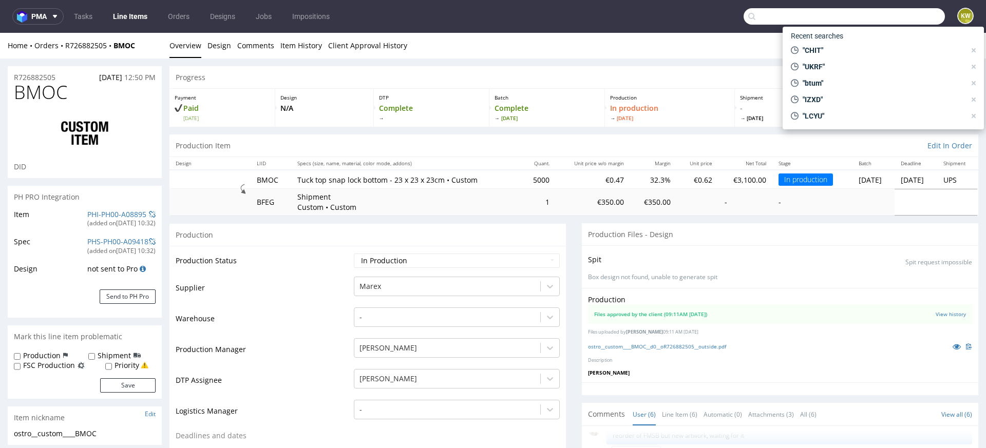
click at [890, 18] on input "text" at bounding box center [844, 16] width 201 height 16
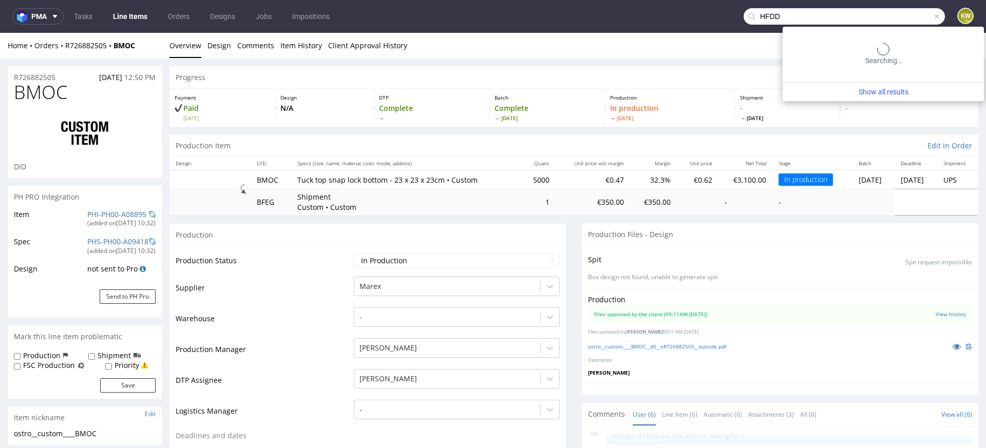
type input "HFDD"
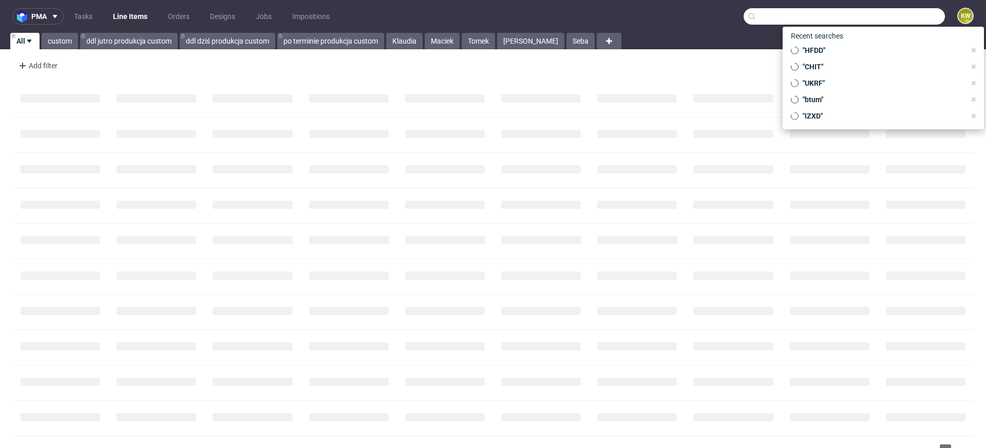
click at [883, 18] on input "text" at bounding box center [844, 16] width 201 height 16
paste input "IDBY"
type input "IDBY"
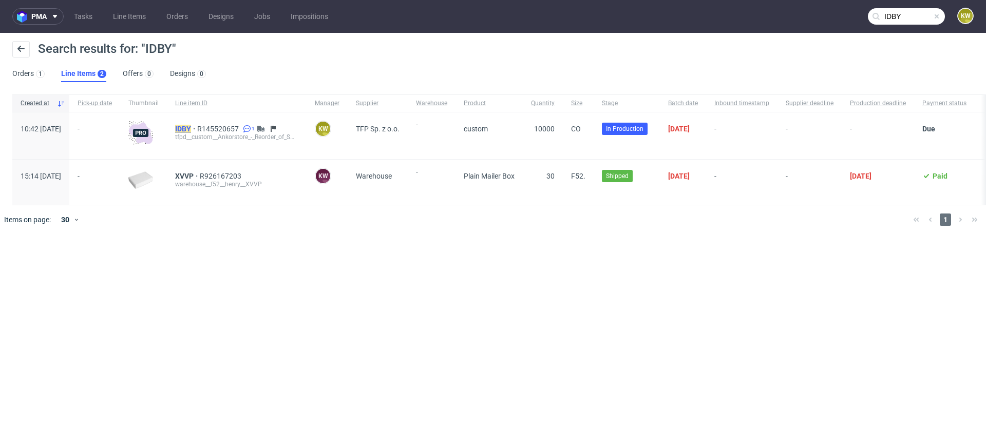
click at [191, 127] on mark "IDBY" at bounding box center [183, 129] width 16 height 8
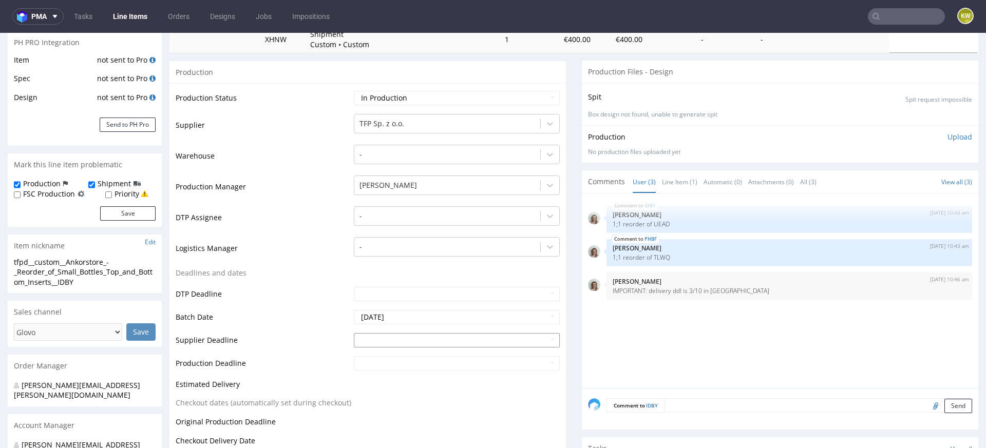
click at [361, 337] on input "text" at bounding box center [457, 340] width 206 height 14
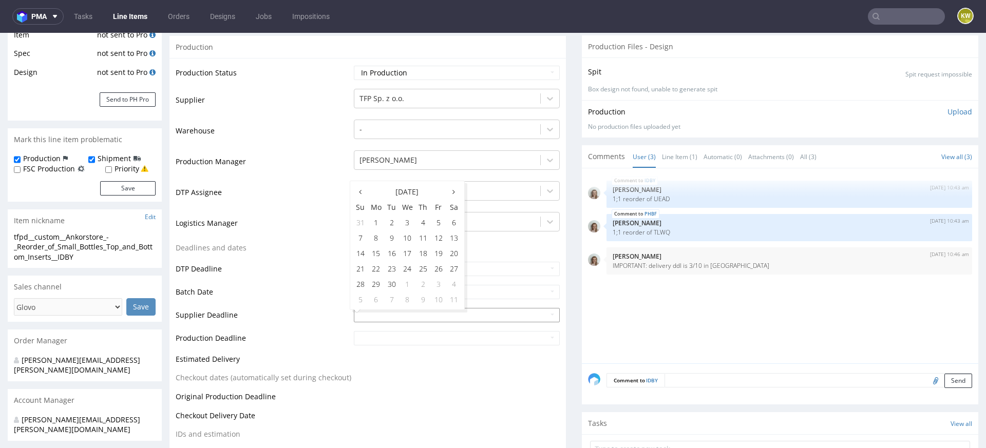
scroll to position [185, 0]
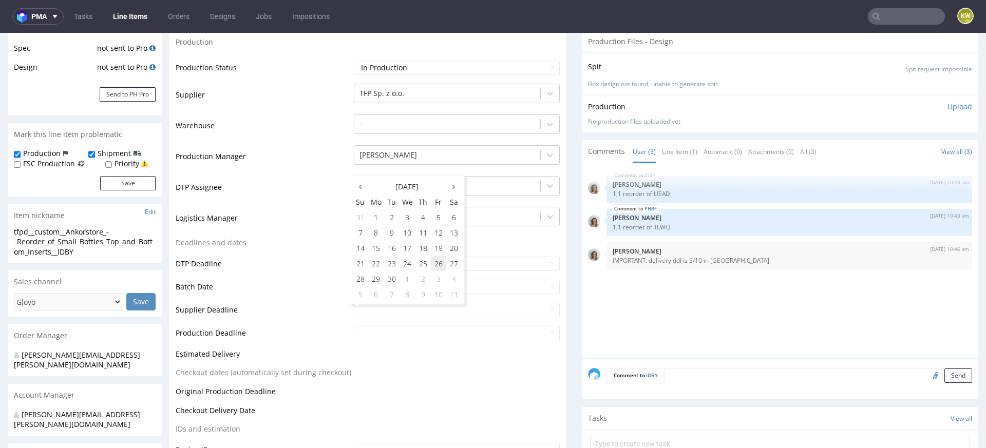
click at [438, 267] on td "26" at bounding box center [438, 263] width 15 height 15
type input "[DATE]"
click at [380, 334] on input "text" at bounding box center [457, 333] width 206 height 14
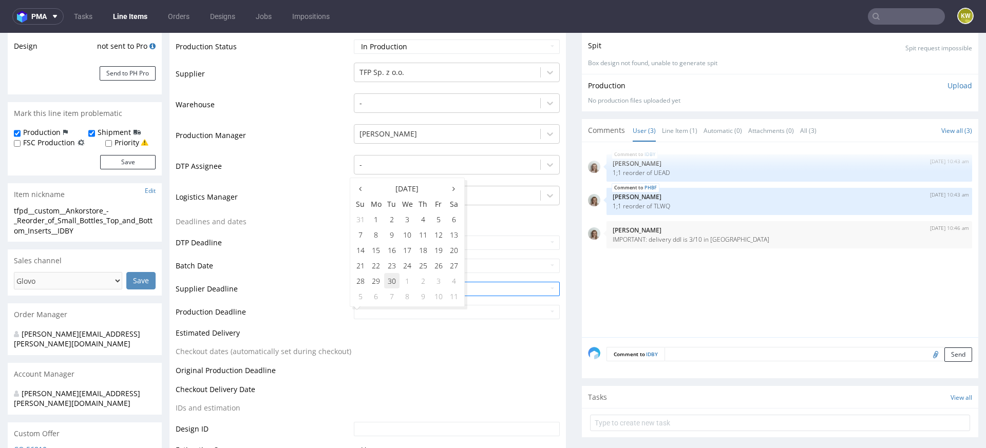
click at [392, 281] on td "30" at bounding box center [391, 280] width 15 height 15
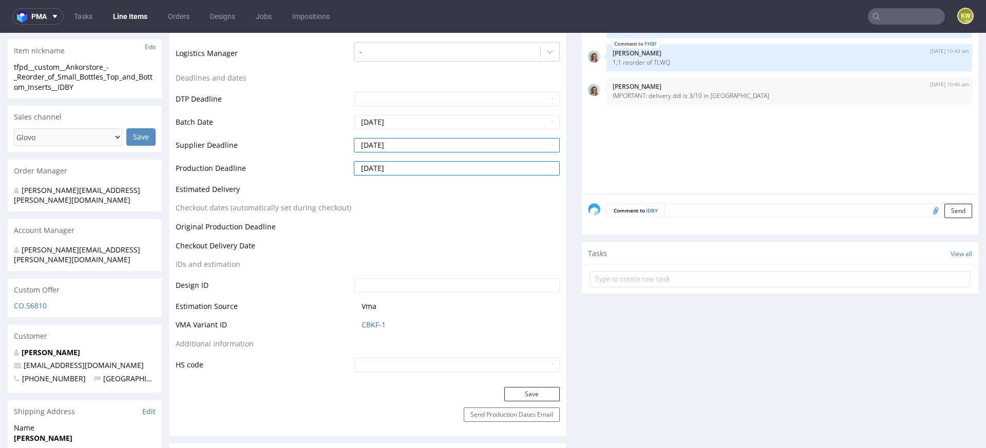
scroll to position [377, 0]
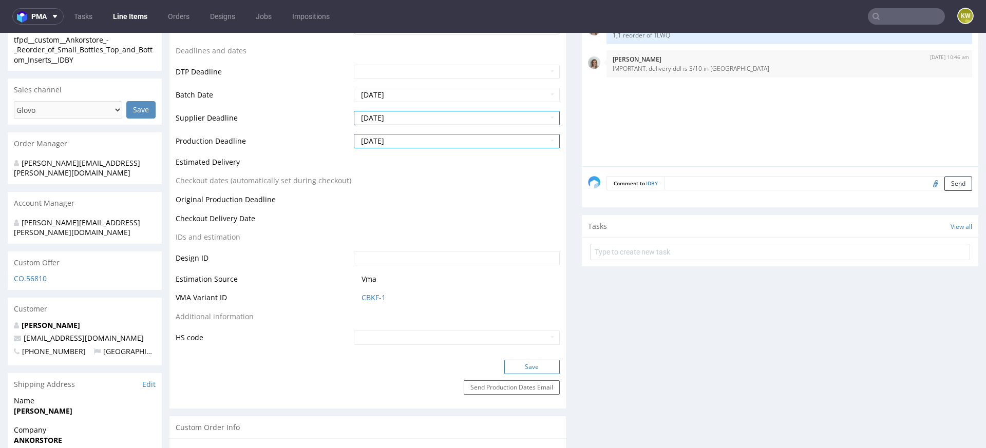
click at [507, 364] on button "Save" at bounding box center [531, 367] width 55 height 14
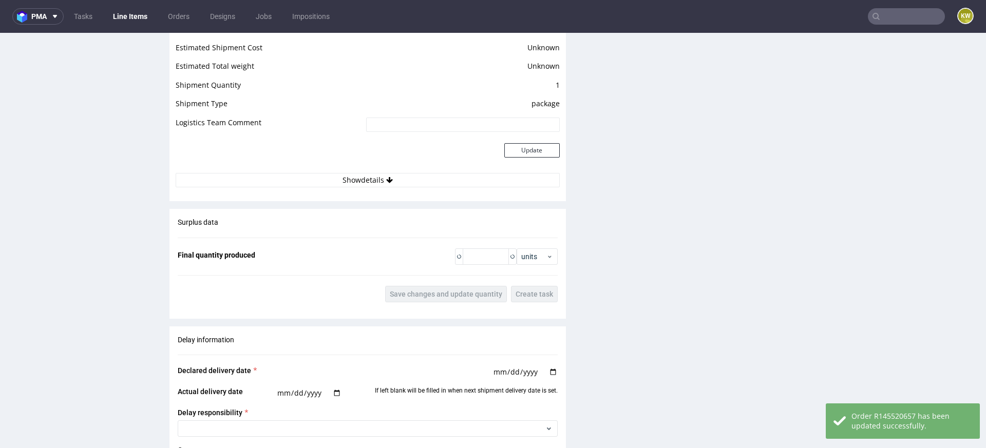
scroll to position [1783, 0]
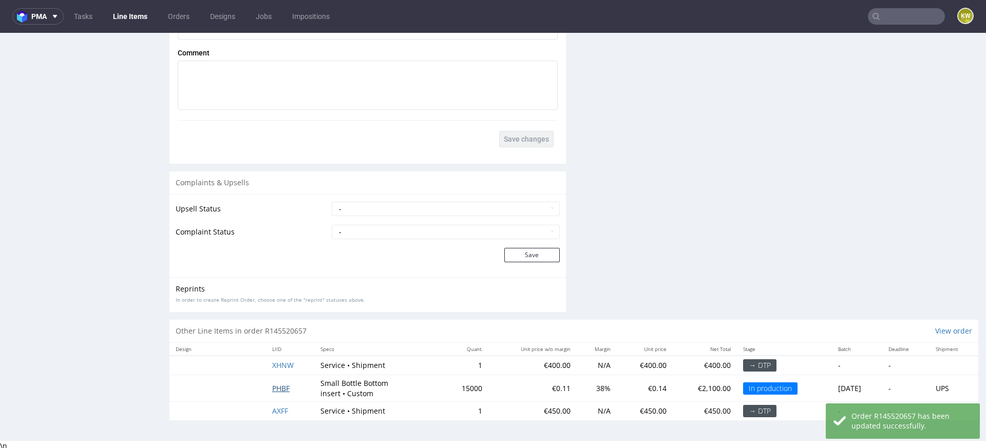
click at [273, 384] on span "PHBF" at bounding box center [280, 389] width 17 height 10
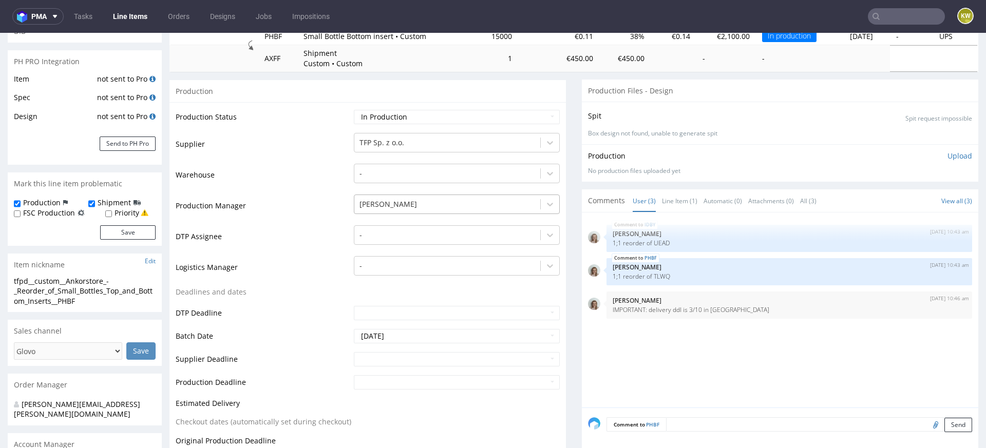
scroll to position [163, 0]
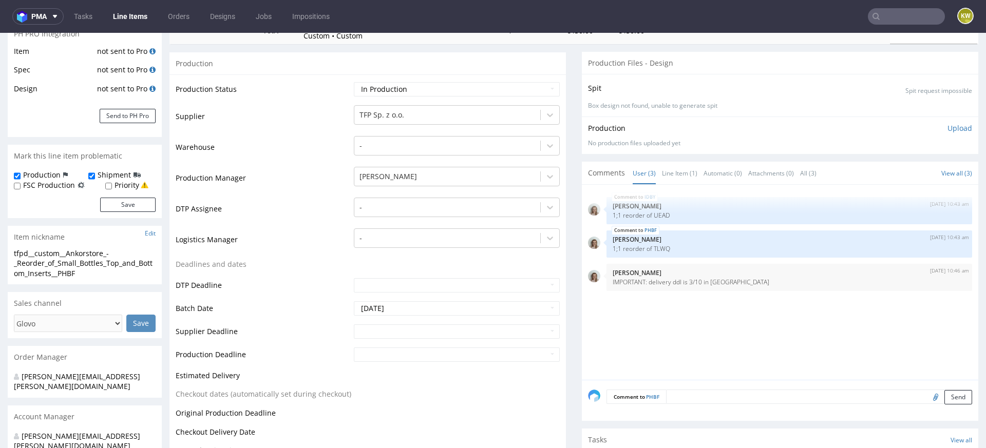
click at [299, 291] on td "DTP Deadline" at bounding box center [264, 288] width 176 height 23
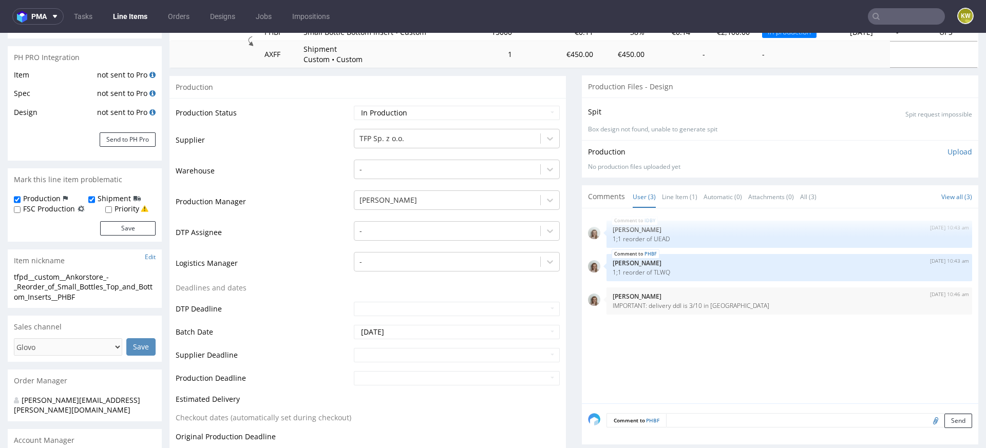
scroll to position [142, 0]
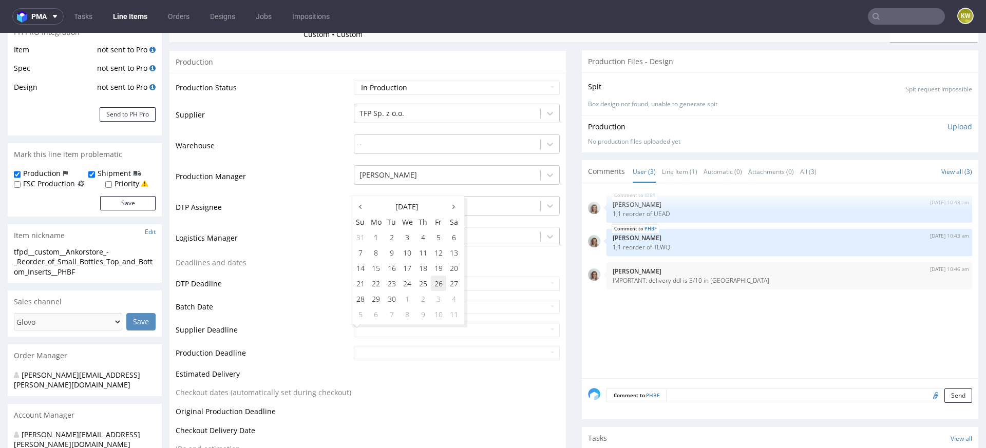
click at [438, 285] on td "26" at bounding box center [438, 283] width 15 height 15
type input "[DATE]"
click at [399, 354] on input "text" at bounding box center [457, 353] width 206 height 14
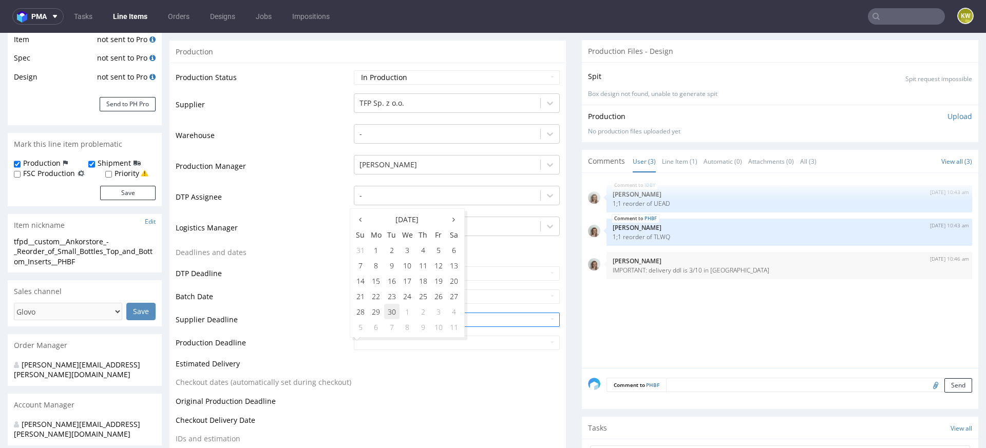
click at [390, 311] on td "30" at bounding box center [391, 311] width 15 height 15
type input "[DATE]"
click at [452, 369] on td at bounding box center [455, 367] width 209 height 19
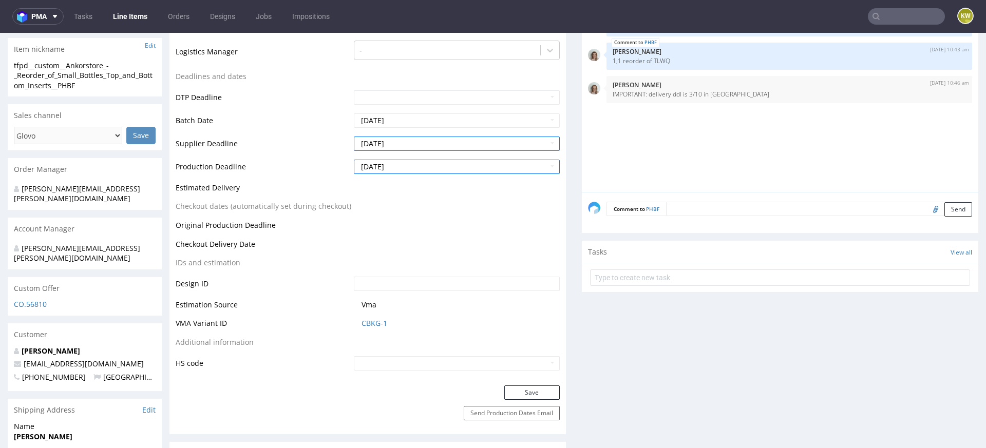
scroll to position [355, 0]
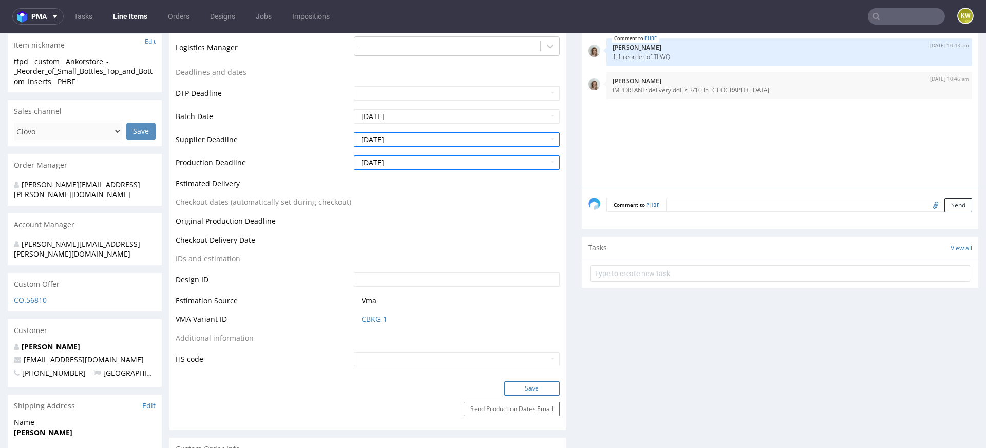
click at [519, 382] on button "Save" at bounding box center [531, 389] width 55 height 14
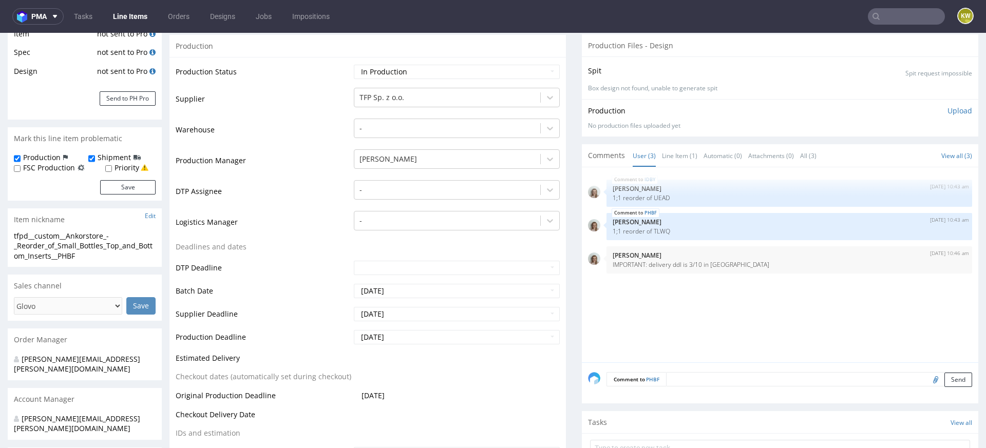
scroll to position [0, 0]
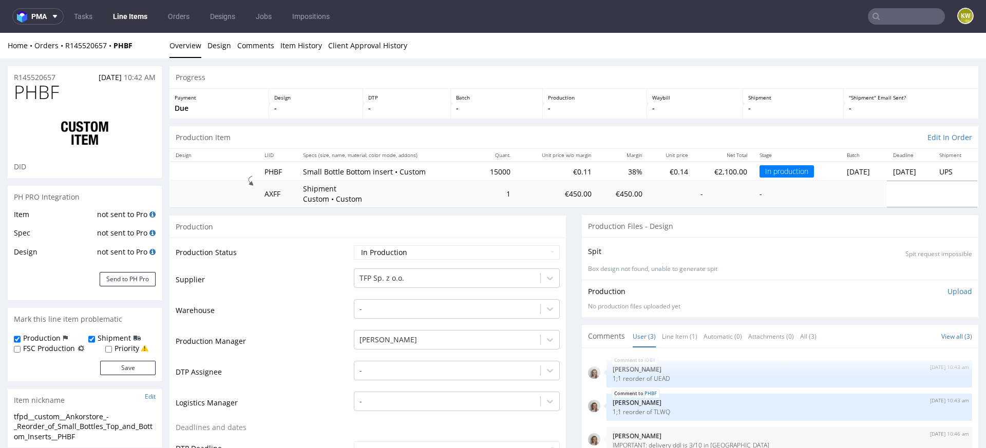
click at [124, 8] on link "Line Items" at bounding box center [130, 16] width 47 height 16
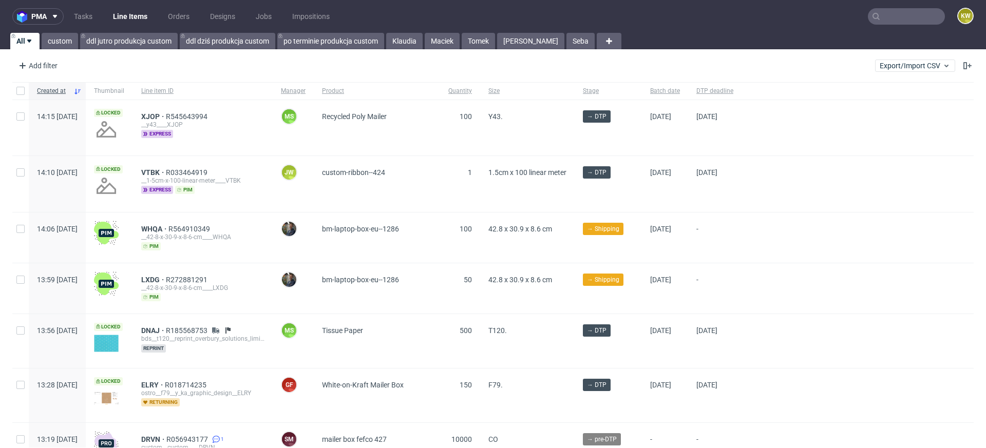
click at [898, 16] on input "text" at bounding box center [906, 16] width 77 height 16
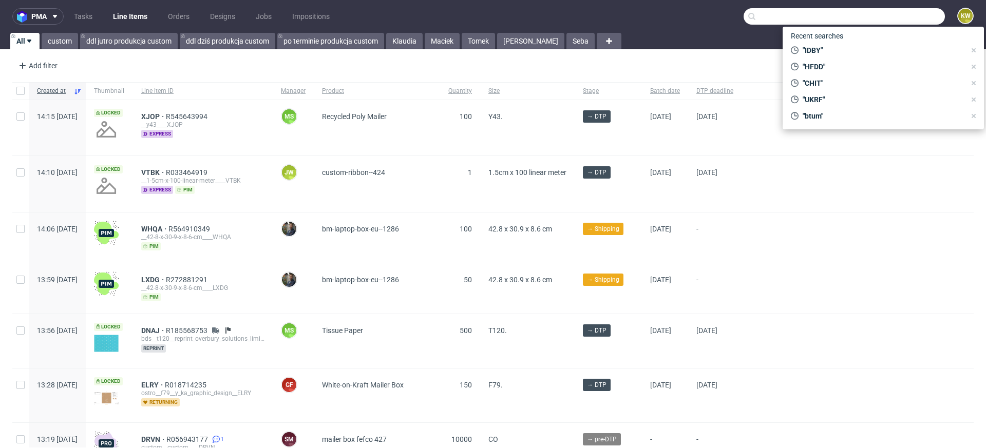
paste input "HFDD"
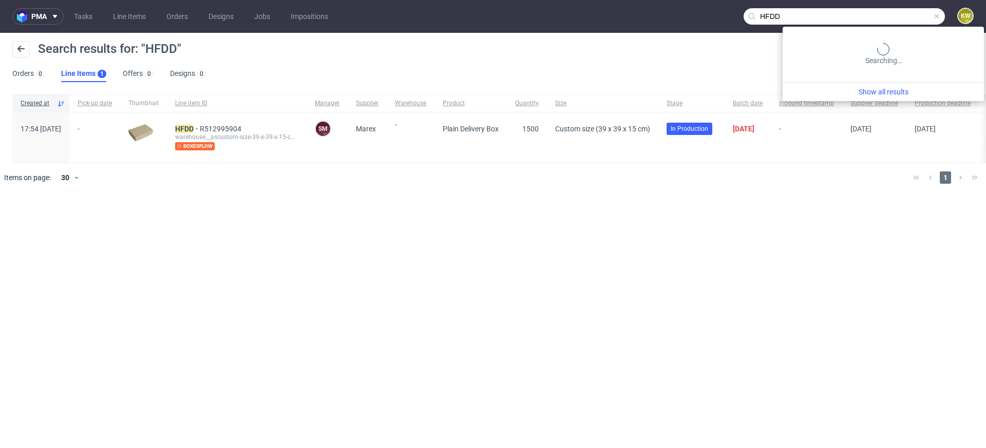
drag, startPoint x: 913, startPoint y: 19, endPoint x: 661, endPoint y: -11, distance: 253.5
click at [661, 0] on html "pma Tasks Line Items Orders Designs Jobs Impositions HFDD KW Search results for…" at bounding box center [493, 224] width 986 height 448
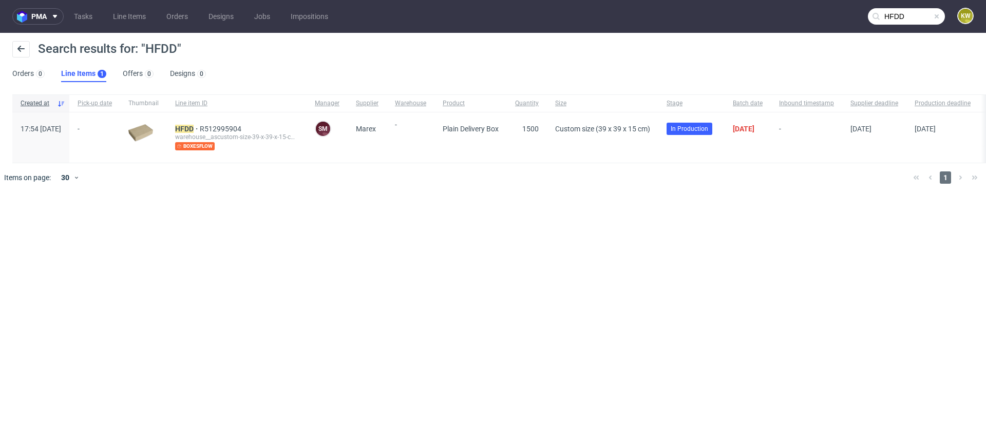
paste input "PJEU"
type input "PJEU"
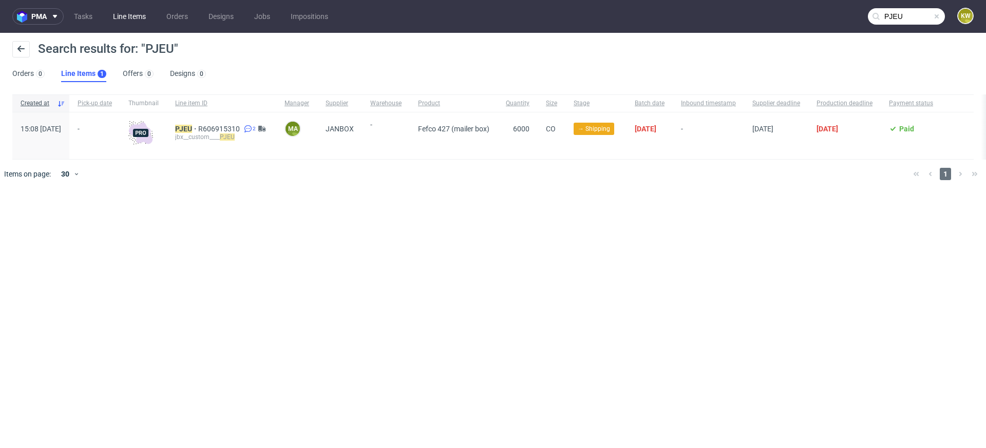
click at [133, 21] on link "Line Items" at bounding box center [129, 16] width 45 height 16
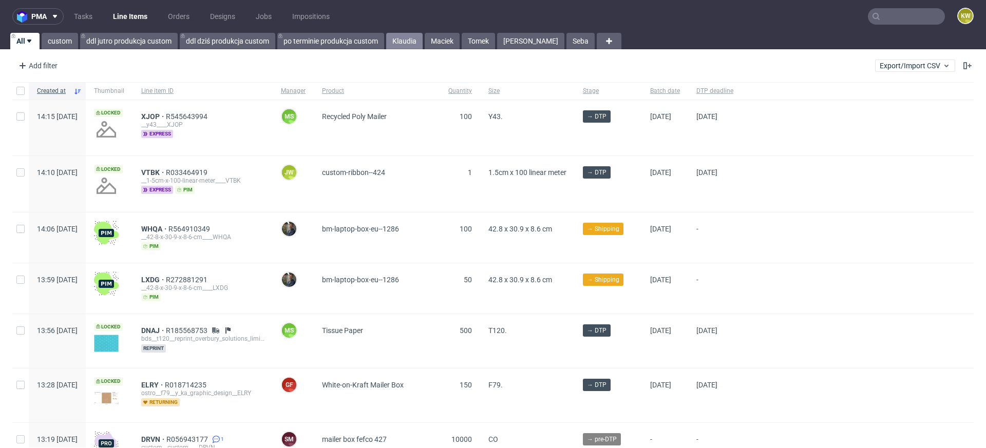
click at [400, 48] on link "Klaudia" at bounding box center [404, 41] width 36 height 16
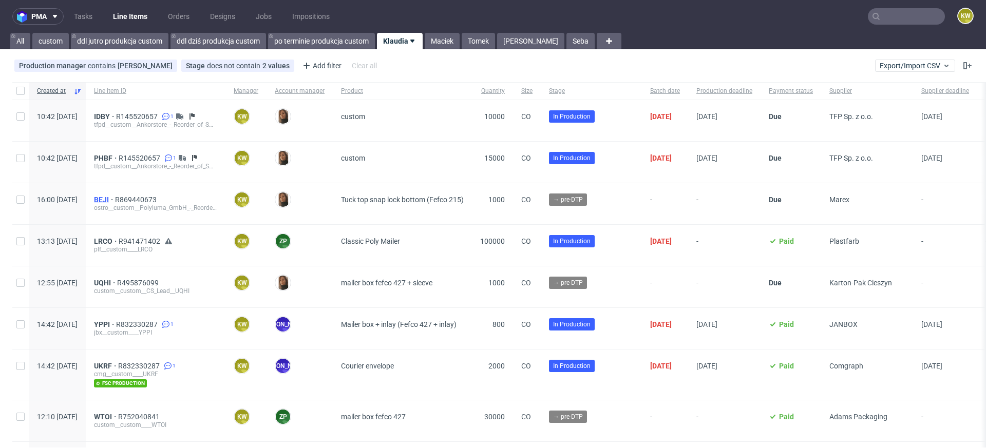
click at [115, 197] on span "BEJI" at bounding box center [104, 200] width 21 height 8
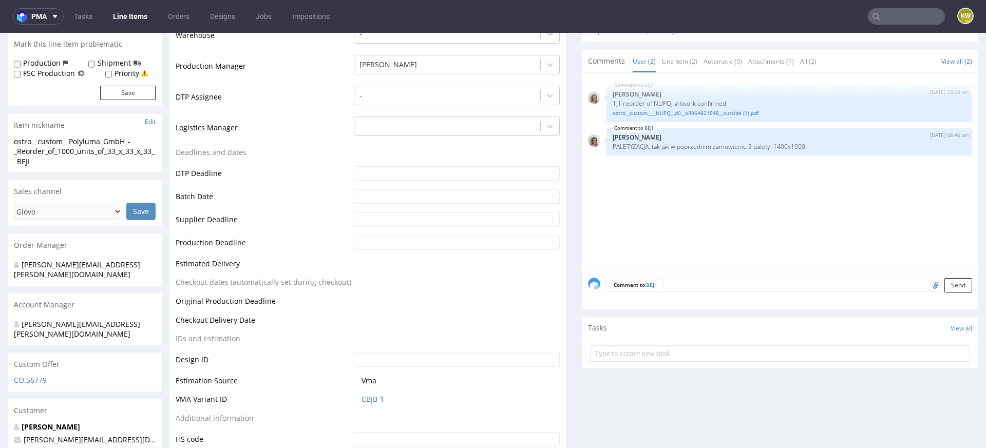
scroll to position [247, 0]
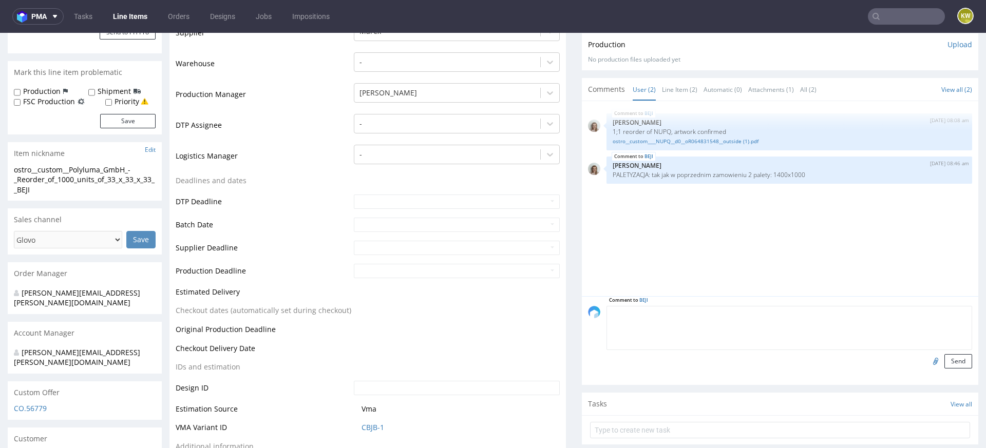
click at [665, 310] on textarea at bounding box center [790, 328] width 366 height 44
type textarea "waiting for payment"
click at [944, 360] on button "Send" at bounding box center [958, 361] width 28 height 14
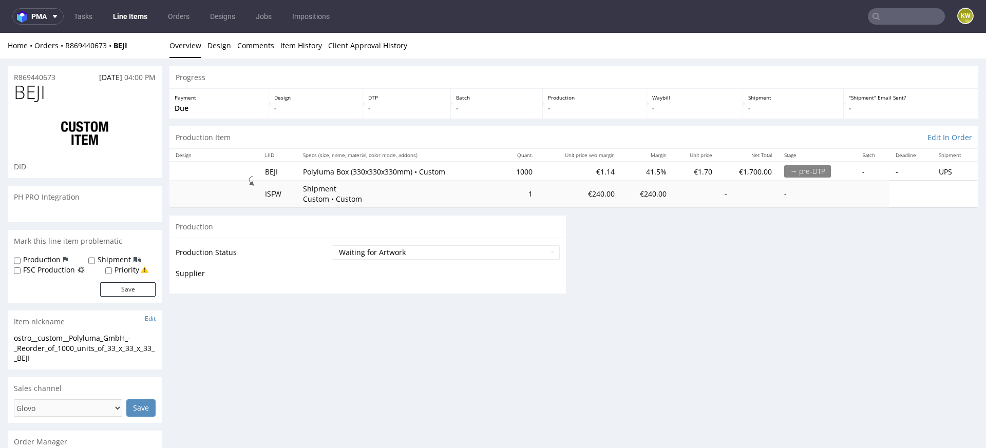
scroll to position [0, 0]
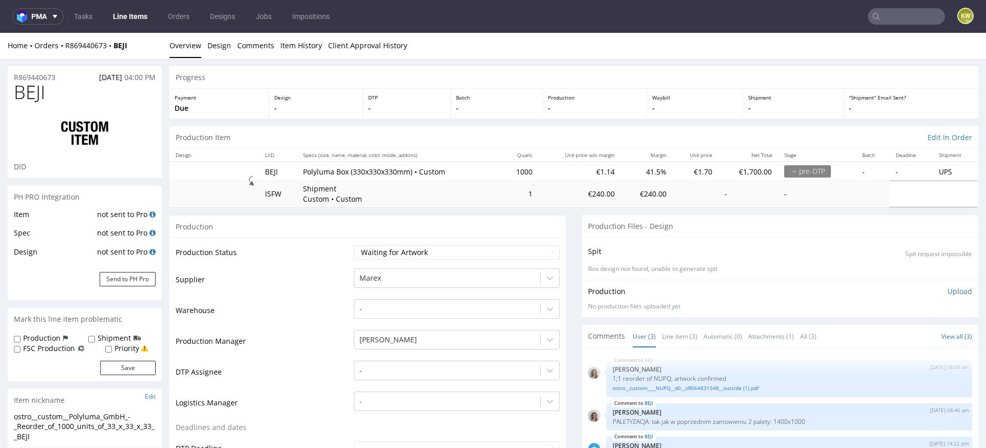
click at [132, 17] on link "Line Items" at bounding box center [130, 16] width 47 height 16
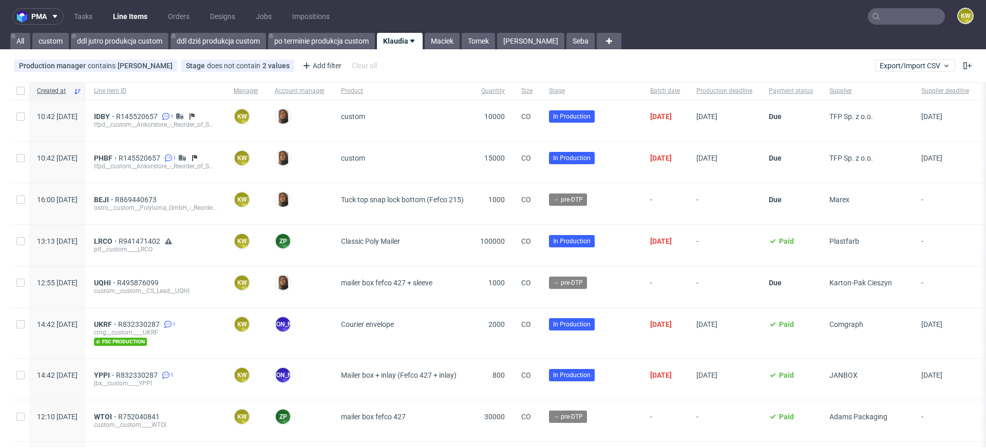
click at [910, 13] on input "text" at bounding box center [906, 16] width 77 height 16
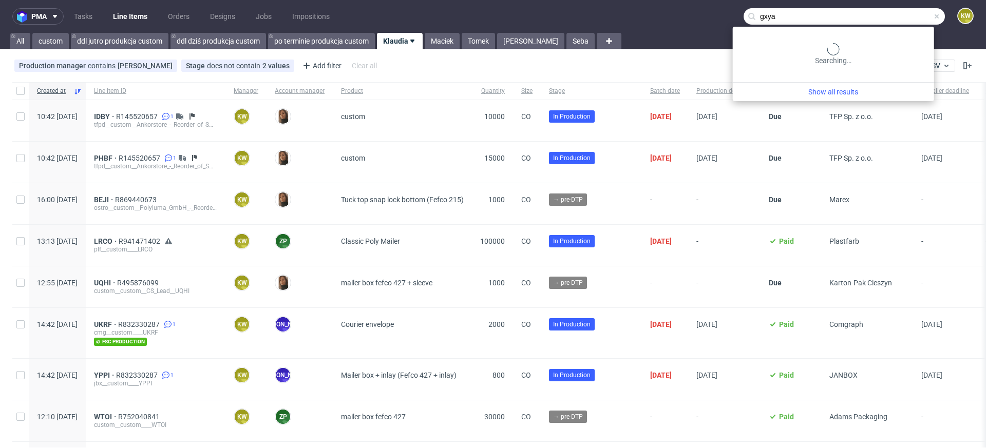
type input "gxya"
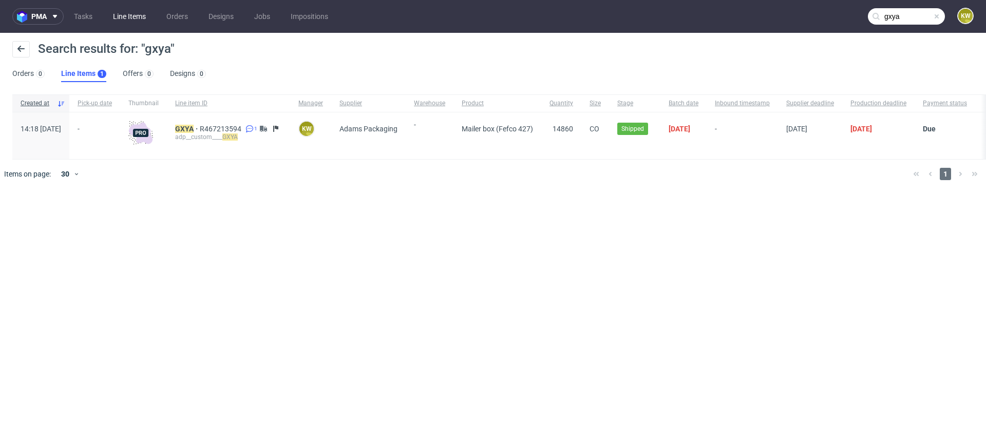
click at [124, 17] on link "Line Items" at bounding box center [129, 16] width 45 height 16
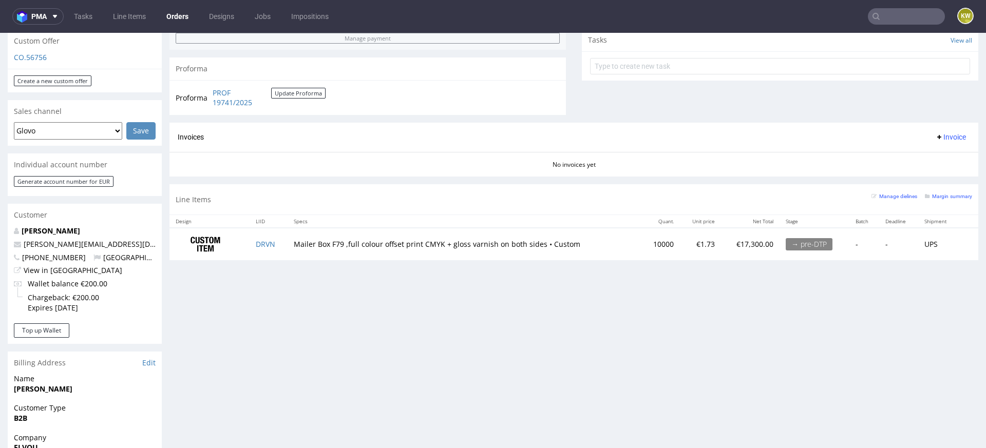
scroll to position [388, 0]
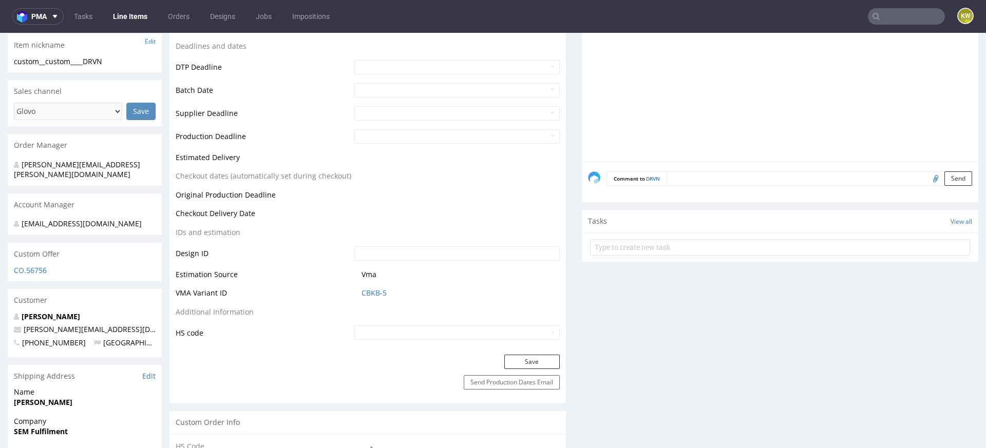
scroll to position [381, 0]
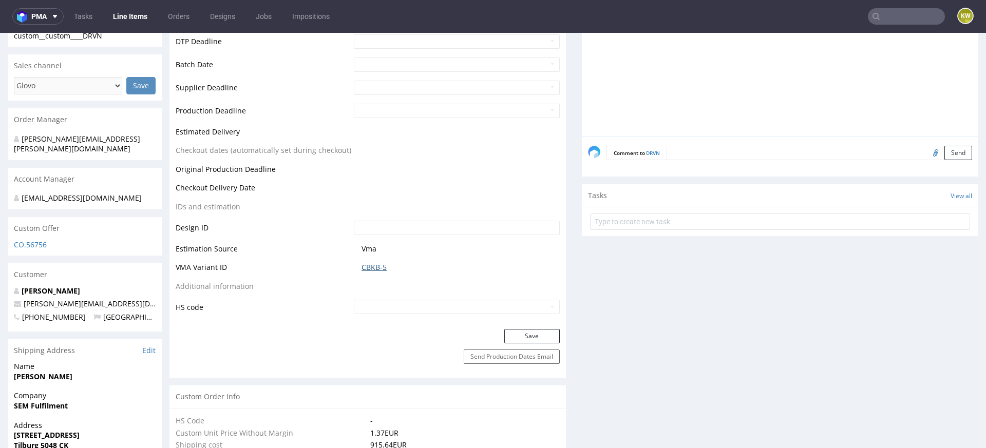
click at [376, 268] on link "CBKB-5" at bounding box center [374, 267] width 25 height 10
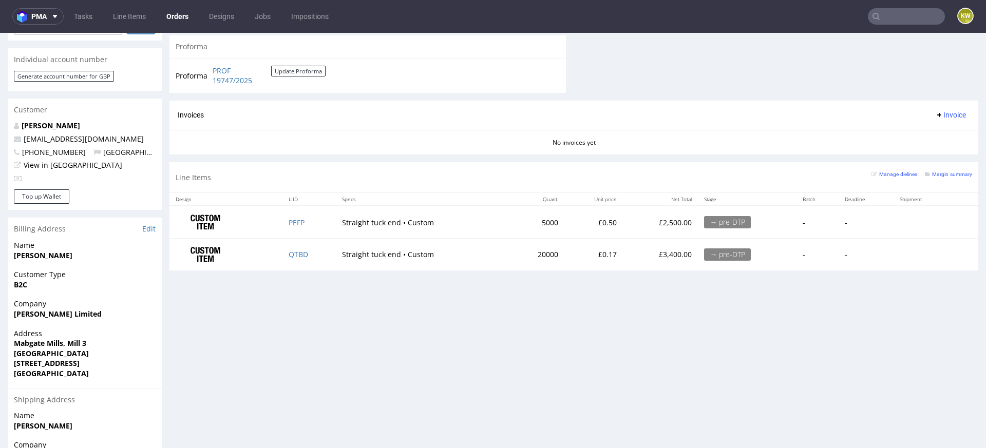
scroll to position [471, 0]
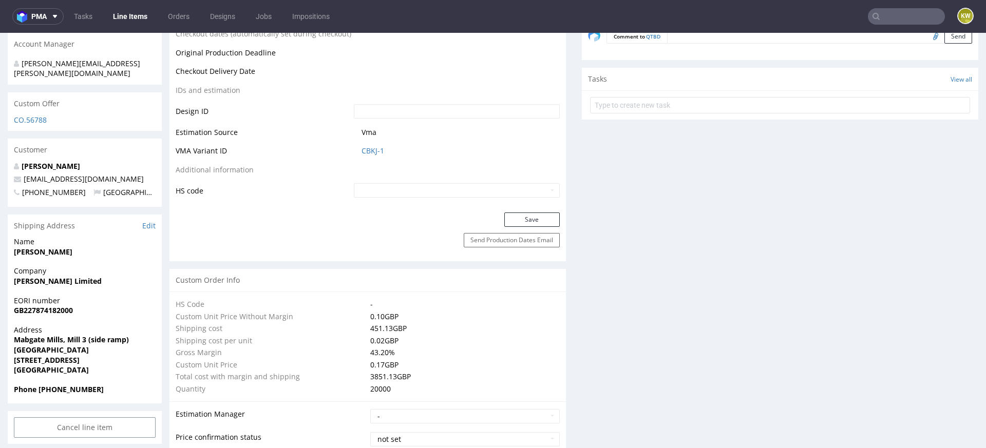
scroll to position [491, 0]
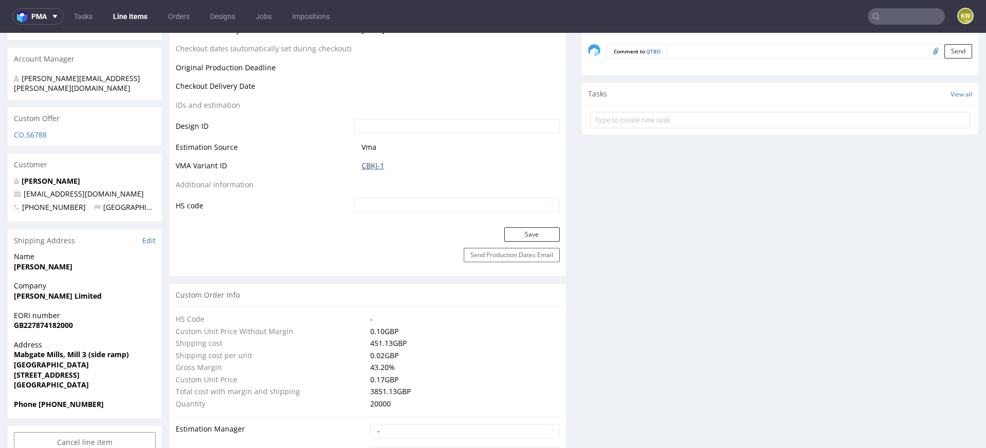
click at [371, 166] on link "CBKJ-1" at bounding box center [373, 166] width 23 height 10
